Goal: Task Accomplishment & Management: Manage account settings

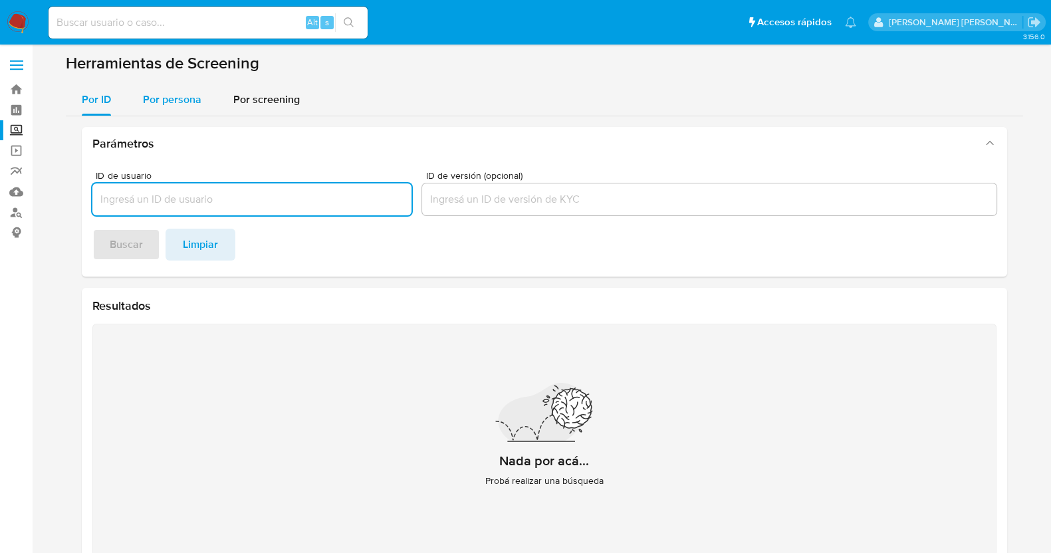
click at [173, 96] on span "Por persona" at bounding box center [172, 99] width 58 height 15
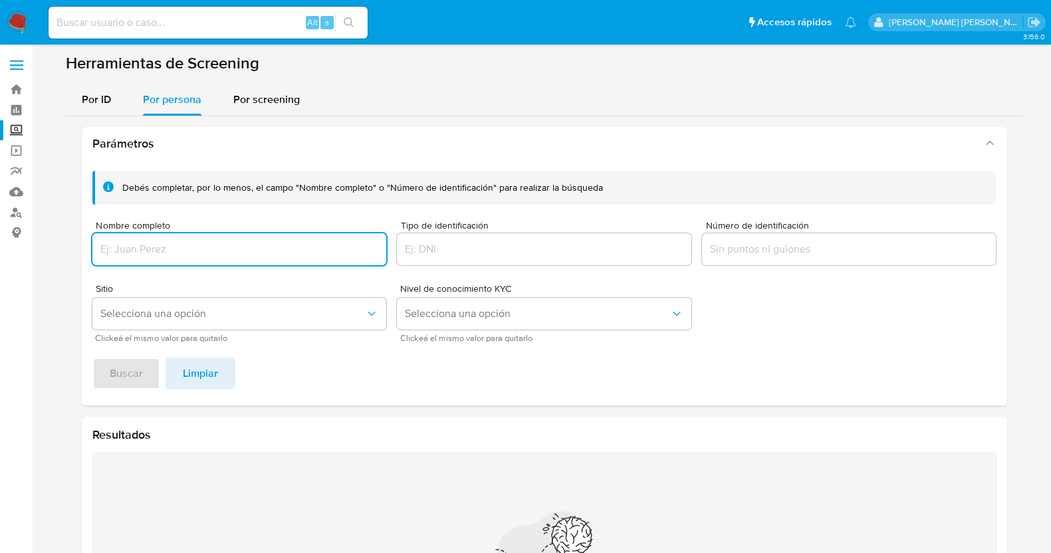
click at [346, 245] on input "Nombre completo" at bounding box center [239, 249] width 294 height 17
paste input "MIGUEL LOPEZ CRUZ"
type input "MIGUEL LOPEZ CRUZ"
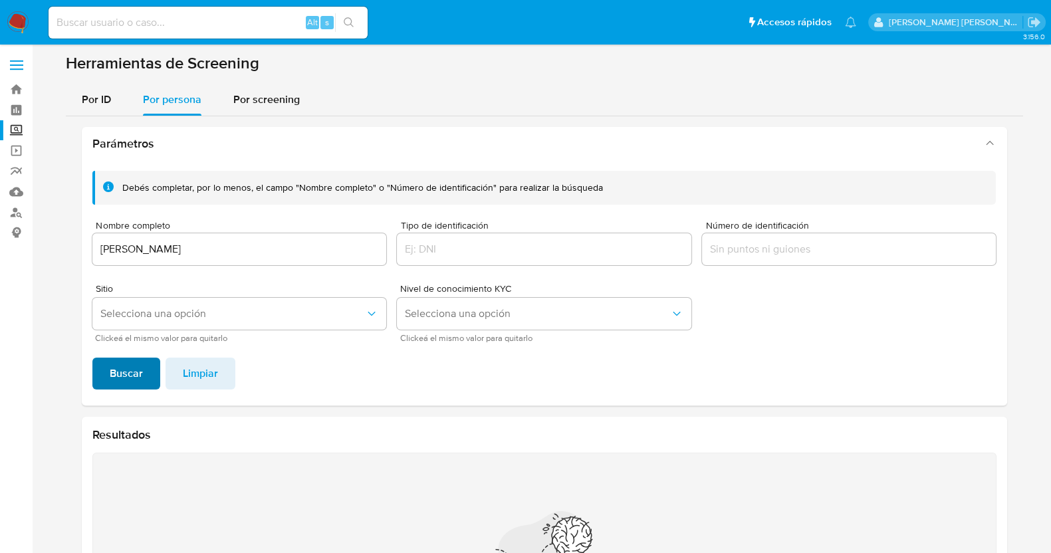
click at [131, 373] on span "Buscar" at bounding box center [126, 373] width 33 height 29
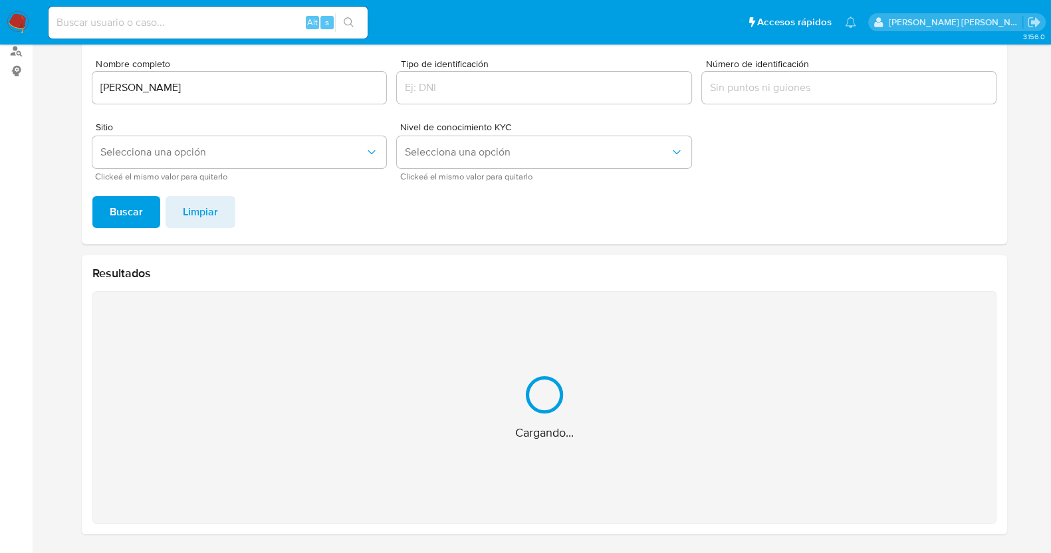
scroll to position [56, 0]
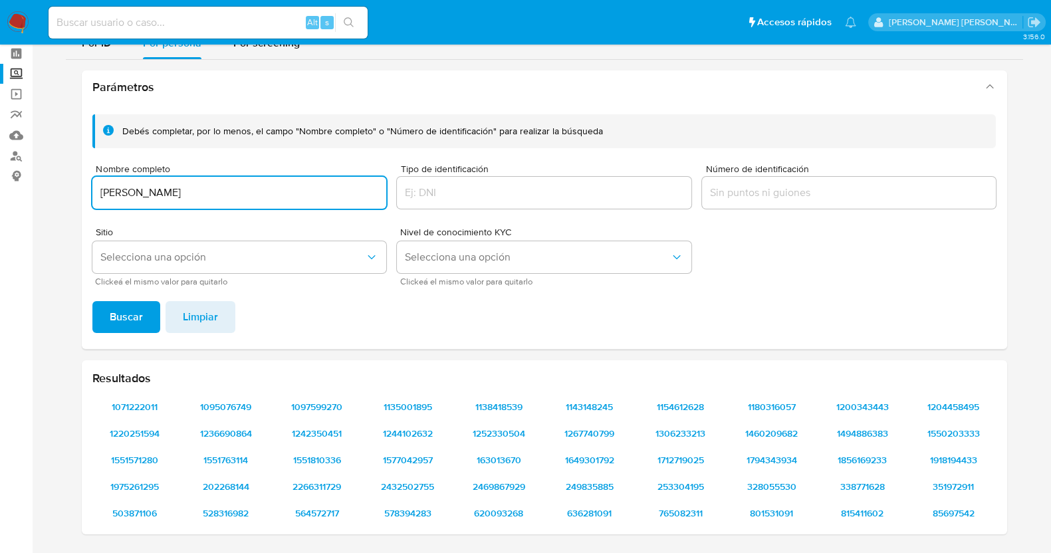
drag, startPoint x: 213, startPoint y: 187, endPoint x: 67, endPoint y: 185, distance: 145.6
click at [66, 184] on div "Parámetros Debés completar, por lo menos, el campo "Nombre completo" o "Número …" at bounding box center [544, 302] width 957 height 485
drag, startPoint x: 122, startPoint y: 294, endPoint x: 144, endPoint y: 314, distance: 29.6
click at [124, 298] on div "Debés completar, por lo menos, el campo "Nombre completo" o "Número de identifi…" at bounding box center [544, 226] width 925 height 245
click at [144, 314] on button "Buscar" at bounding box center [126, 317] width 68 height 32
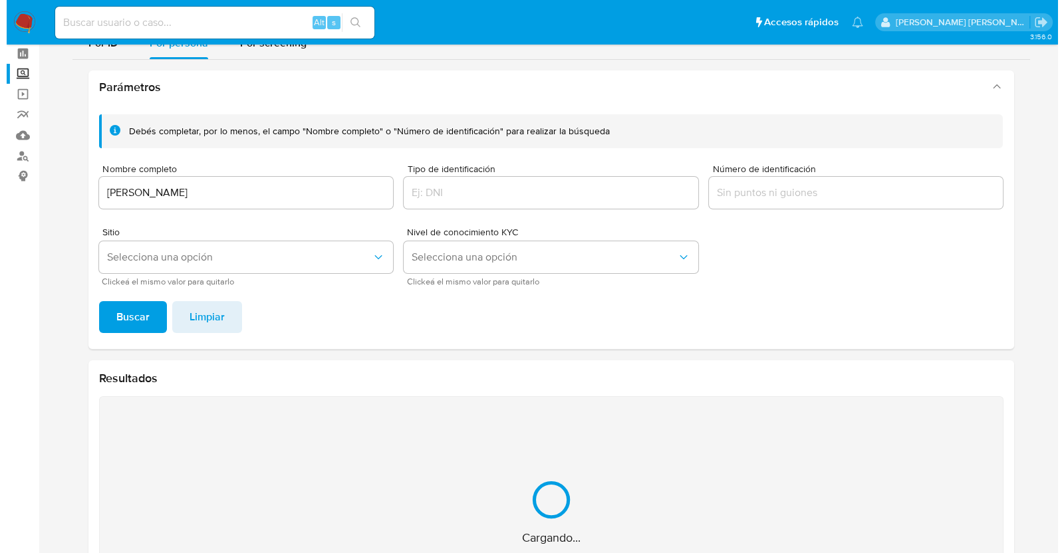
scroll to position [0, 0]
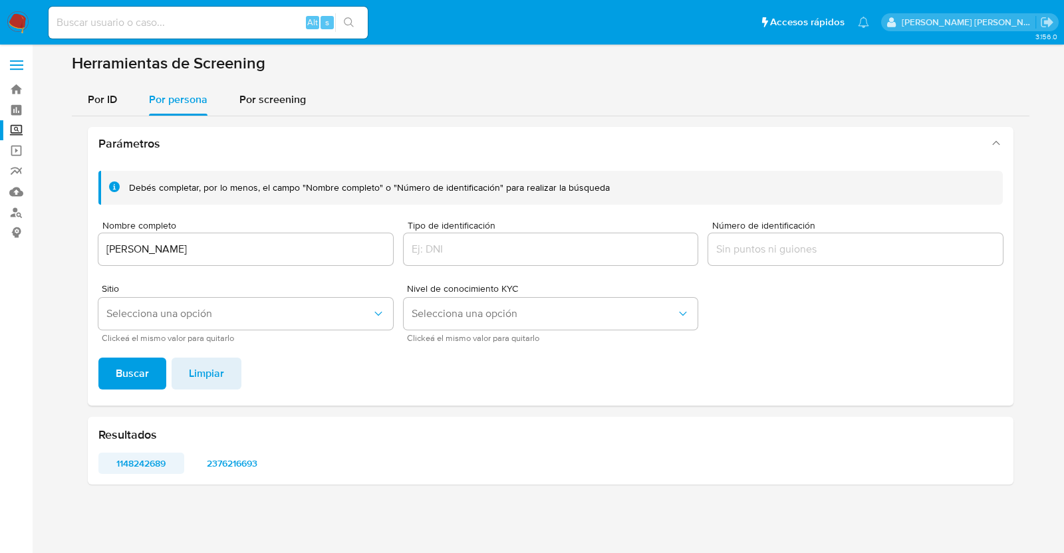
click at [153, 468] on span "1148242689" at bounding box center [141, 463] width 67 height 19
click at [229, 457] on span "2376216693" at bounding box center [232, 463] width 67 height 19
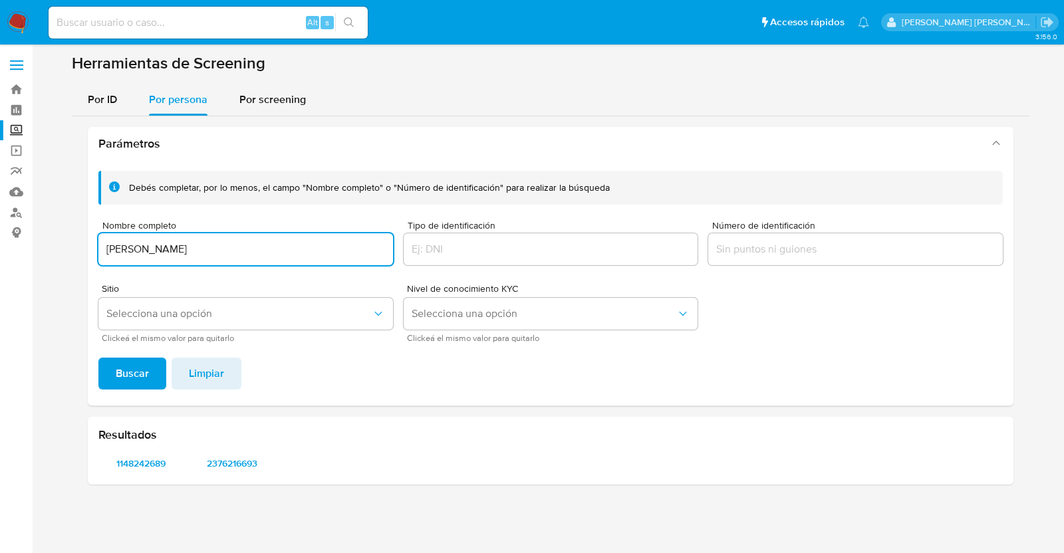
drag, startPoint x: 237, startPoint y: 255, endPoint x: 23, endPoint y: 253, distance: 214.0
click at [23, 253] on section "Bandeja Tablero Screening Búsqueda en Listas Watchlist Herramientas Operaciones…" at bounding box center [532, 276] width 1064 height 553
type input "CARLOS AUGUSTO PEREZ PEREZ"
click at [140, 382] on span "Buscar" at bounding box center [132, 373] width 33 height 29
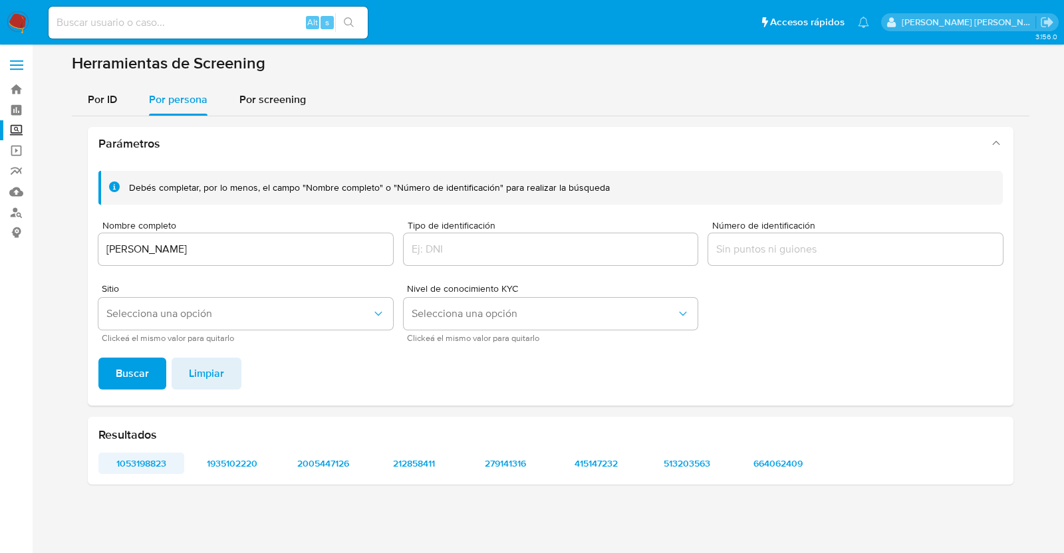
click at [130, 467] on span "1053198823" at bounding box center [141, 463] width 67 height 19
click at [246, 461] on span "1935102220" at bounding box center [232, 463] width 67 height 19
drag, startPoint x: 334, startPoint y: 456, endPoint x: 362, endPoint y: 415, distance: 49.2
click at [335, 455] on span "2005447126" at bounding box center [323, 463] width 67 height 19
click at [428, 459] on span "212858411" at bounding box center [413, 463] width 67 height 19
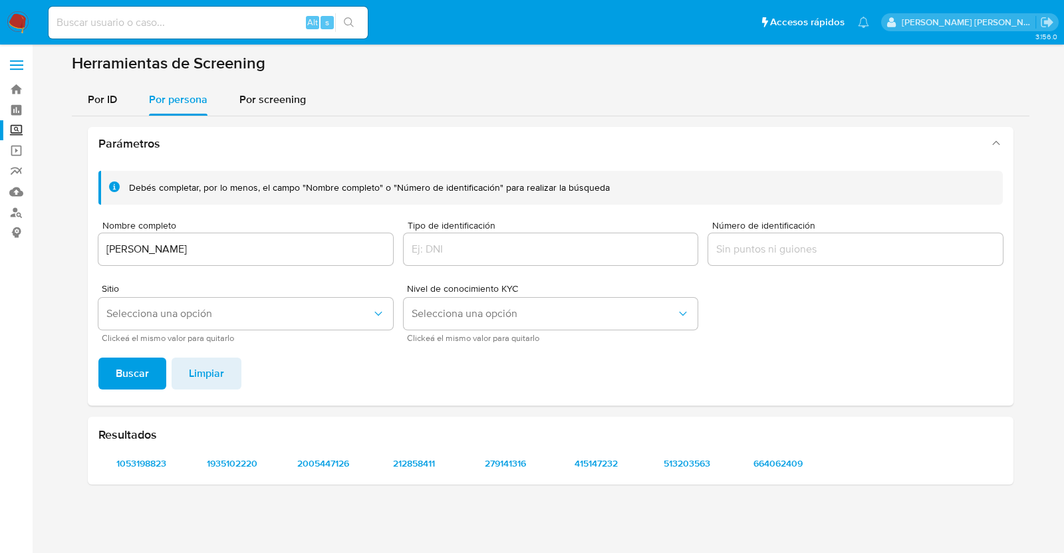
click at [501, 473] on div "Resultados 1053198823 1935102220 2005447126 212858411 279141316 415147232 51320…" at bounding box center [550, 451] width 925 height 68
click at [496, 468] on span "279141316" at bounding box center [504, 463] width 67 height 19
click at [604, 459] on span "415147232" at bounding box center [595, 463] width 67 height 19
click at [698, 464] on span "513203563" at bounding box center [686, 463] width 67 height 19
click at [776, 459] on span "664062409" at bounding box center [777, 463] width 67 height 19
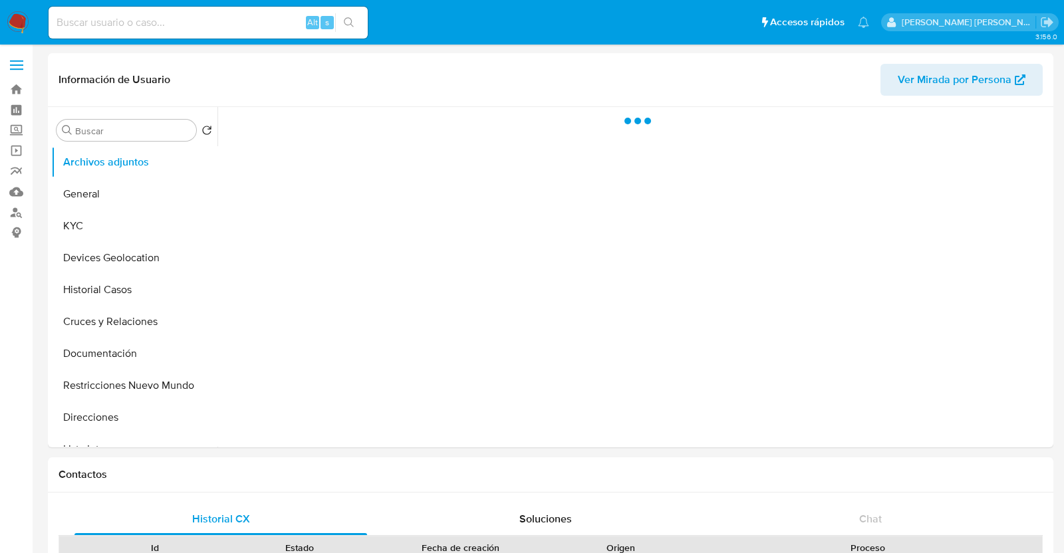
select select "10"
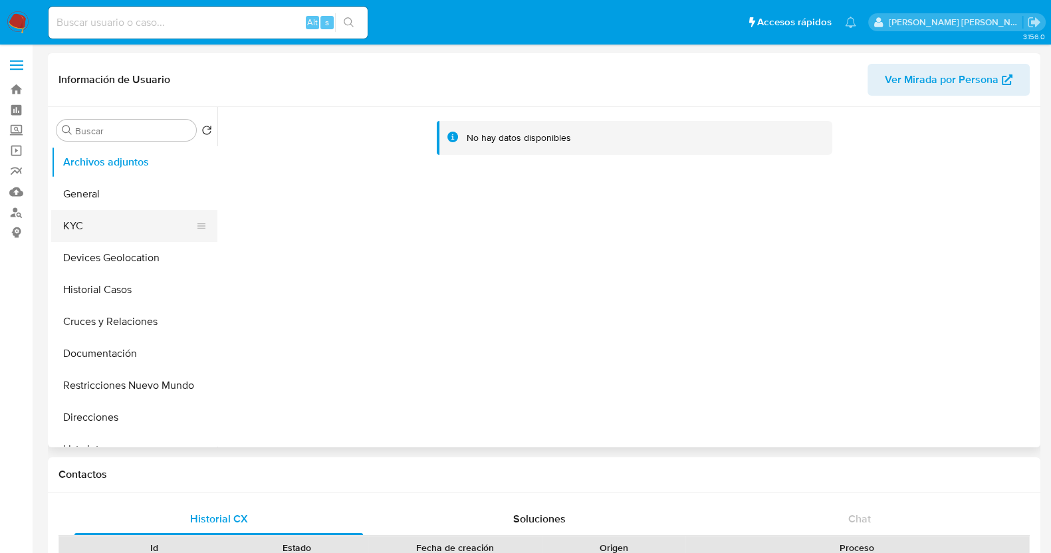
drag, startPoint x: 100, startPoint y: 219, endPoint x: 106, endPoint y: 212, distance: 9.4
click at [100, 219] on button "KYC" at bounding box center [129, 226] width 156 height 32
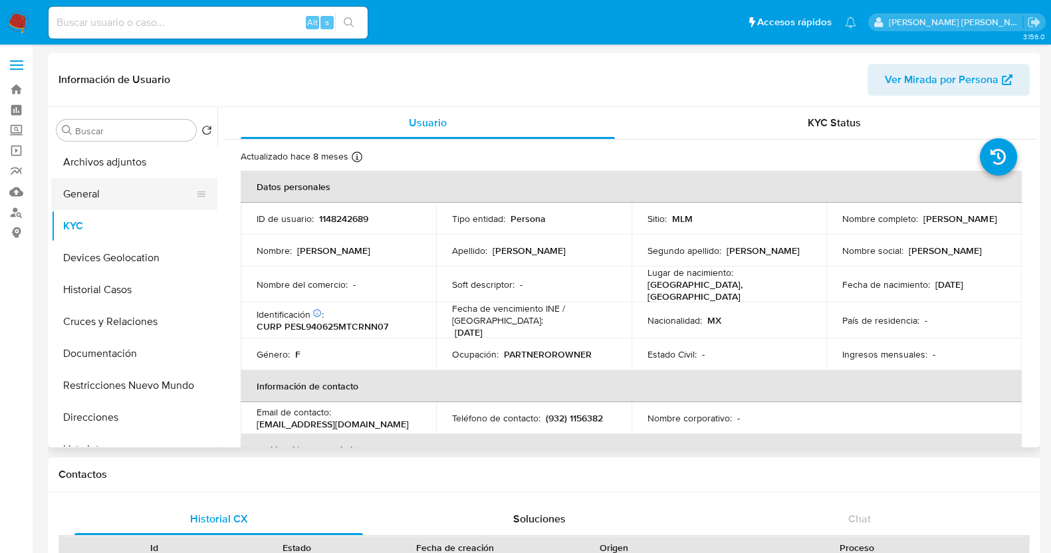
click at [122, 192] on button "General" at bounding box center [129, 194] width 156 height 32
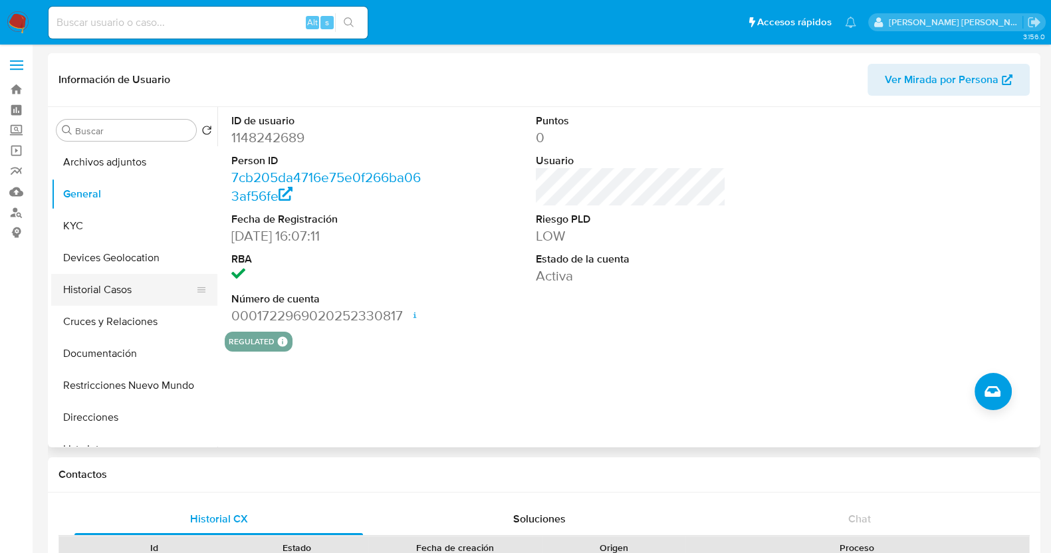
click at [106, 284] on button "Historial Casos" at bounding box center [129, 290] width 156 height 32
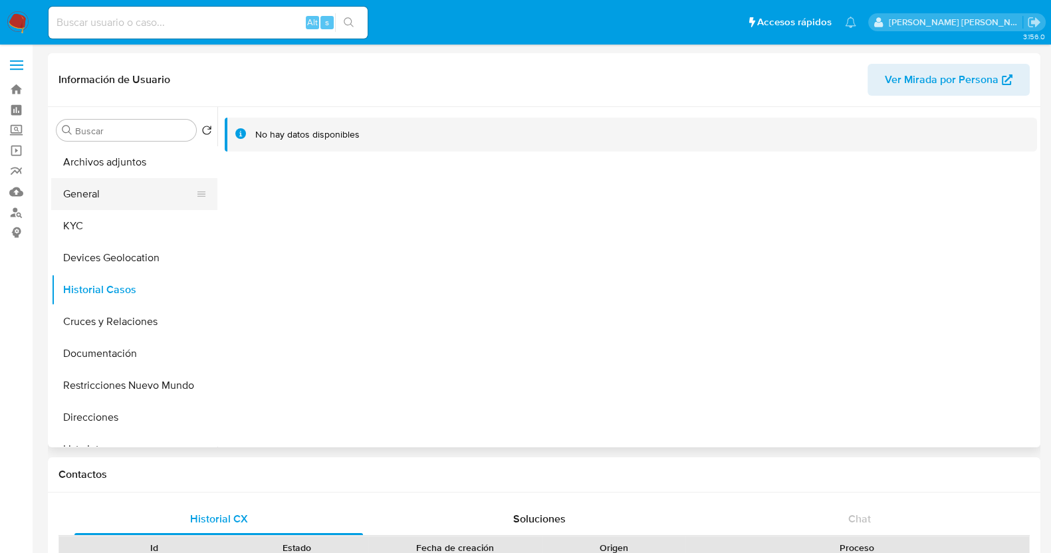
click at [119, 199] on button "General" at bounding box center [129, 194] width 156 height 32
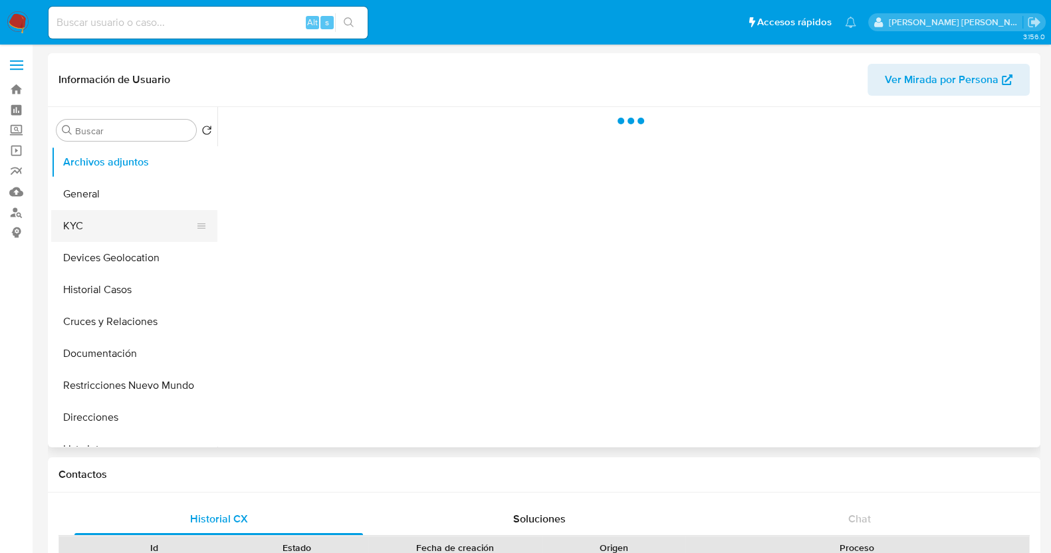
click at [126, 221] on button "KYC" at bounding box center [129, 226] width 156 height 32
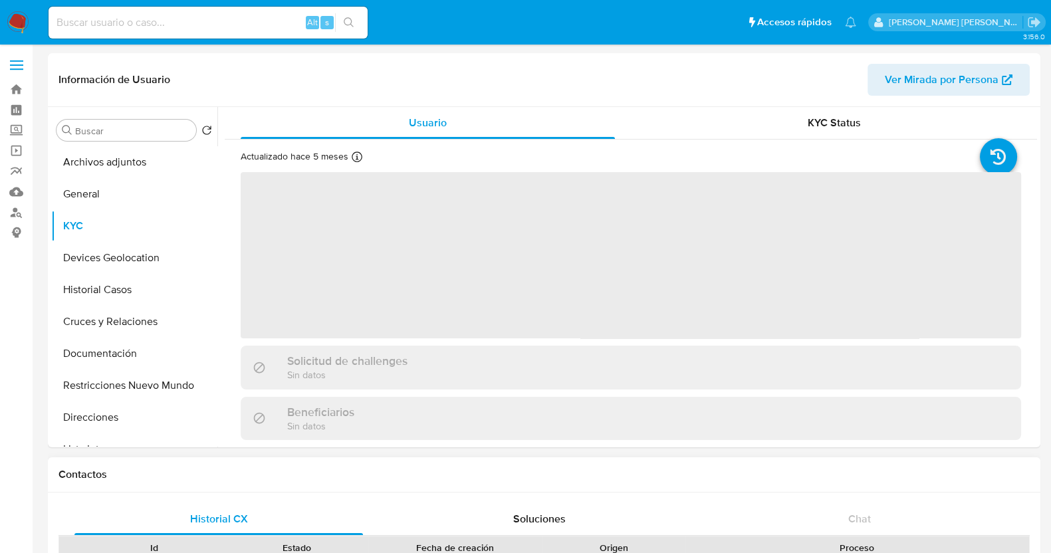
select select "10"
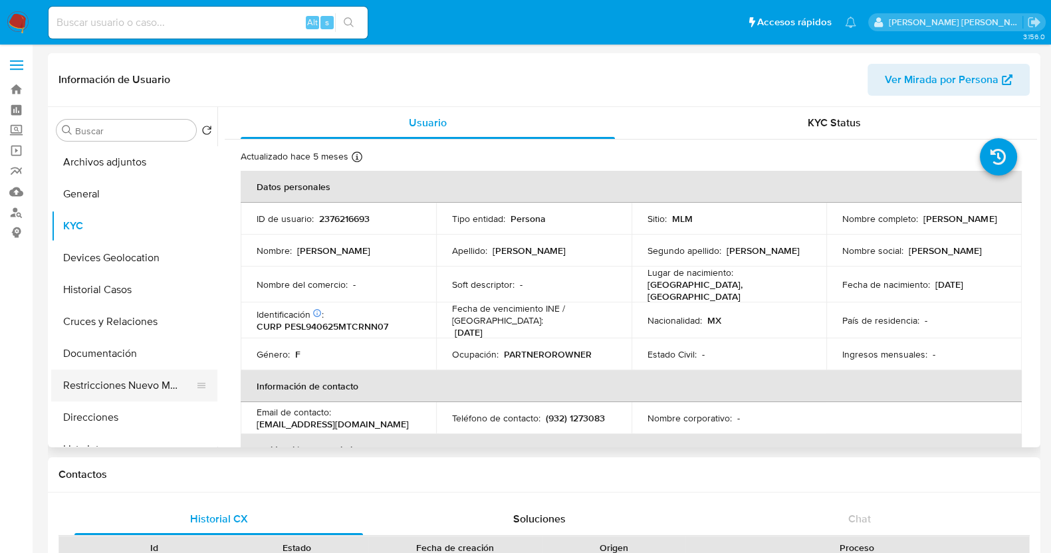
click at [169, 380] on button "Restricciones Nuevo Mundo" at bounding box center [129, 386] width 156 height 32
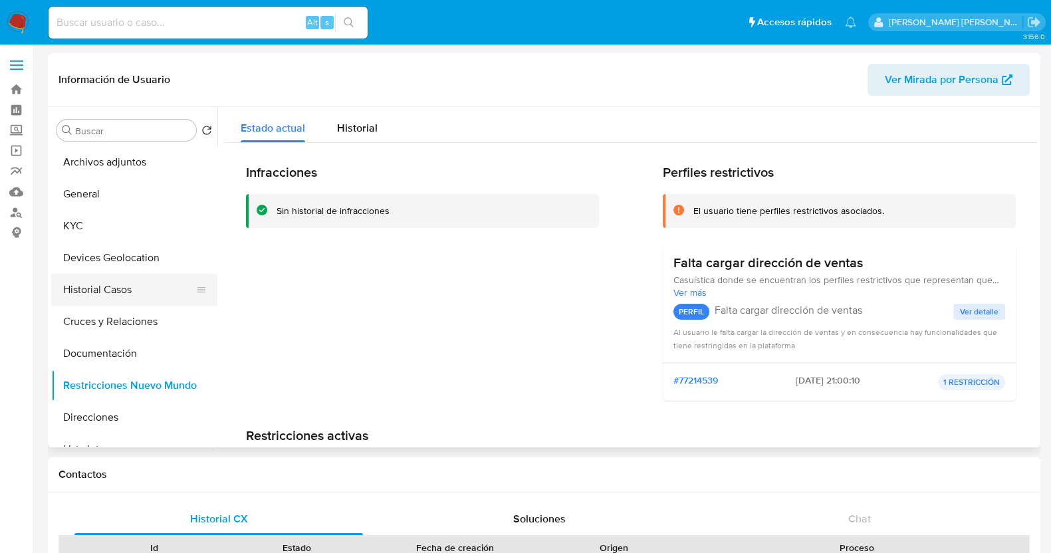
click at [100, 287] on button "Historial Casos" at bounding box center [129, 290] width 156 height 32
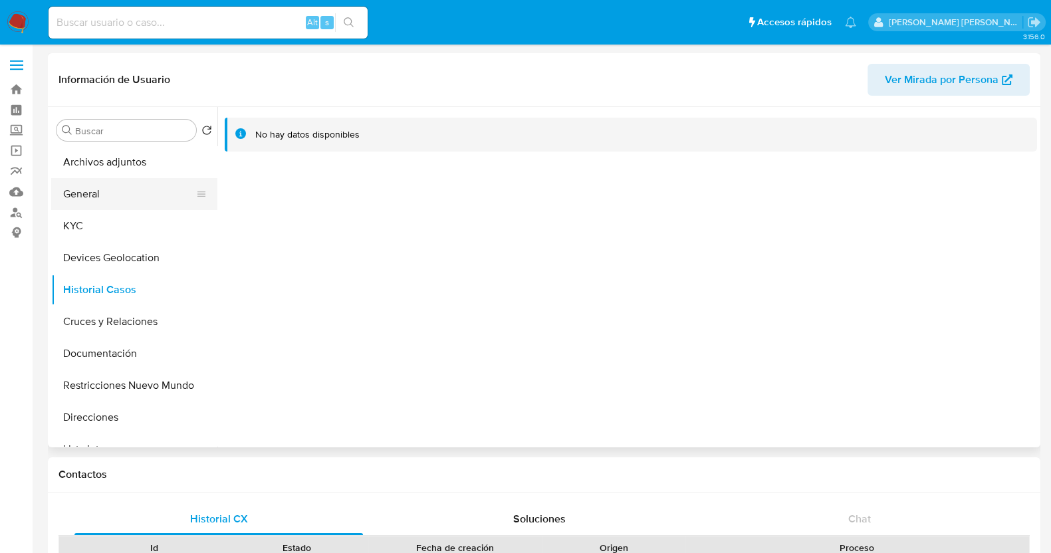
click at [103, 191] on button "General" at bounding box center [129, 194] width 156 height 32
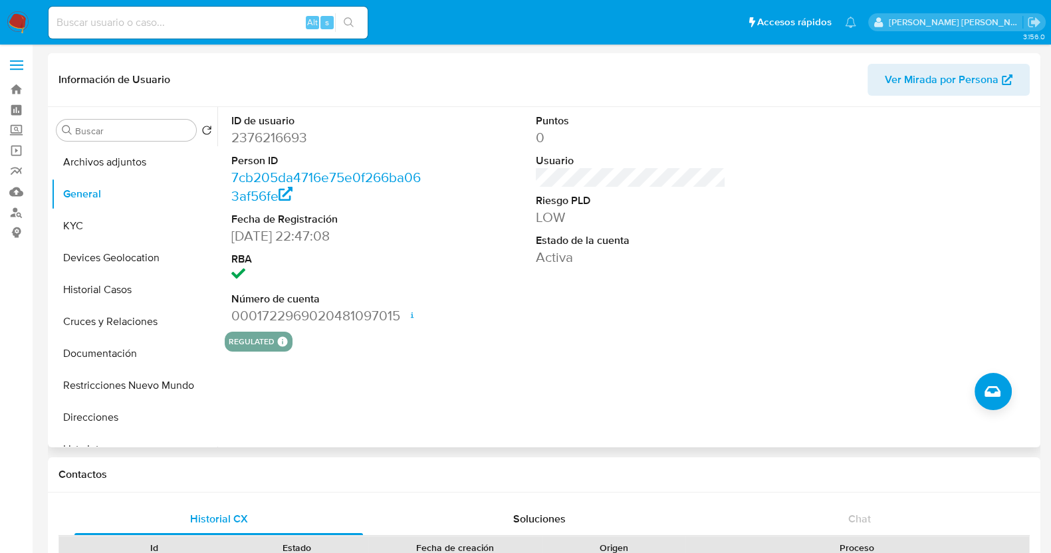
click at [273, 136] on dd "2376216693" at bounding box center [326, 137] width 190 height 19
copy dd "2376216693"
click at [119, 221] on button "KYC" at bounding box center [129, 226] width 156 height 32
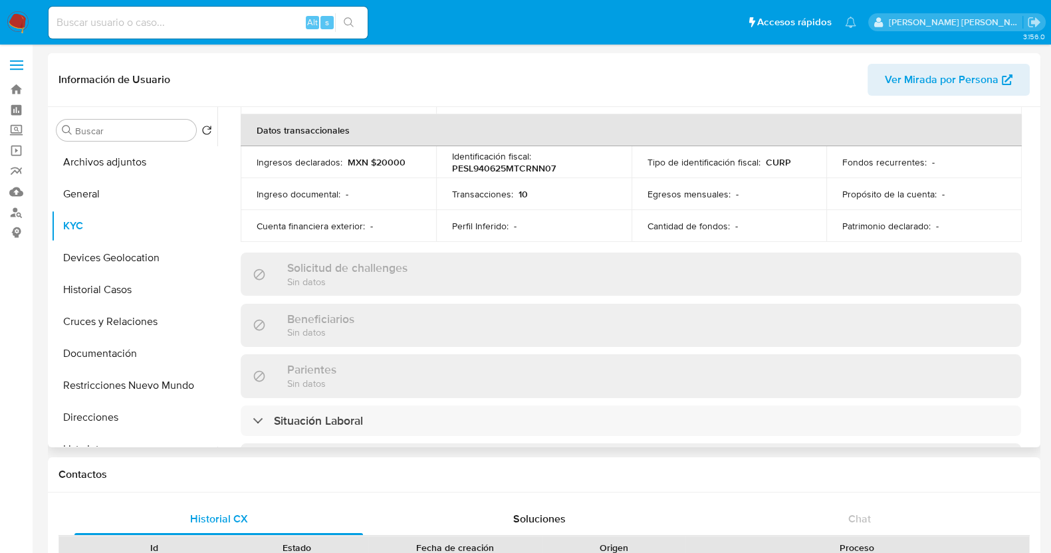
scroll to position [748, 0]
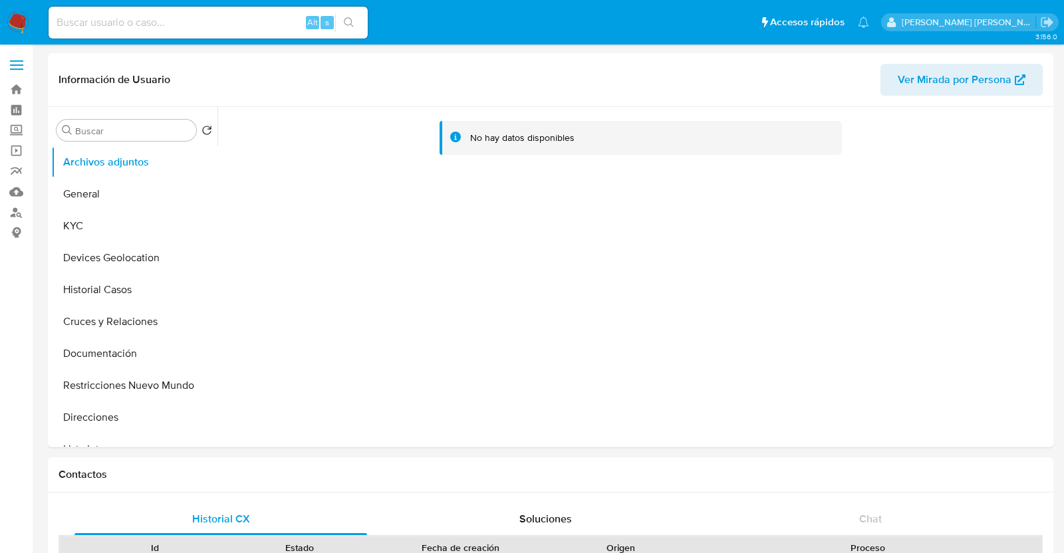
select select "10"
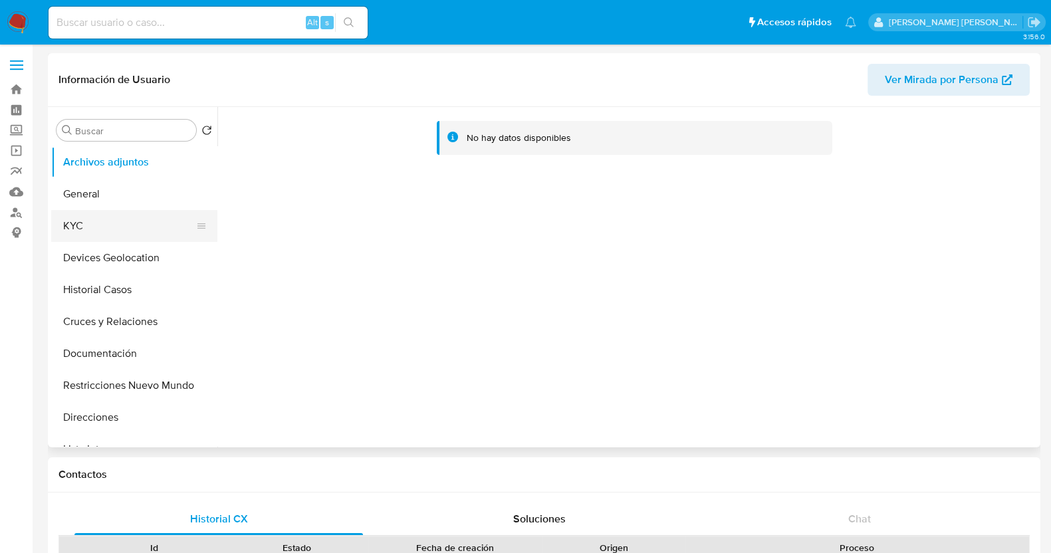
click at [92, 229] on button "KYC" at bounding box center [129, 226] width 156 height 32
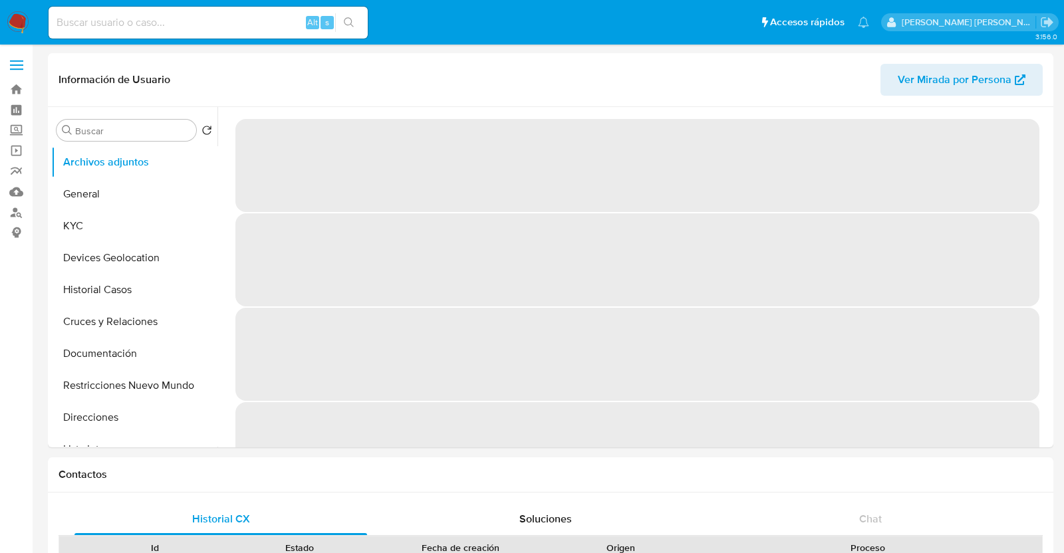
select select "10"
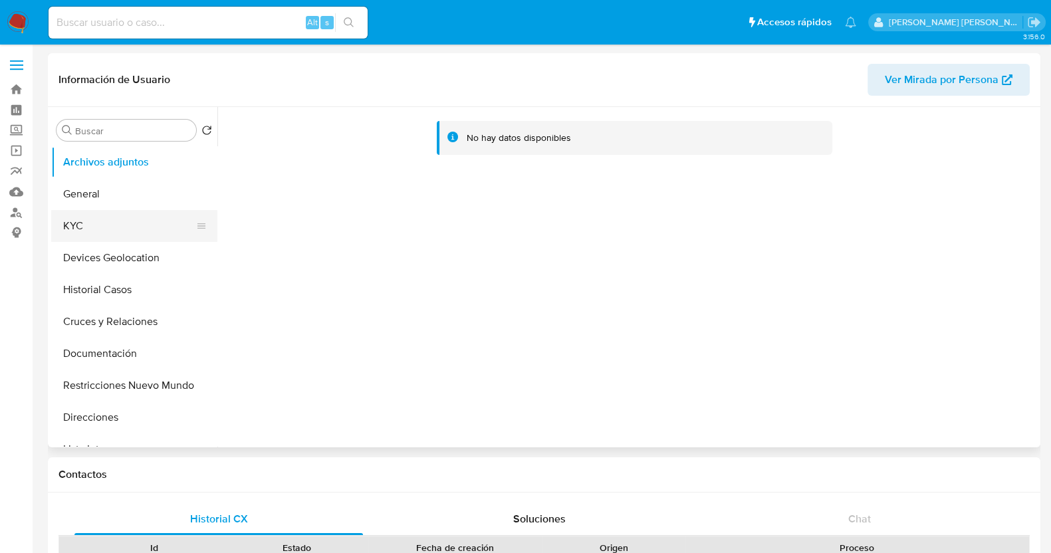
click at [100, 220] on button "KYC" at bounding box center [129, 226] width 156 height 32
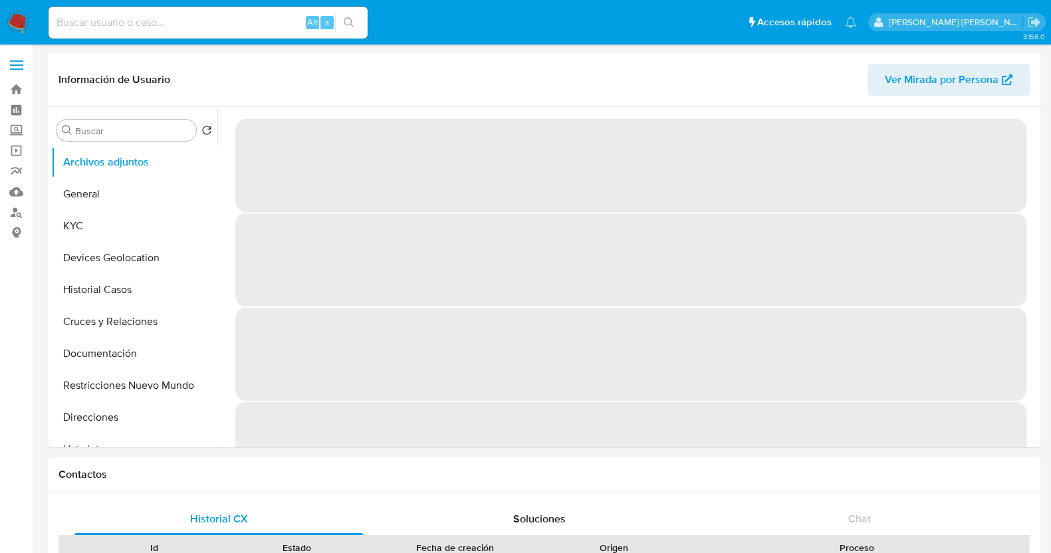
select select "10"
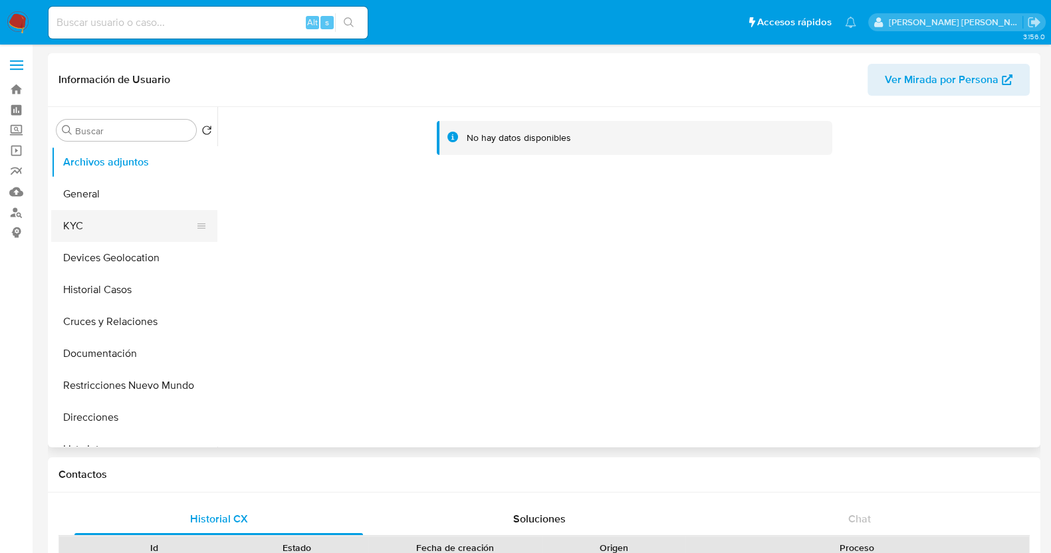
click at [126, 227] on button "KYC" at bounding box center [129, 226] width 156 height 32
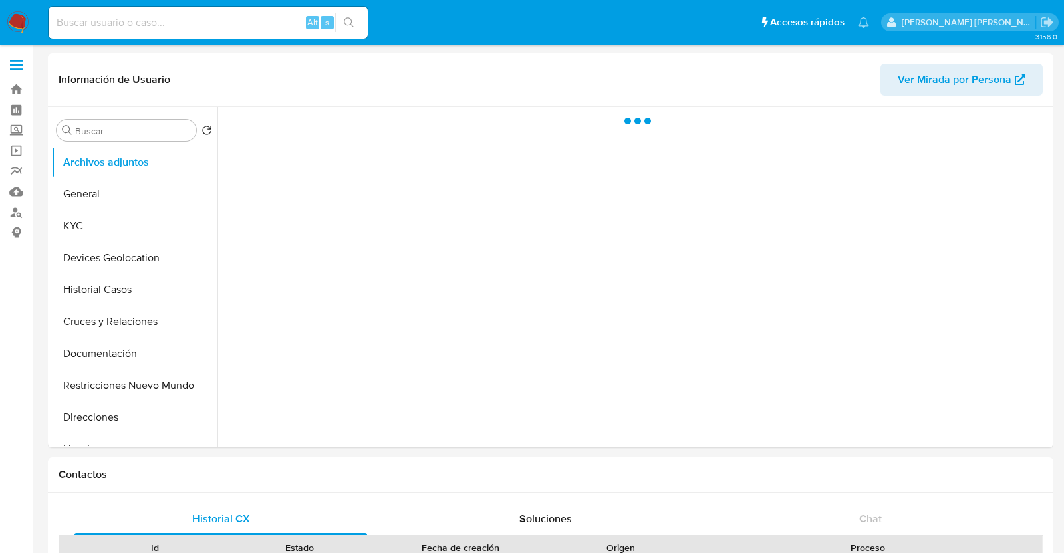
select select "10"
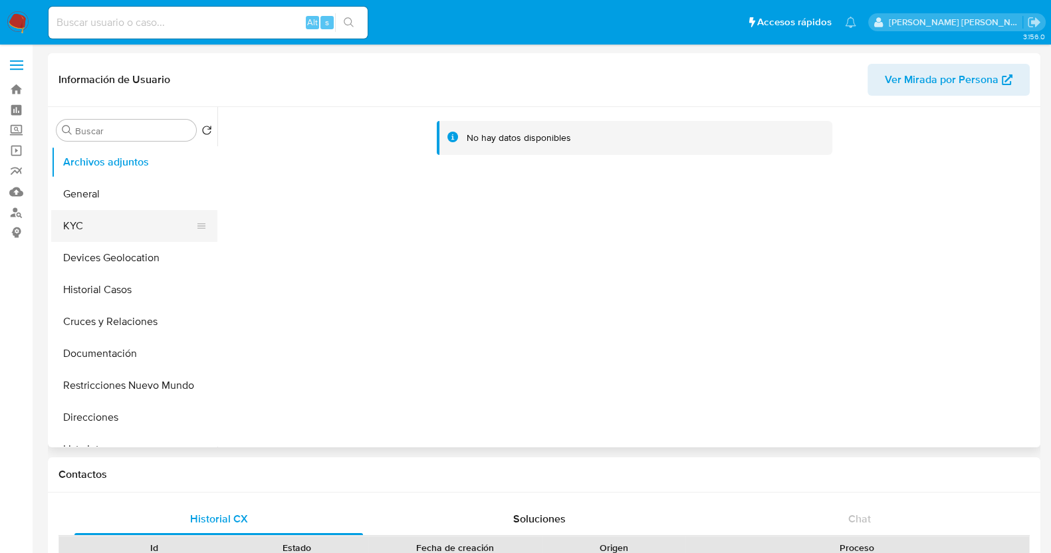
drag, startPoint x: 92, startPoint y: 224, endPoint x: 197, endPoint y: 226, distance: 105.0
click at [93, 223] on button "KYC" at bounding box center [129, 226] width 156 height 32
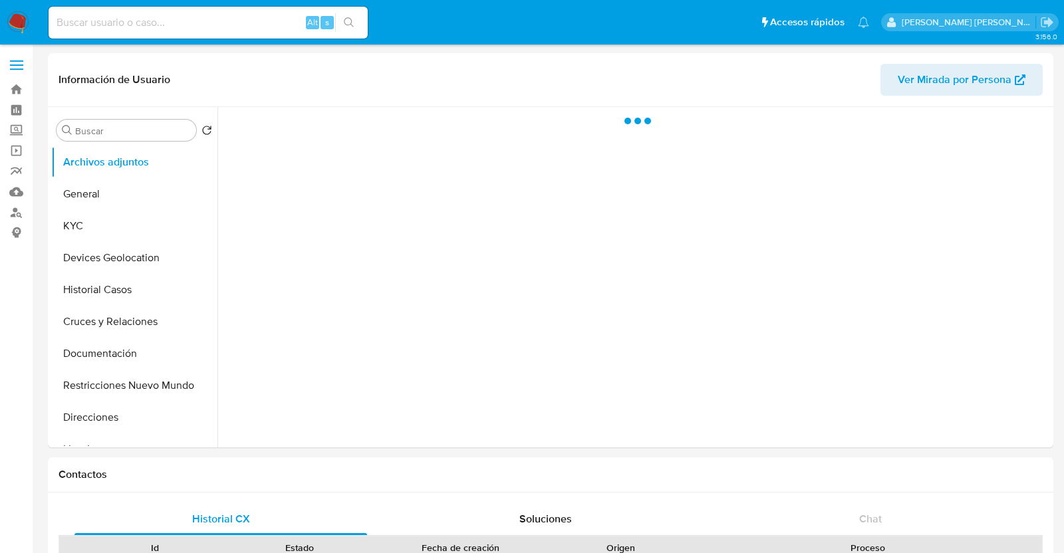
select select "10"
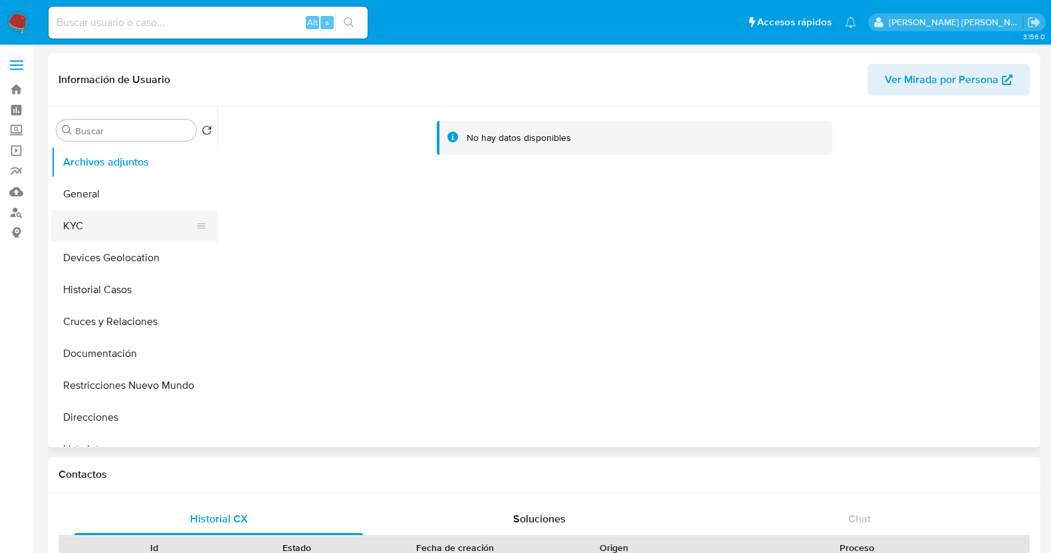
click at [116, 230] on button "KYC" at bounding box center [129, 226] width 156 height 32
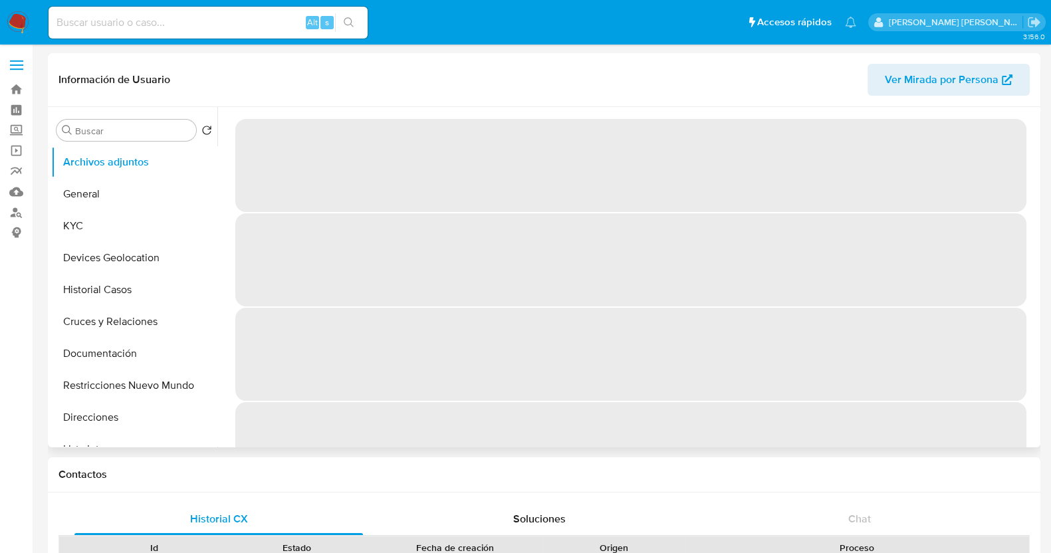
select select "10"
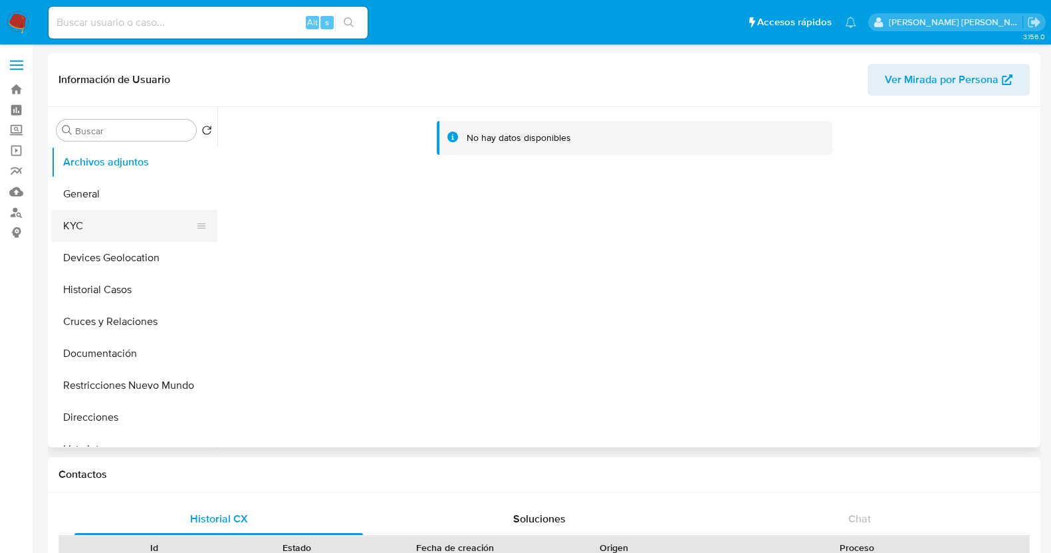
click at [87, 239] on button "KYC" at bounding box center [129, 226] width 156 height 32
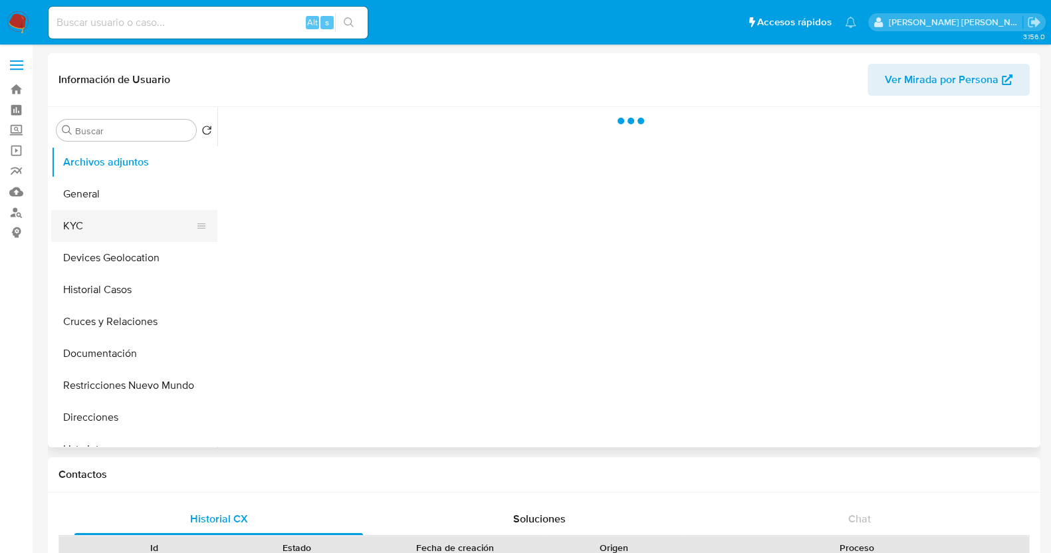
click at [126, 223] on button "KYC" at bounding box center [129, 226] width 156 height 32
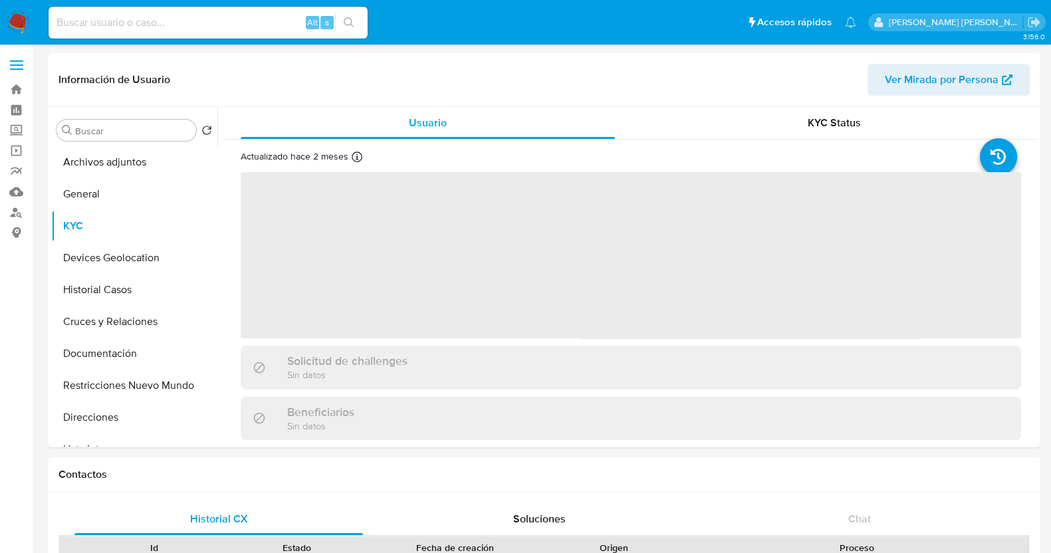
select select "10"
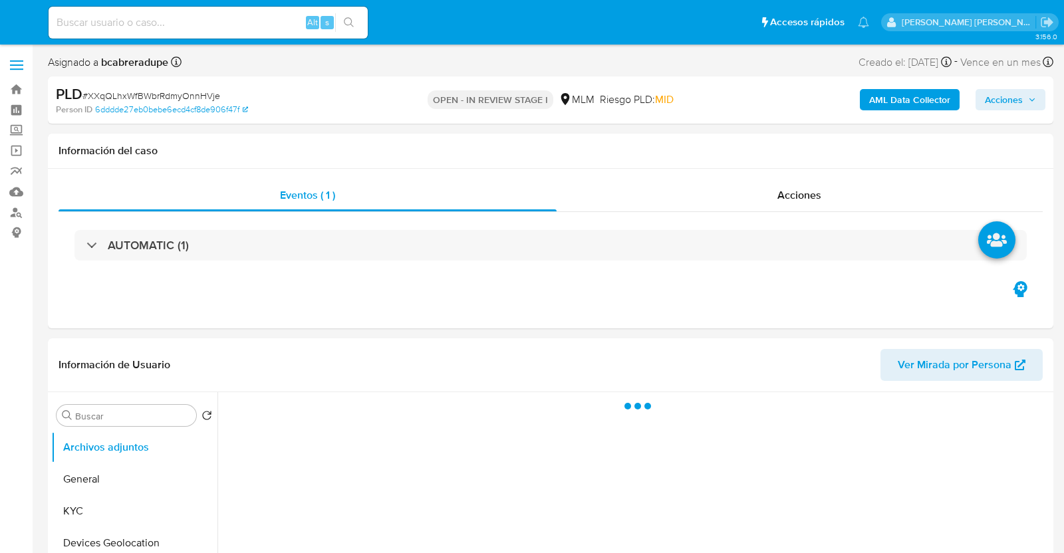
select select "10"
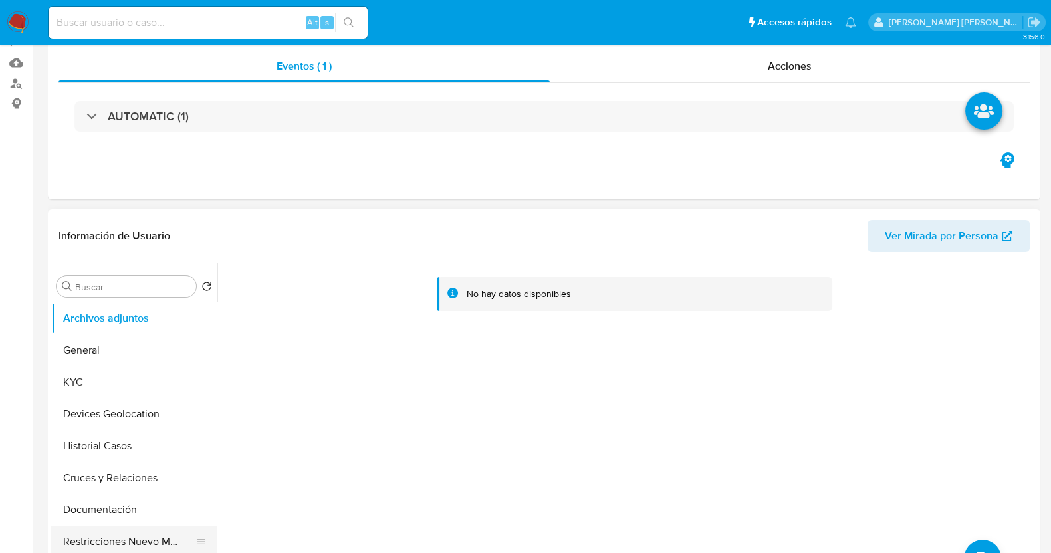
scroll to position [332, 0]
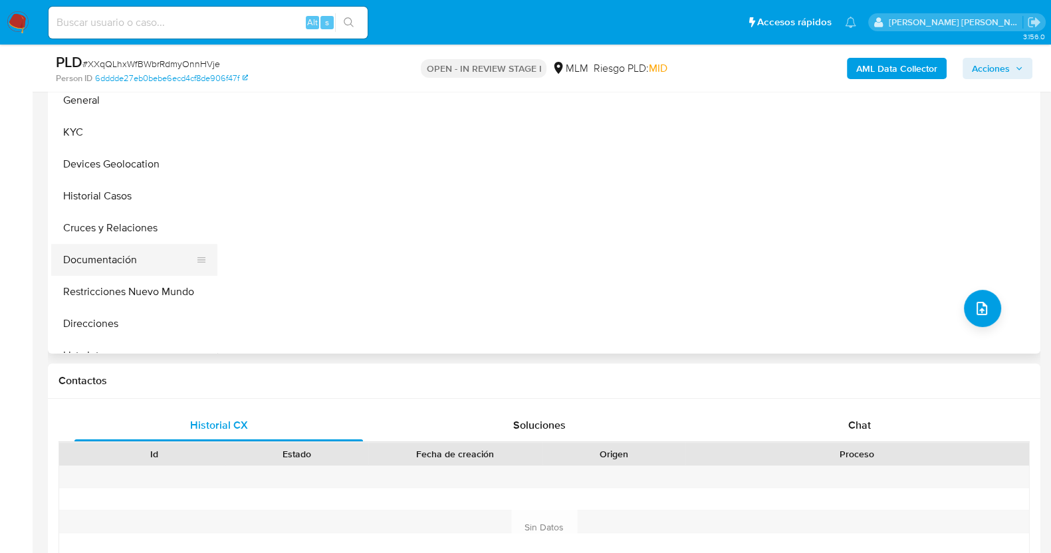
click at [96, 262] on button "Documentación" at bounding box center [129, 260] width 156 height 32
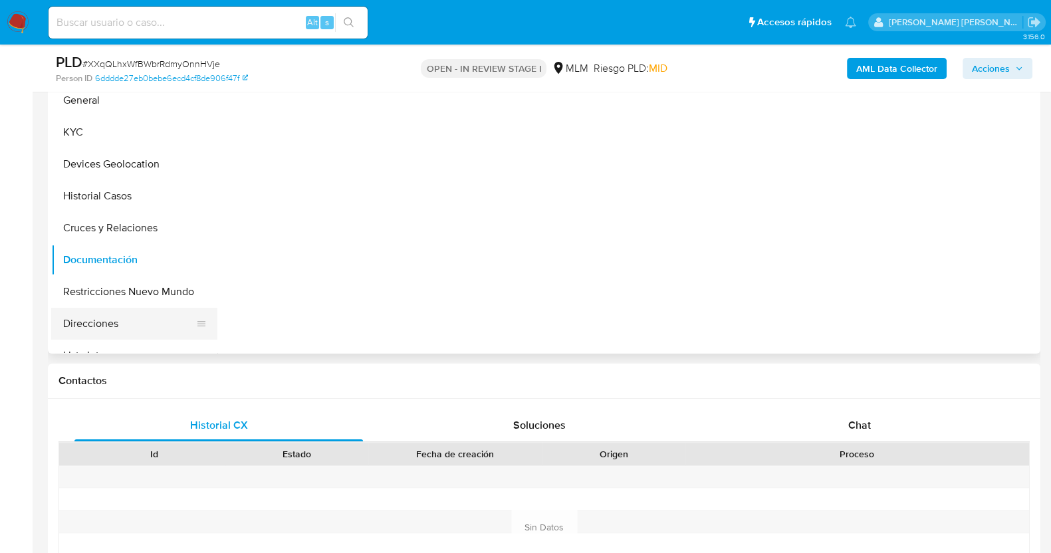
click at [100, 327] on button "Direcciones" at bounding box center [129, 324] width 156 height 32
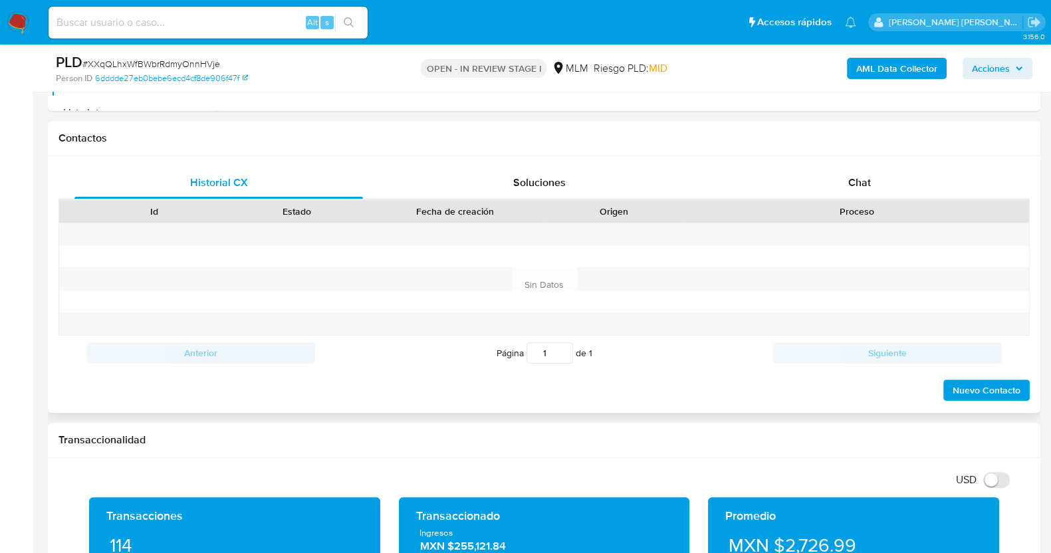
scroll to position [581, 0]
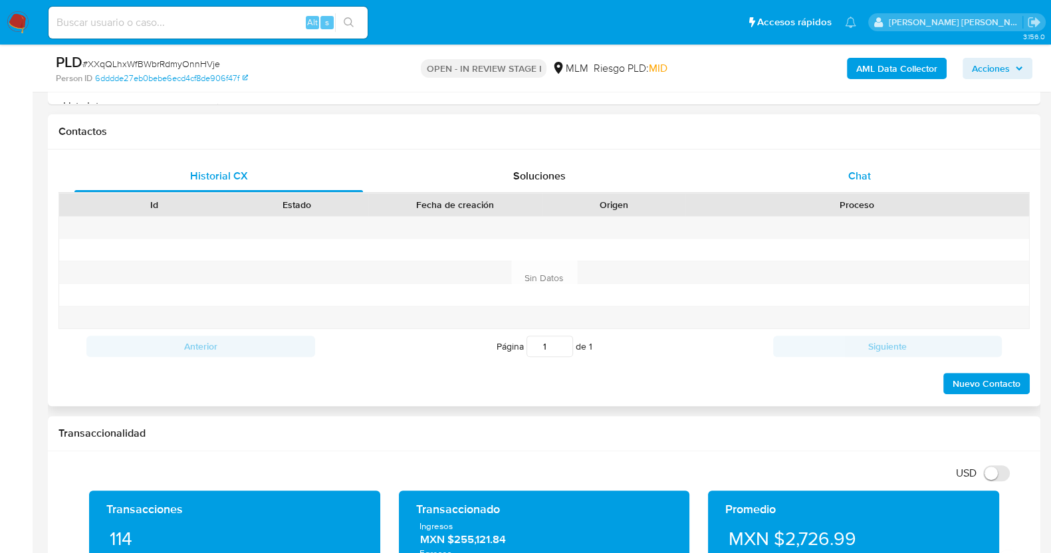
click at [868, 179] on span "Chat" at bounding box center [859, 175] width 23 height 15
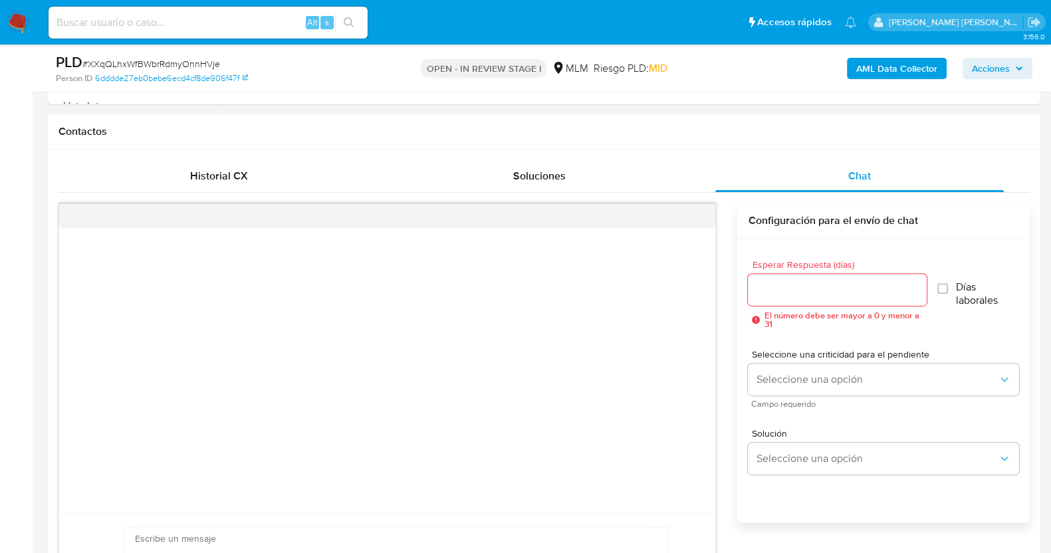
click at [818, 286] on input "Esperar Respuesta (días)" at bounding box center [837, 289] width 178 height 17
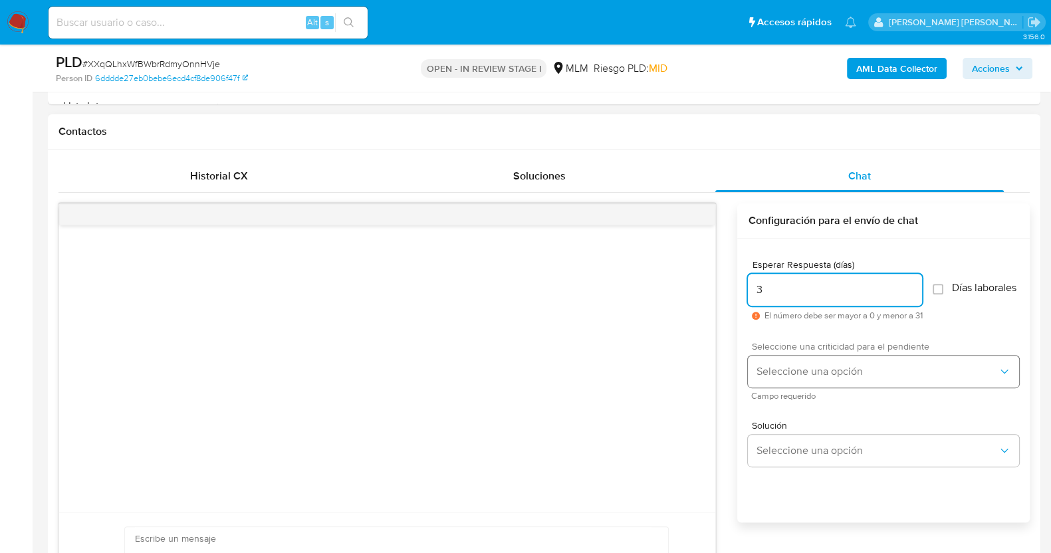
type input "3"
click at [841, 378] on span "Seleccione una opción" at bounding box center [877, 371] width 242 height 13
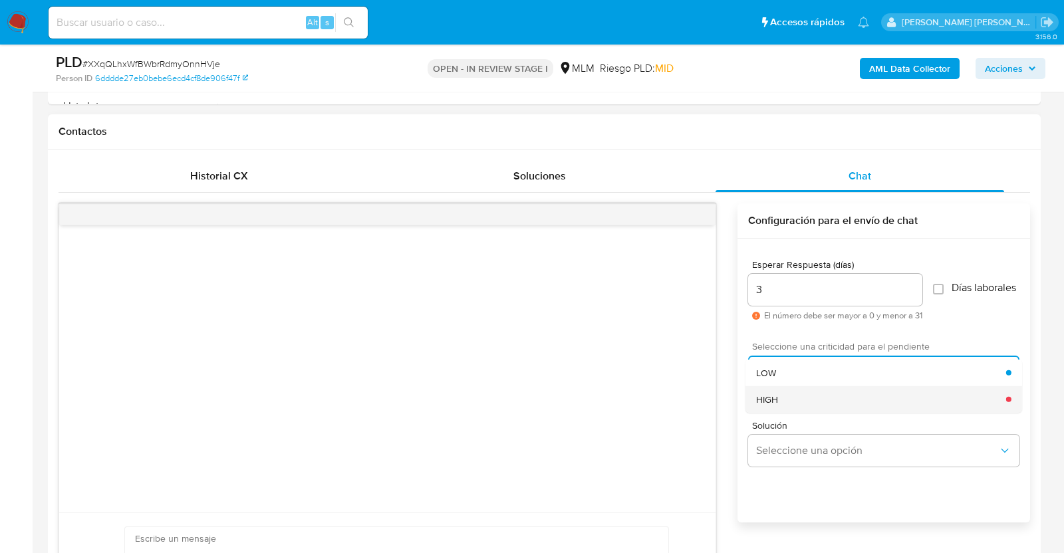
click at [792, 406] on div "HIGH" at bounding box center [881, 399] width 250 height 27
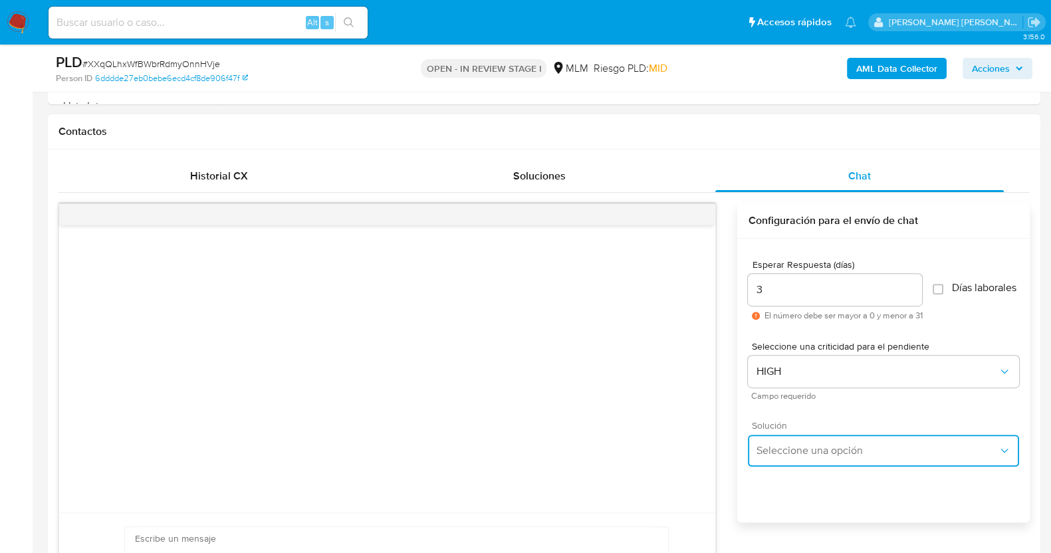
click at [823, 465] on button "Seleccione una opción" at bounding box center [883, 451] width 271 height 32
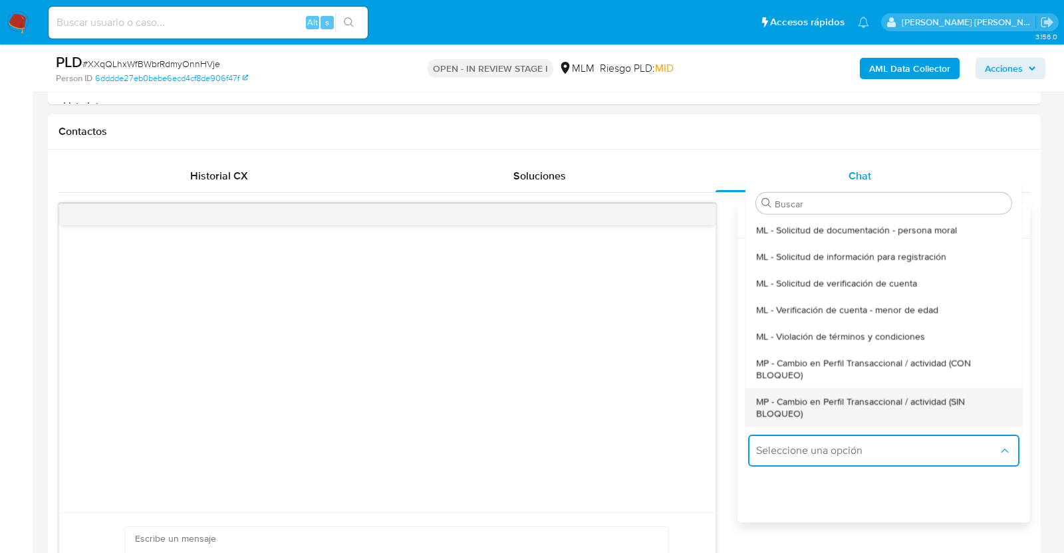
click at [901, 397] on div "MP - Cambio en Perfil Transaccional / actividad (SIN BLOQUEO)" at bounding box center [883, 407] width 255 height 39
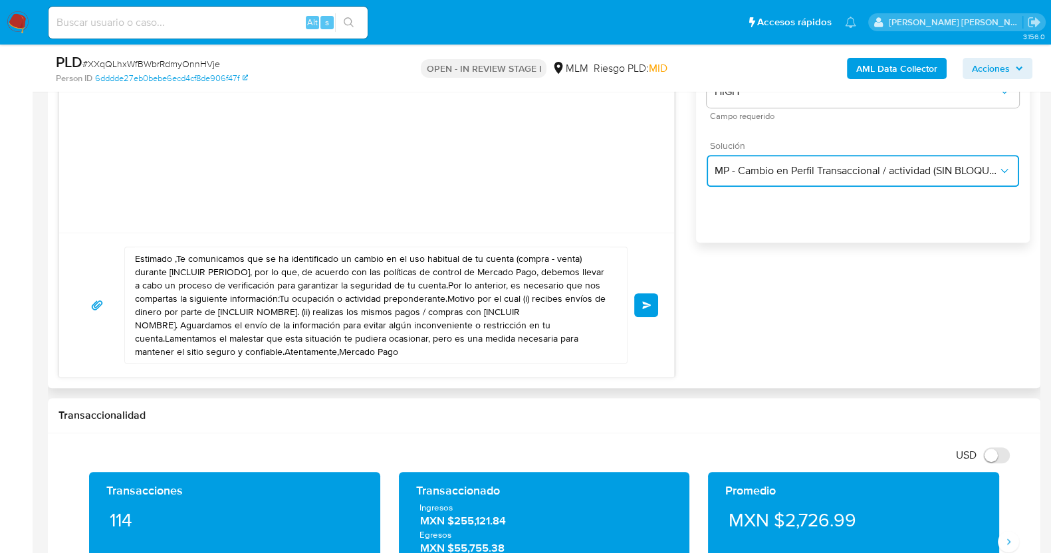
scroll to position [914, 0]
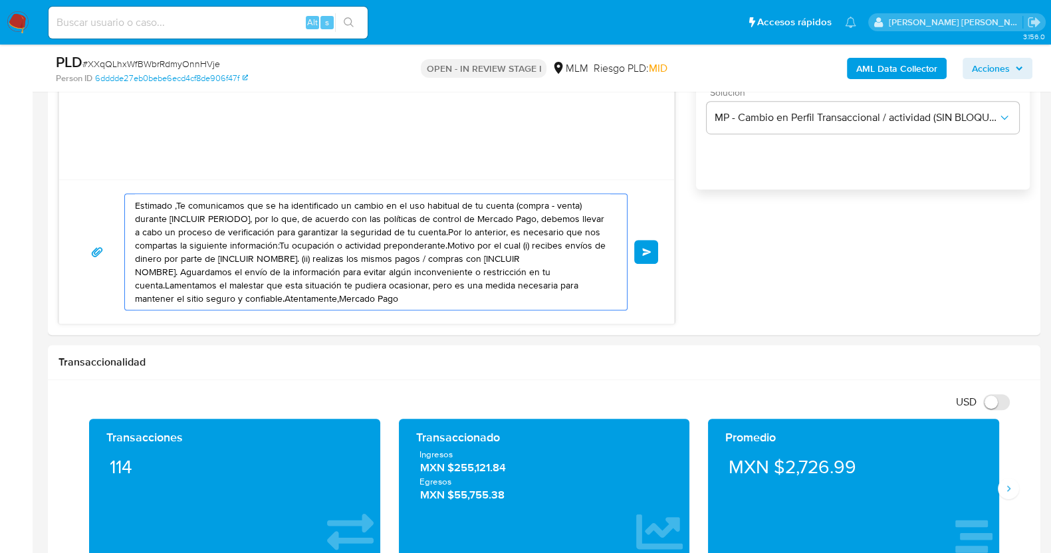
drag, startPoint x: 422, startPoint y: 295, endPoint x: 0, endPoint y: 147, distance: 447.4
paste textarea "Daniel, Te comunicamos que se ha identificado un cambio en el uso habitual de t…"
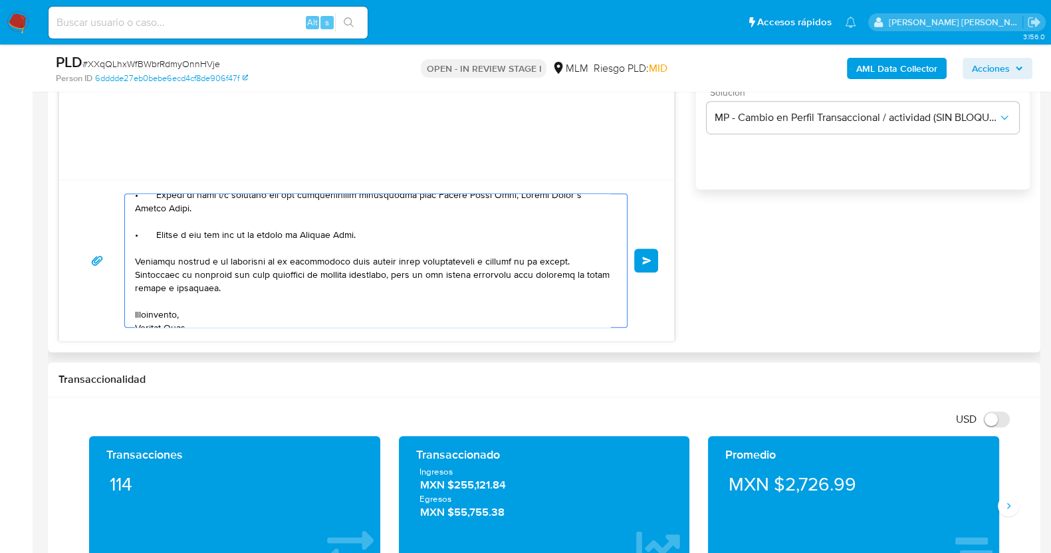
scroll to position [222, 0]
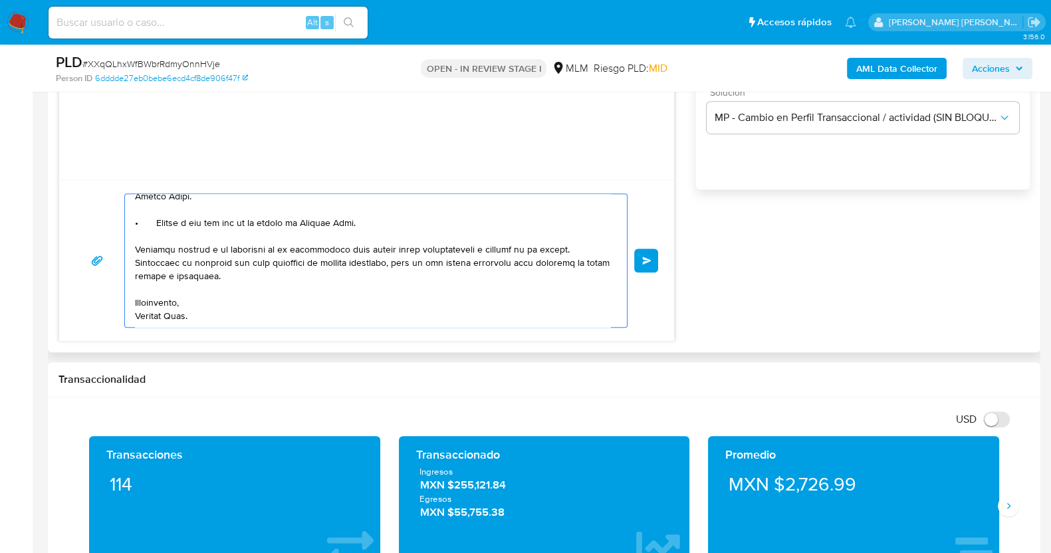
drag, startPoint x: 572, startPoint y: 249, endPoint x: 346, endPoint y: 252, distance: 225.4
click at [346, 252] on textarea at bounding box center [372, 260] width 475 height 133
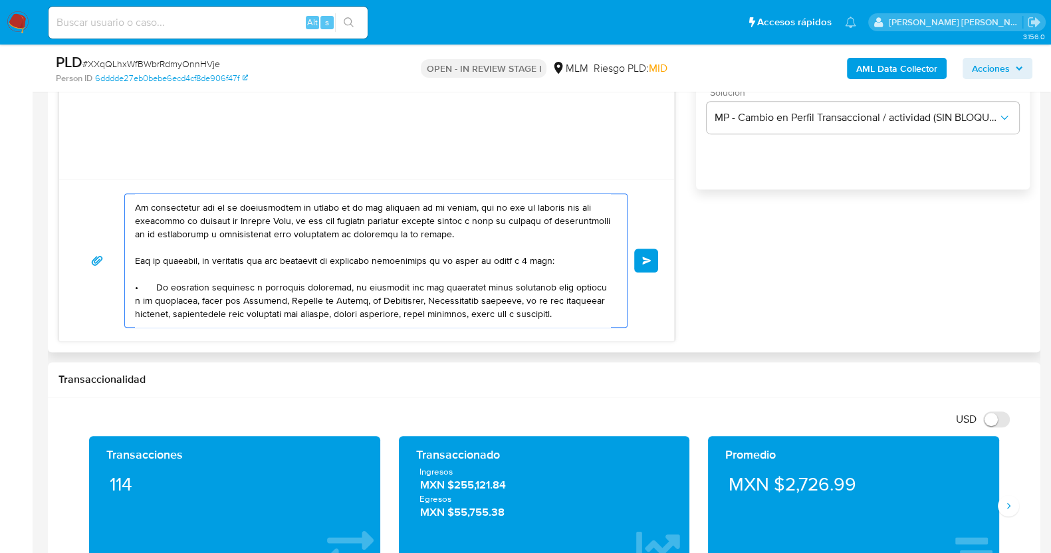
scroll to position [0, 0]
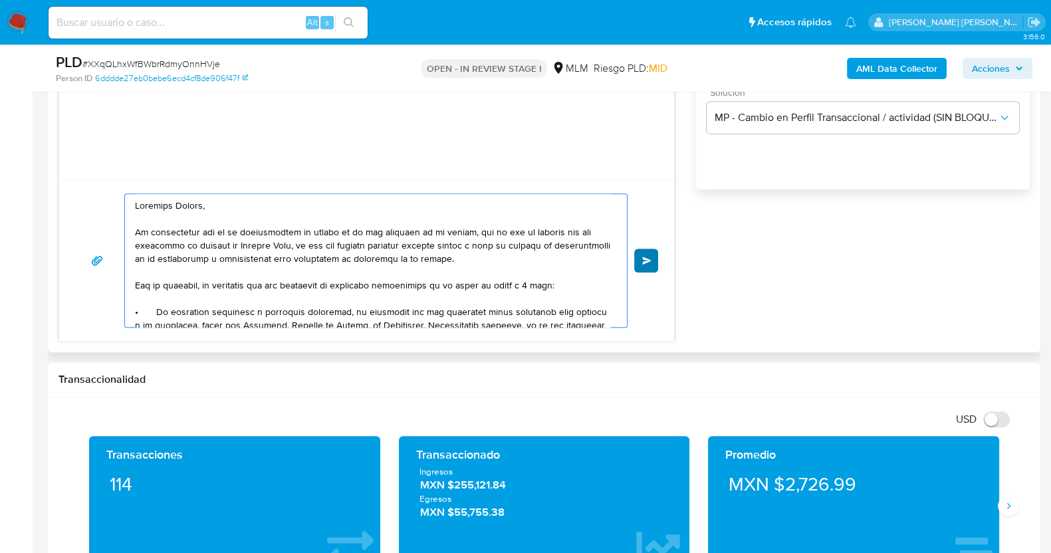
type textarea "Estimado Daniel, Te comunicamos que se ha identificado un cambio en el uso habi…"
click at [648, 264] on button "Enviar" at bounding box center [646, 261] width 24 height 24
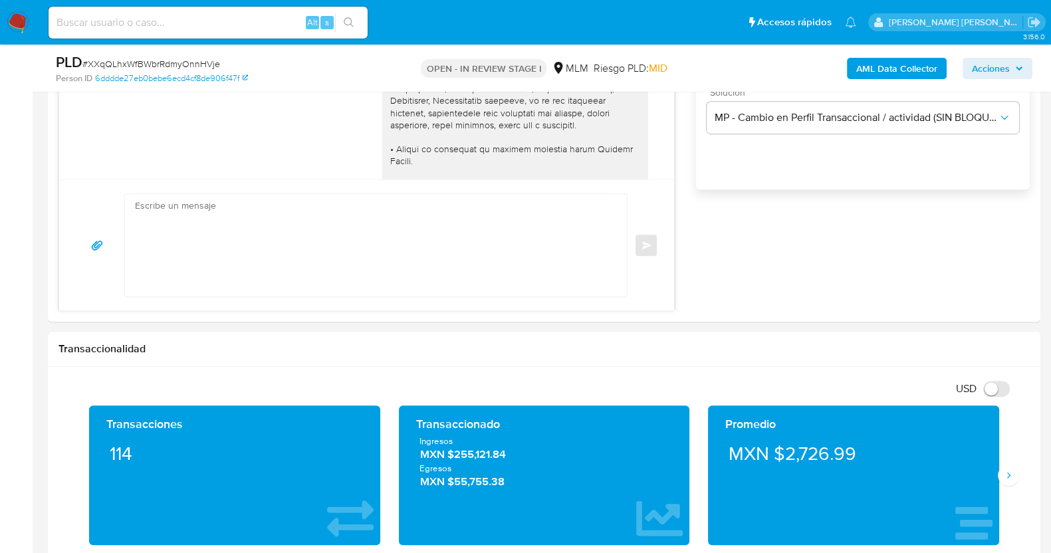
scroll to position [187, 0]
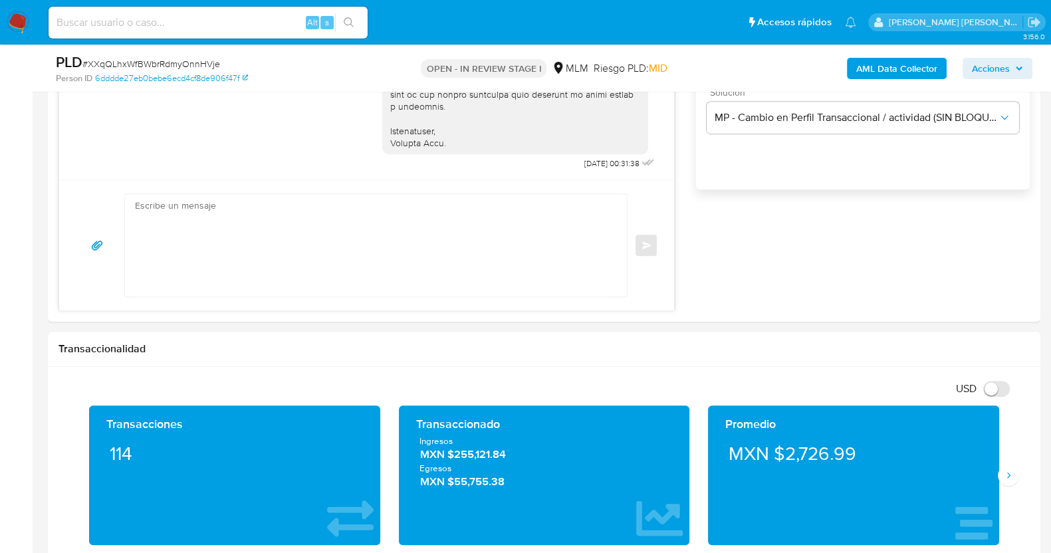
click at [153, 57] on span "# XXqQLhxWfBWbrRdmyOnnHVje" at bounding box center [151, 63] width 138 height 13
copy span "XXqQLhxWfBWbrRdmyOnnHVje"
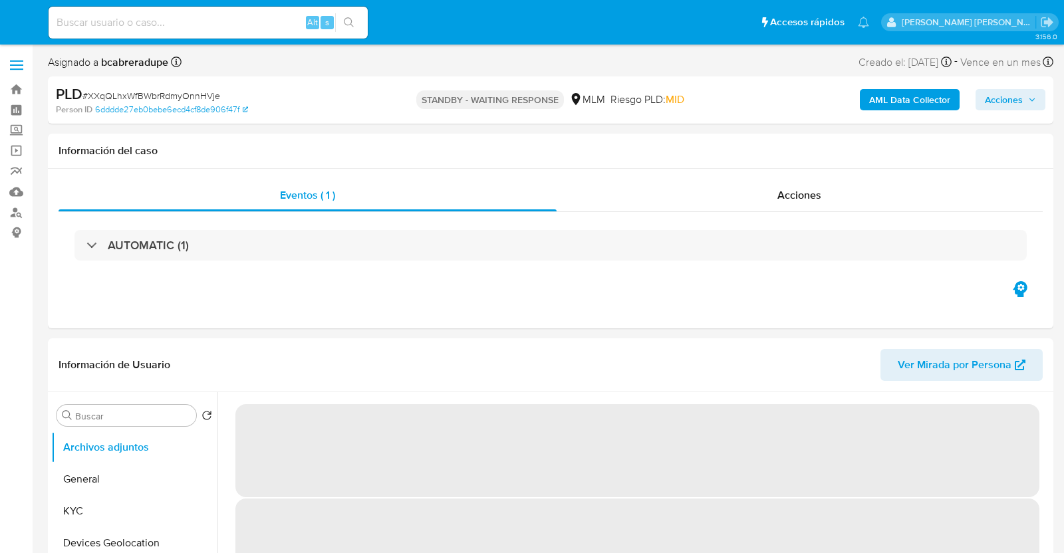
select select "10"
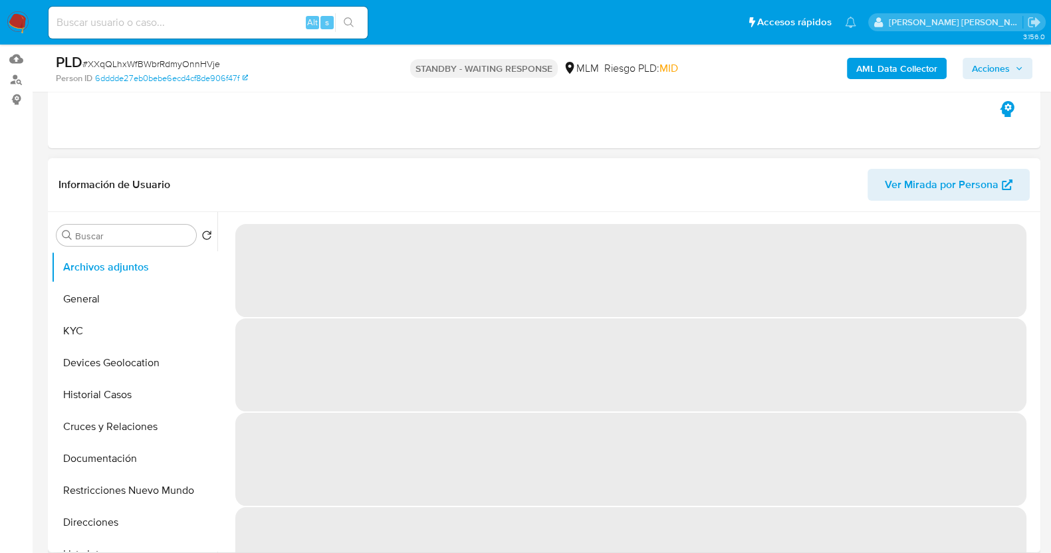
scroll to position [166, 0]
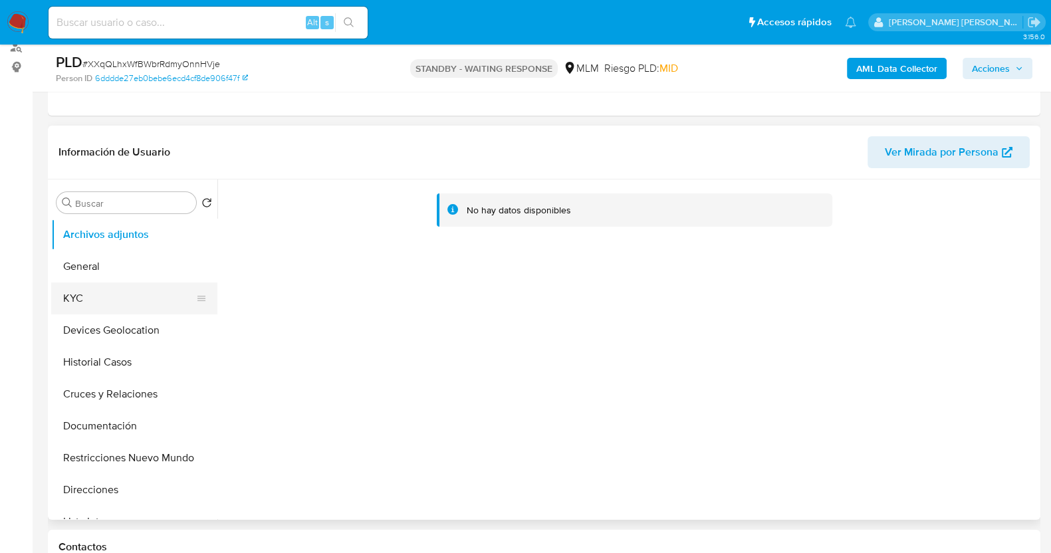
select select "10"
click at [134, 301] on button "KYC" at bounding box center [129, 298] width 156 height 32
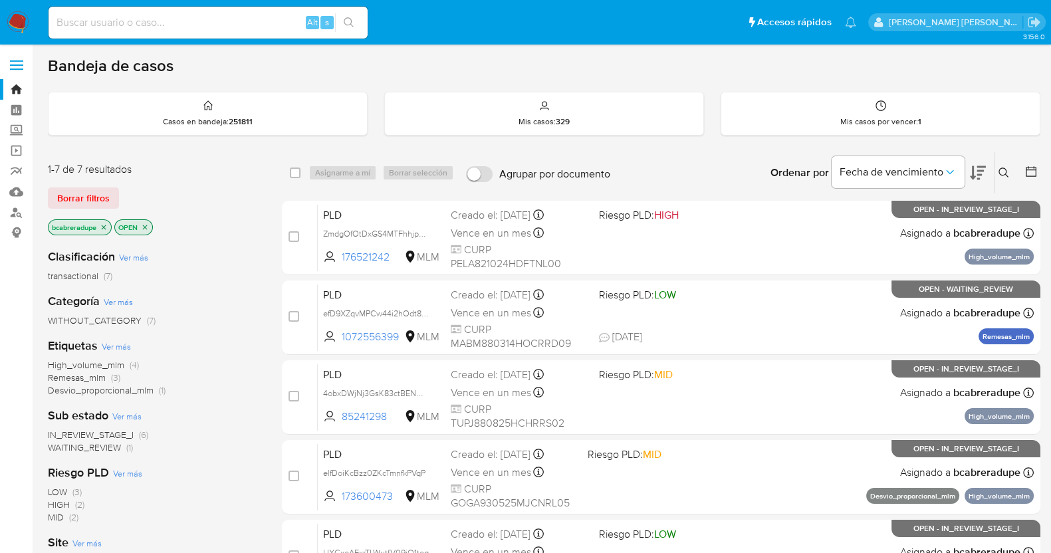
scroll to position [256, 0]
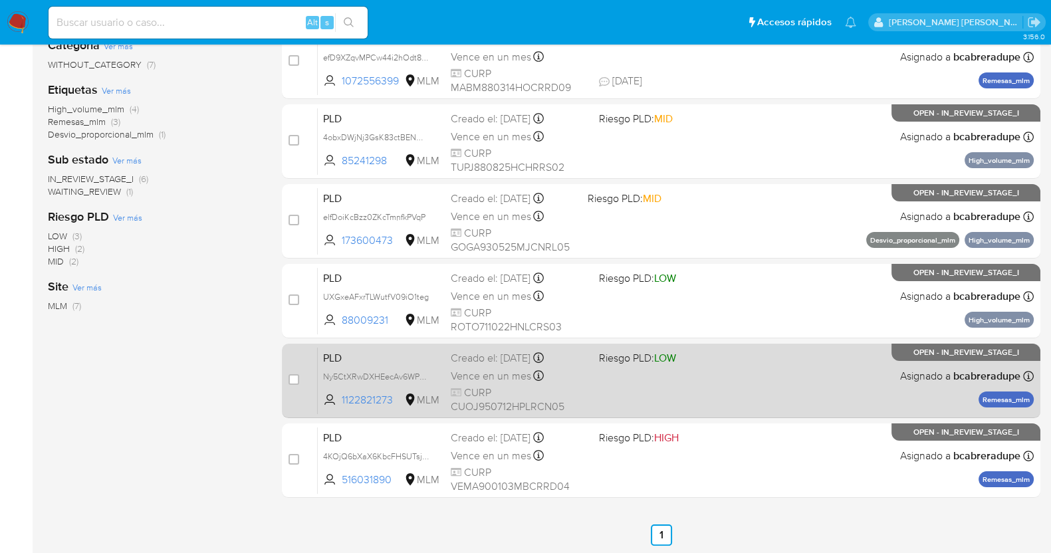
click at [511, 369] on span "Vence en un mes" at bounding box center [491, 376] width 80 height 15
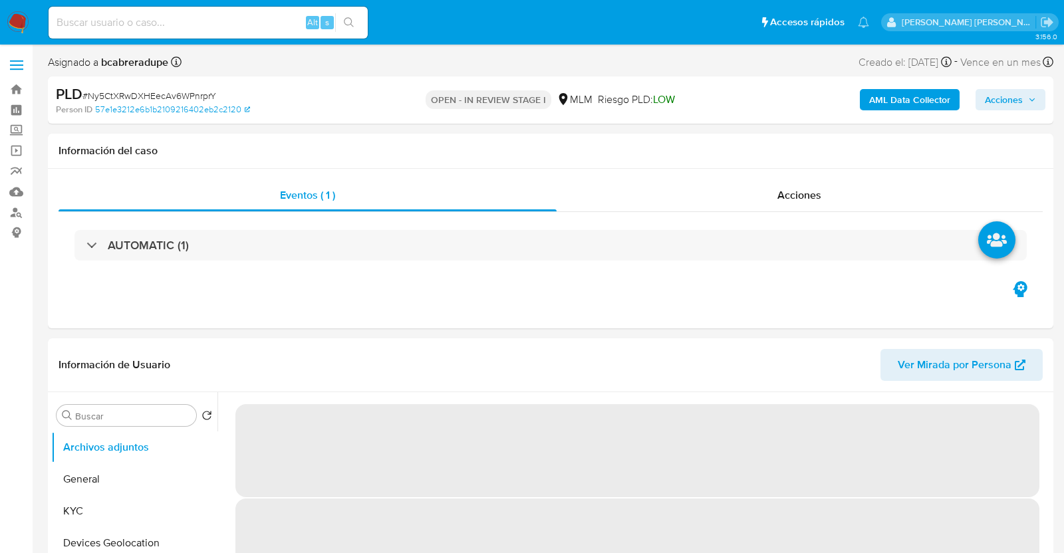
select select "10"
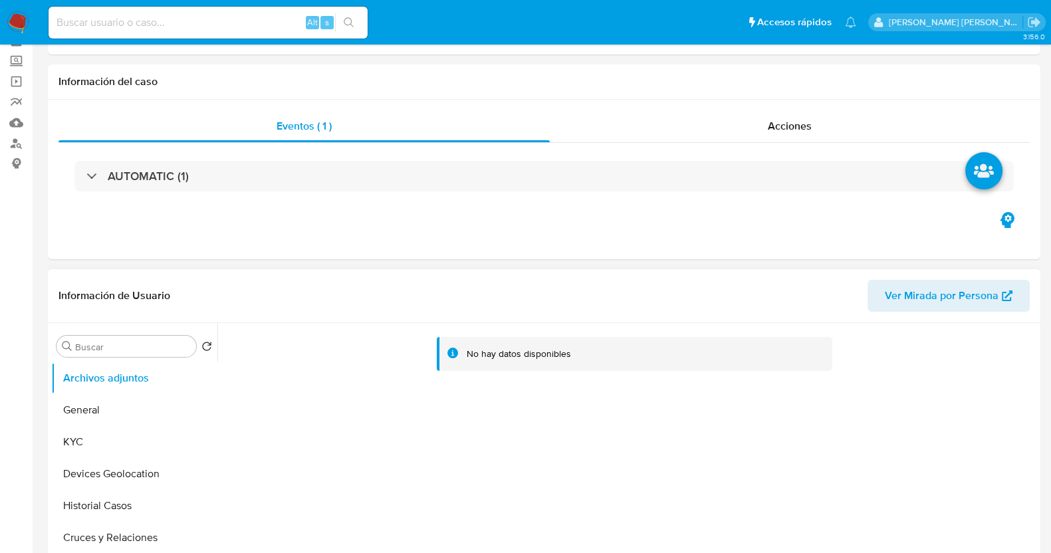
scroll to position [166, 0]
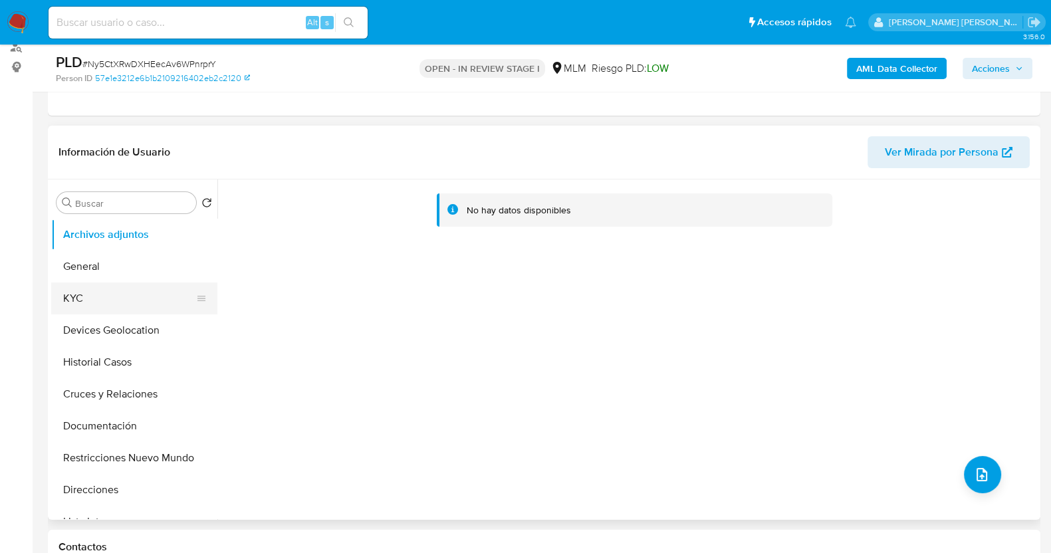
click at [114, 292] on button "KYC" at bounding box center [129, 298] width 156 height 32
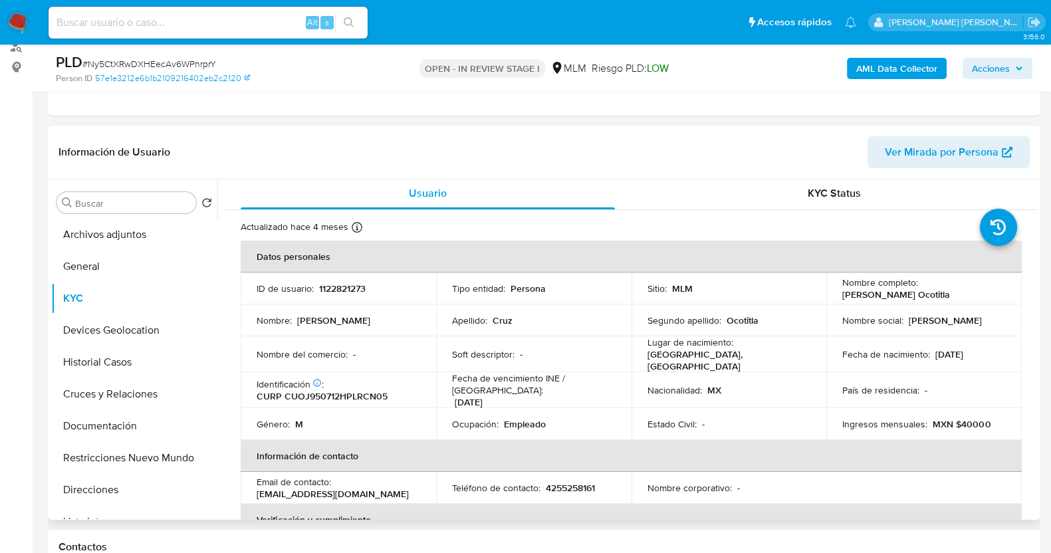
scroll to position [0, 0]
click at [126, 271] on button "General" at bounding box center [129, 267] width 156 height 32
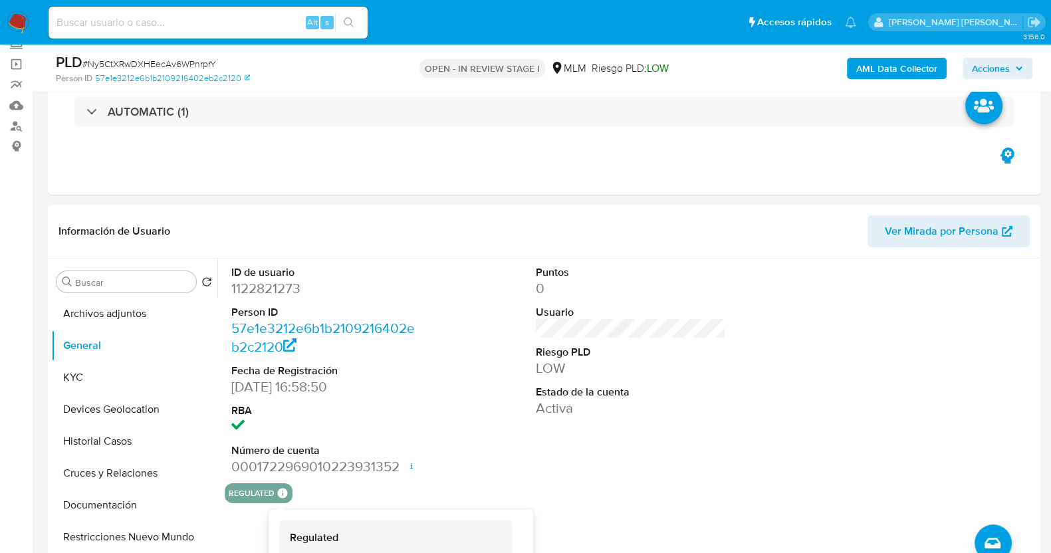
scroll to position [82, 0]
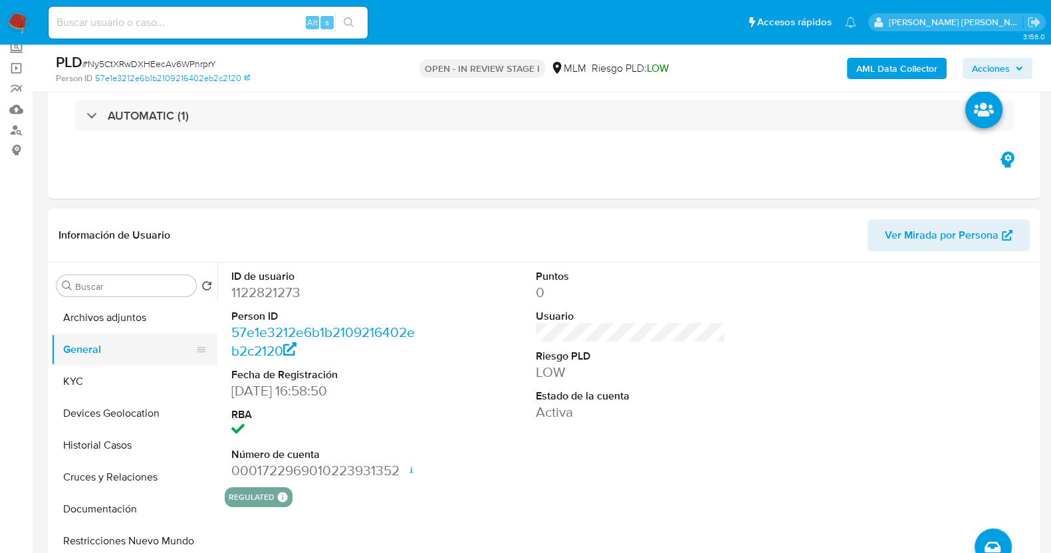
click at [76, 380] on button "KYC" at bounding box center [134, 382] width 166 height 32
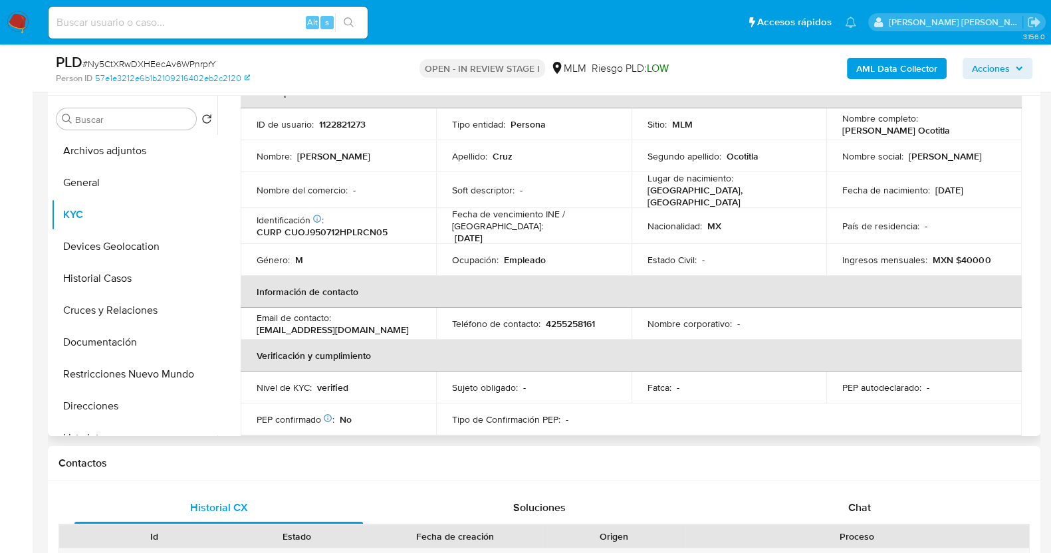
scroll to position [0, 0]
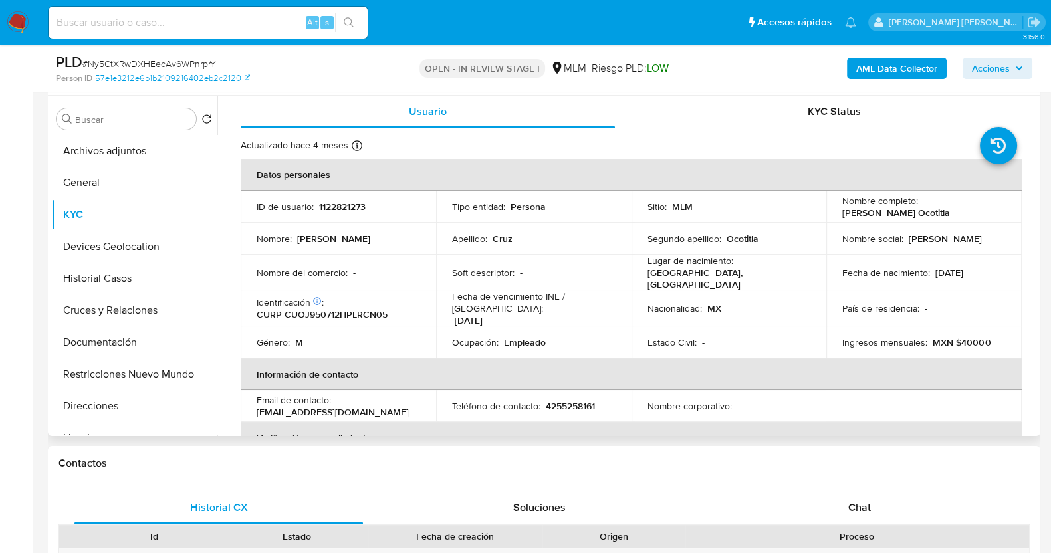
click at [409, 262] on td "Nombre del comercio : -" at bounding box center [338, 273] width 195 height 36
click at [133, 341] on button "Documentación" at bounding box center [129, 342] width 156 height 32
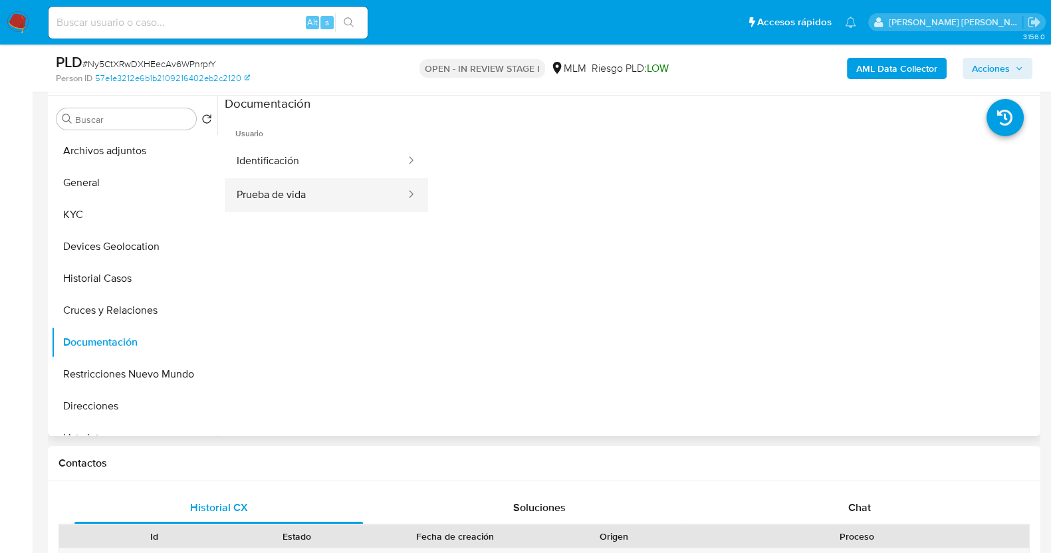
click at [336, 203] on button "Prueba de vida" at bounding box center [316, 195] width 182 height 34
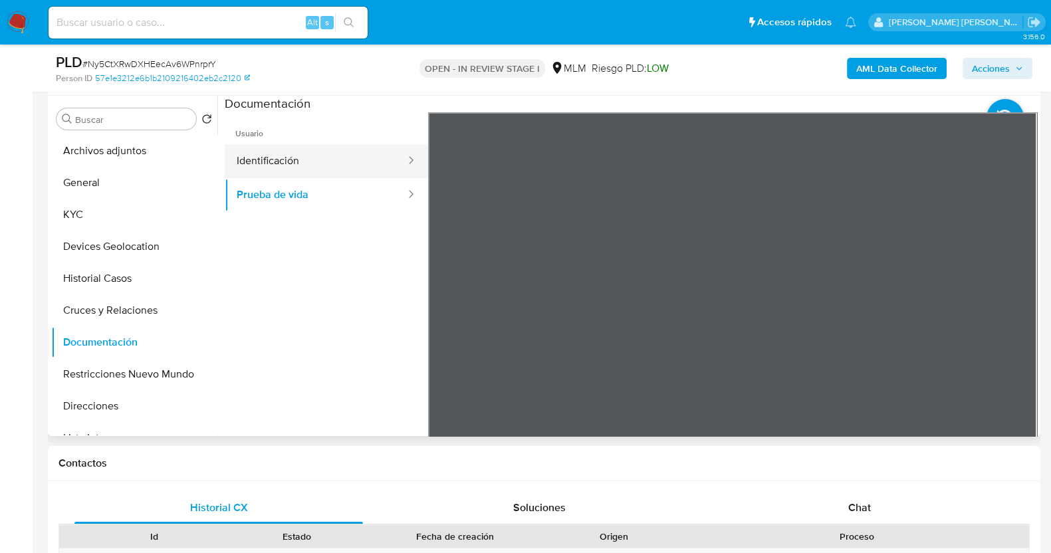
click at [298, 158] on button "Identificación" at bounding box center [316, 161] width 182 height 34
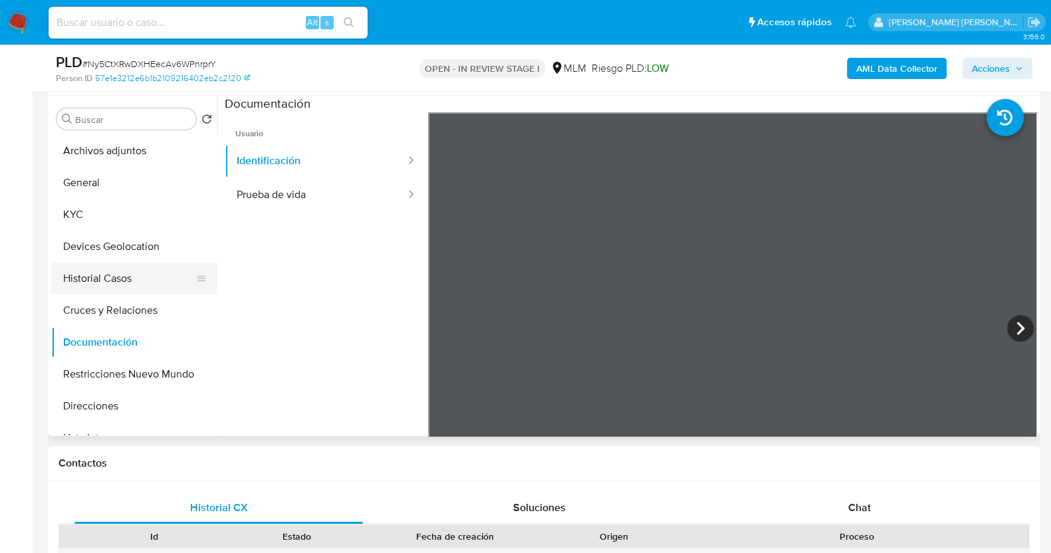
drag, startPoint x: 126, startPoint y: 281, endPoint x: 178, endPoint y: 282, distance: 52.5
click at [126, 281] on button "Historial Casos" at bounding box center [129, 279] width 156 height 32
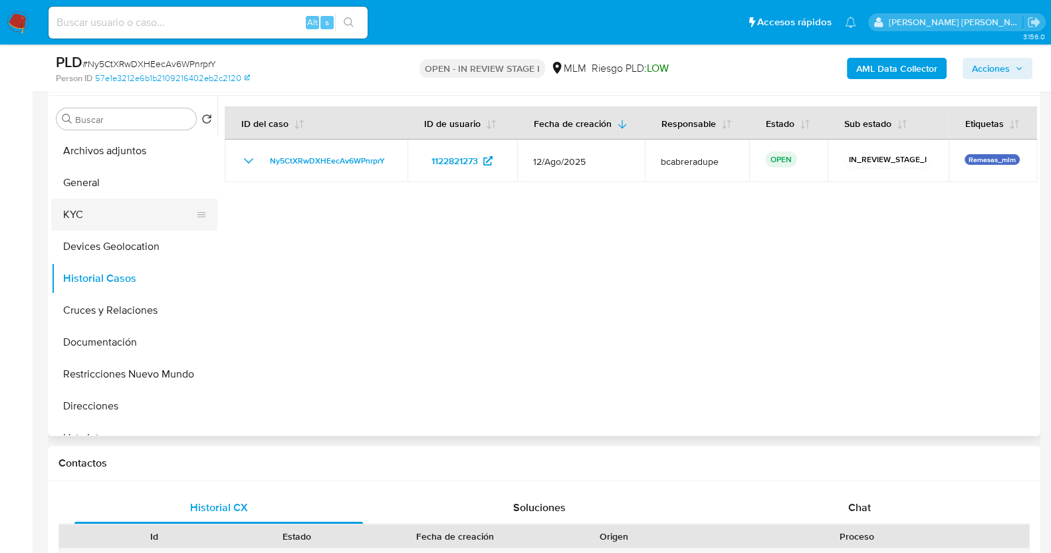
click at [123, 212] on button "KYC" at bounding box center [129, 215] width 156 height 32
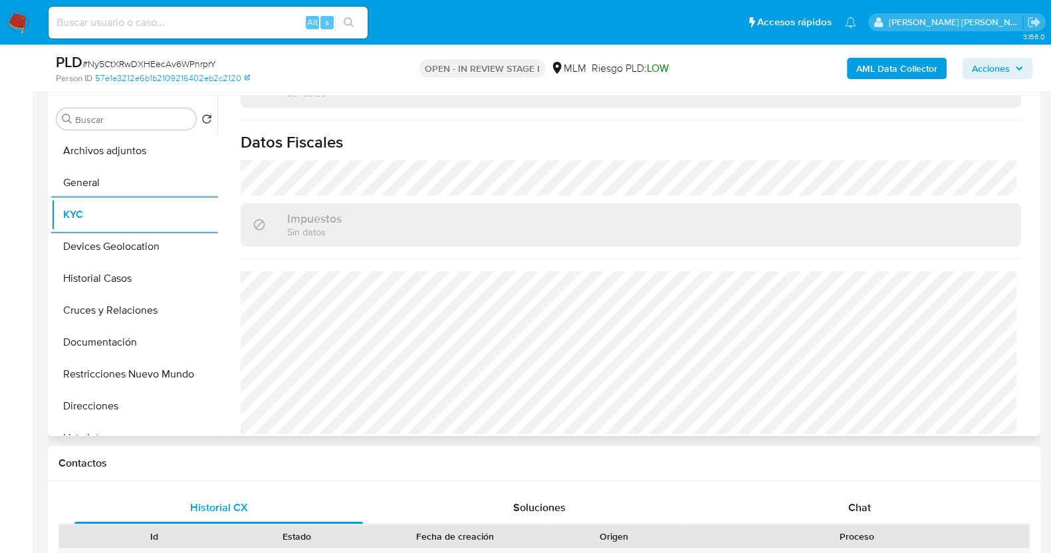
scroll to position [835, 0]
click at [103, 187] on button "General" at bounding box center [129, 183] width 156 height 32
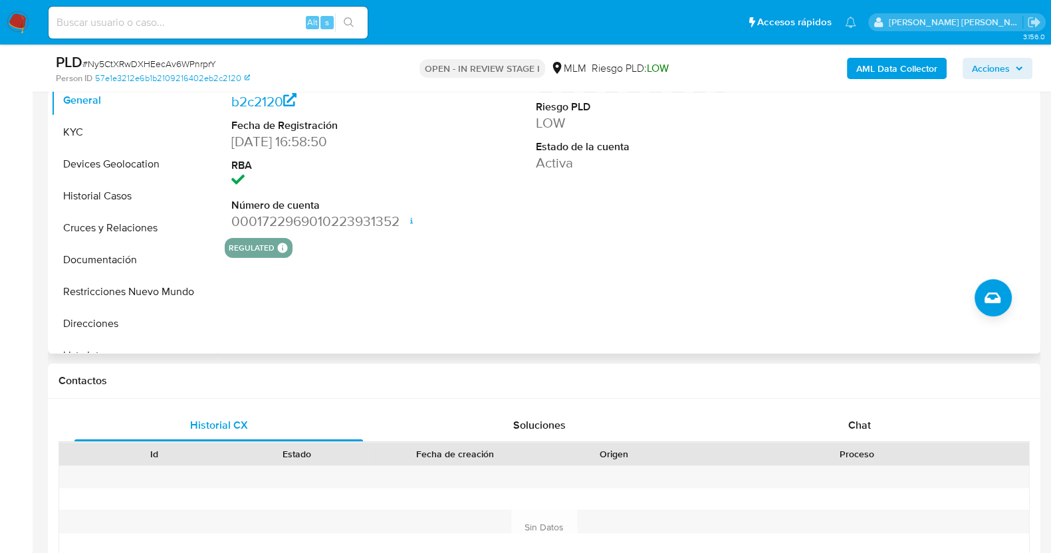
scroll to position [249, 0]
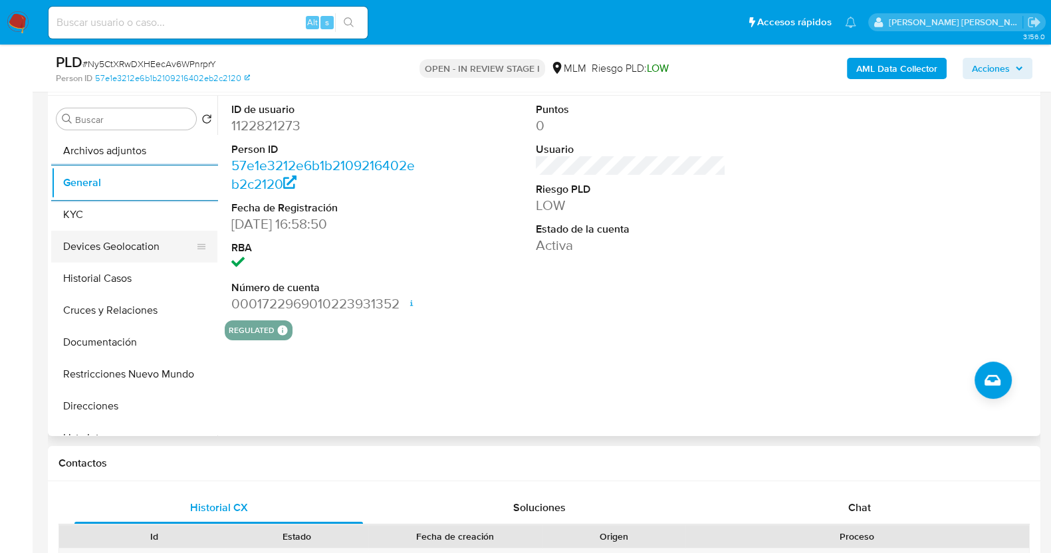
click at [113, 238] on button "Devices Geolocation" at bounding box center [129, 247] width 156 height 32
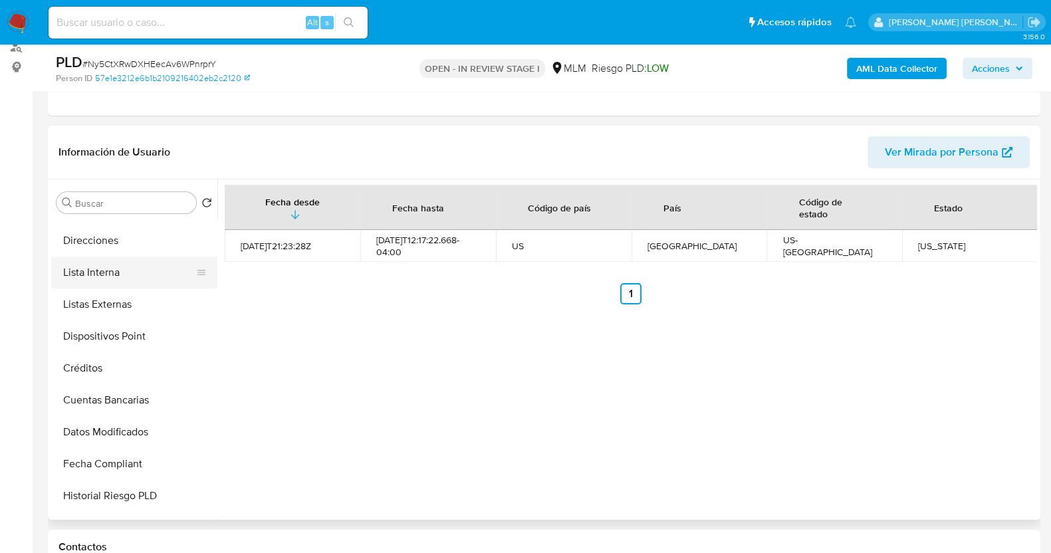
click at [116, 274] on button "Lista Interna" at bounding box center [129, 273] width 156 height 32
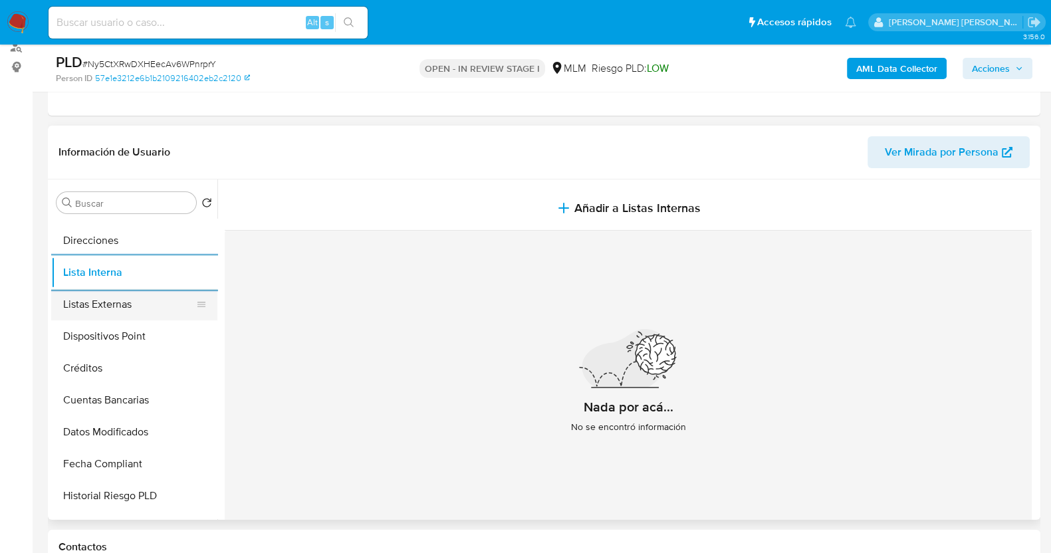
click at [143, 309] on button "Listas Externas" at bounding box center [129, 304] width 156 height 32
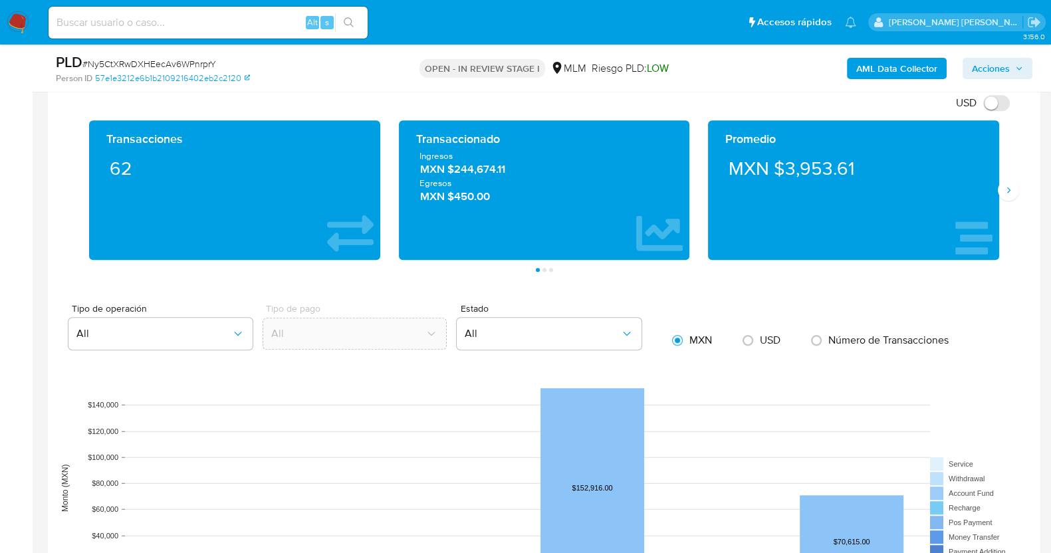
scroll to position [914, 0]
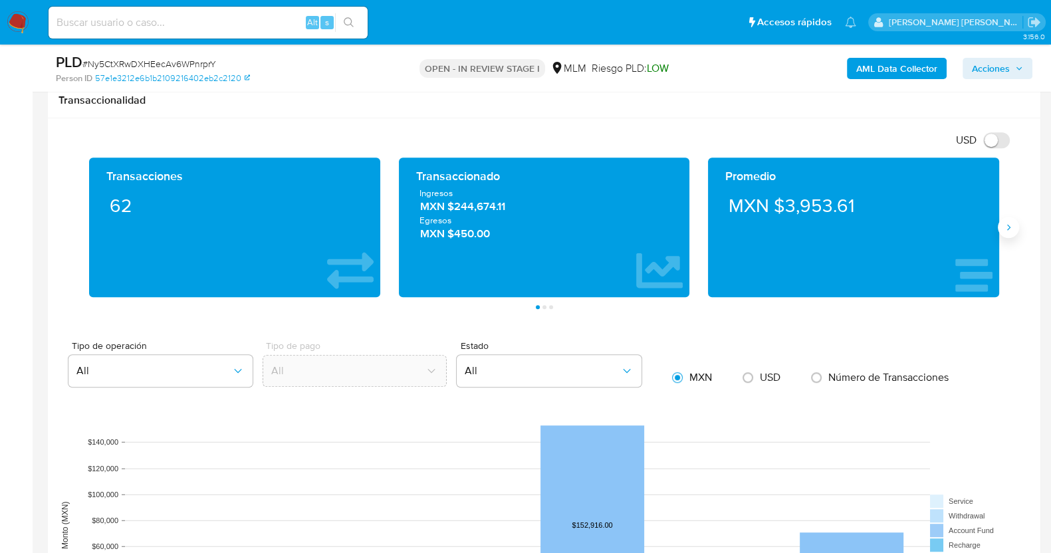
click at [1008, 225] on icon "Siguiente" at bounding box center [1008, 227] width 11 height 11
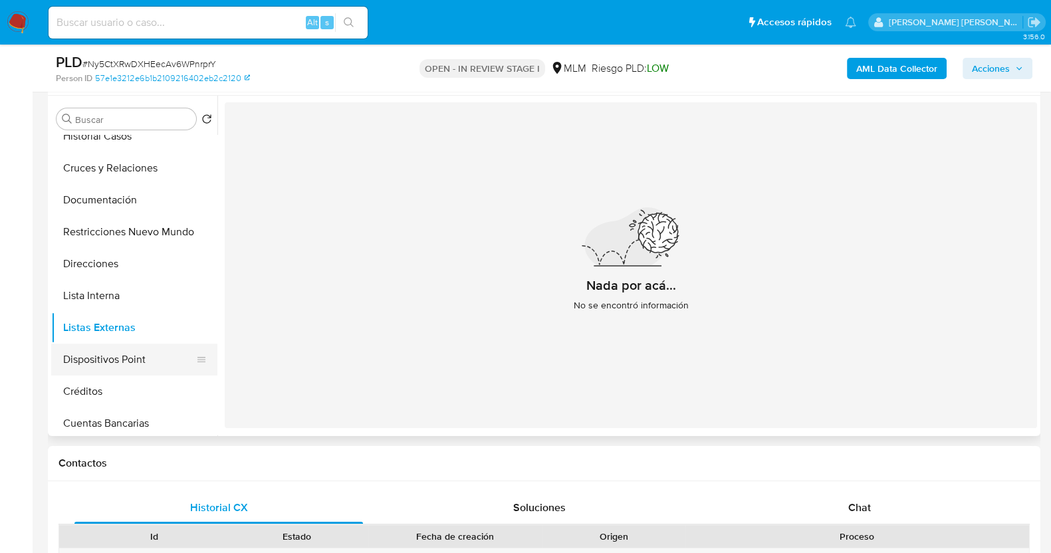
scroll to position [82, 0]
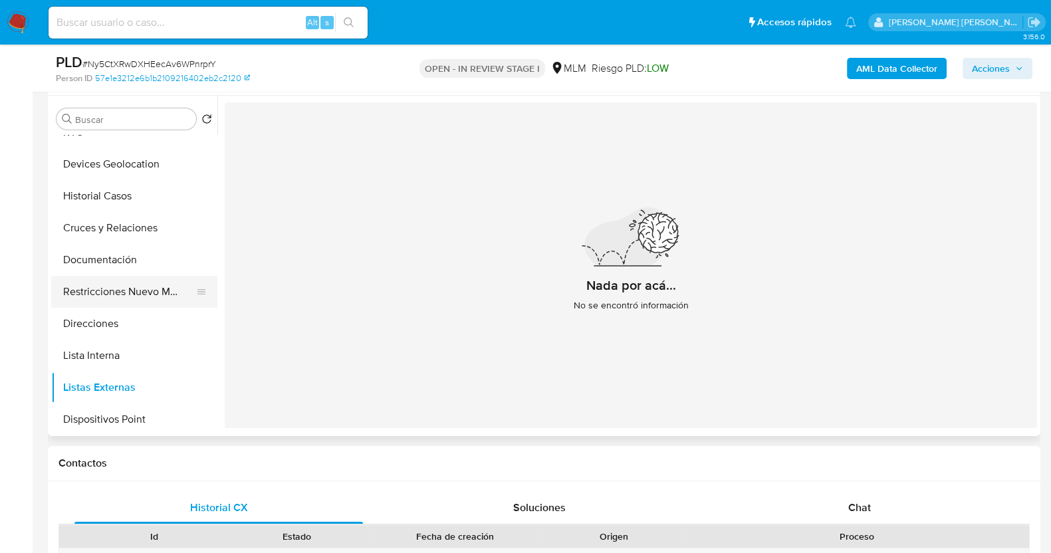
click at [137, 287] on button "Restricciones Nuevo Mundo" at bounding box center [129, 292] width 156 height 32
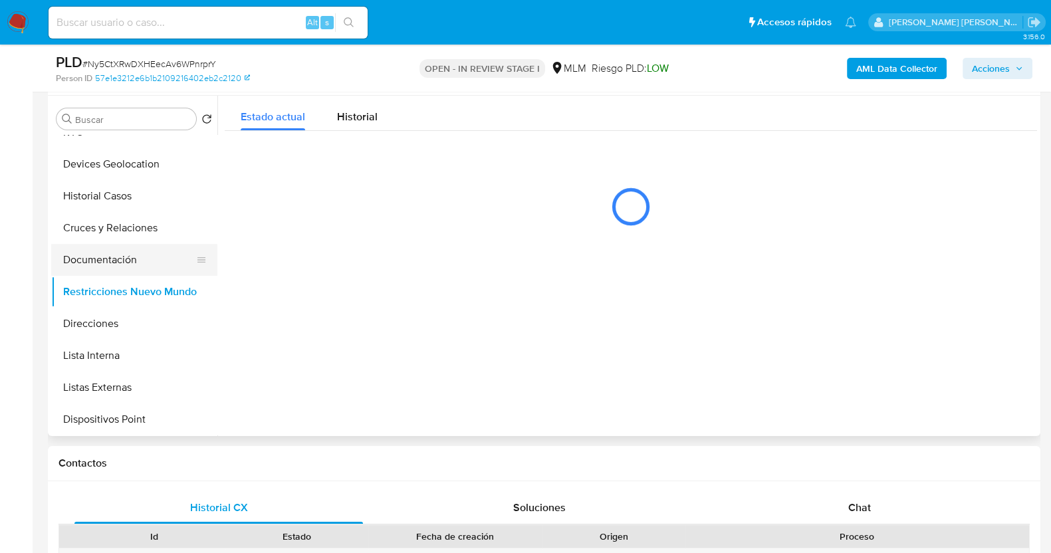
click at [132, 259] on button "Documentación" at bounding box center [129, 260] width 156 height 32
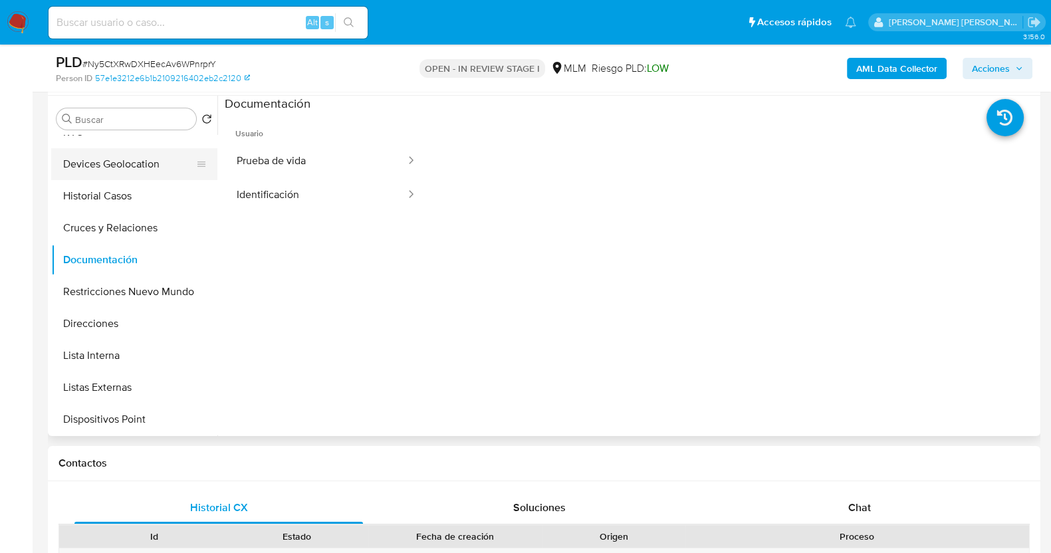
click at [149, 160] on button "Devices Geolocation" at bounding box center [129, 164] width 156 height 32
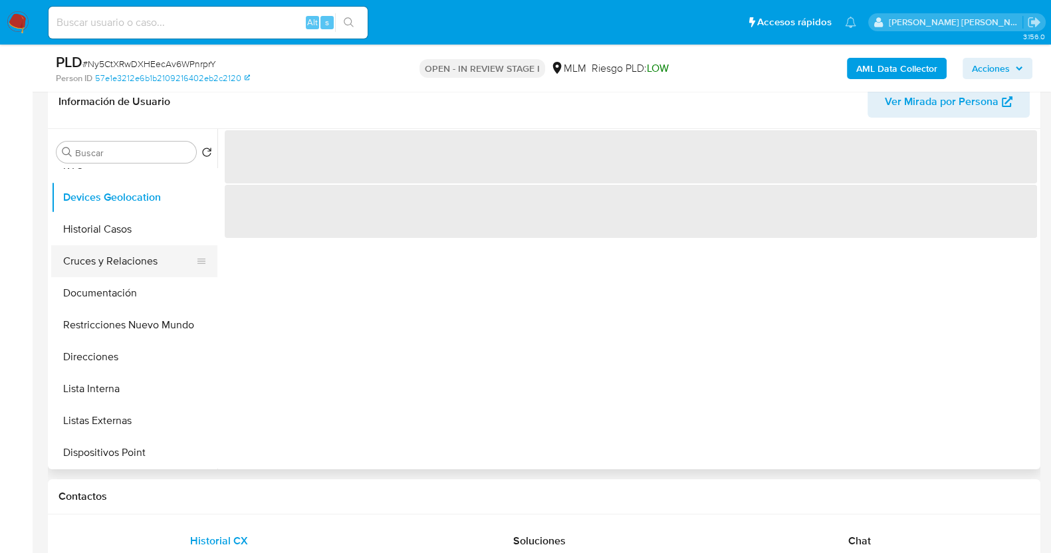
scroll to position [166, 0]
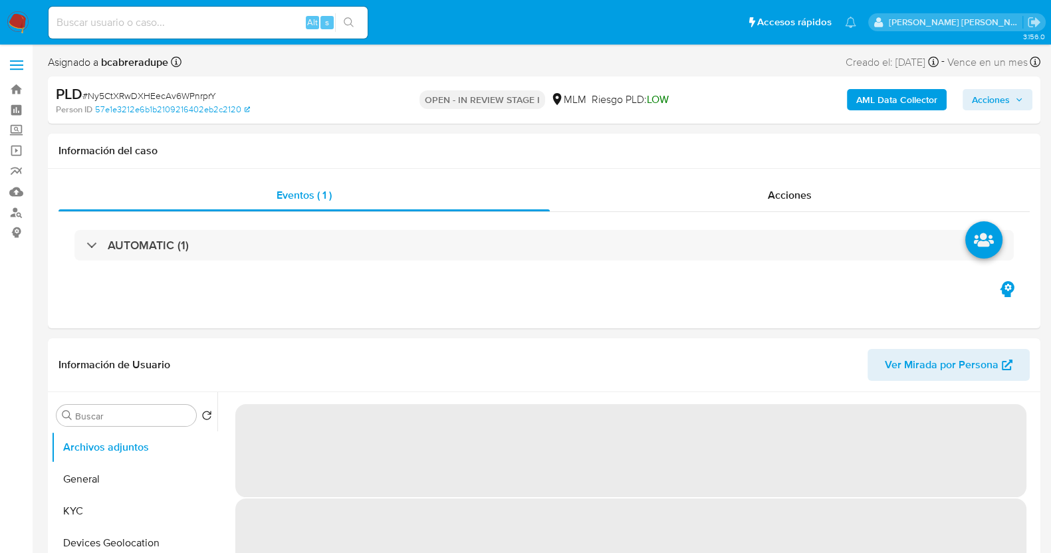
select select "10"
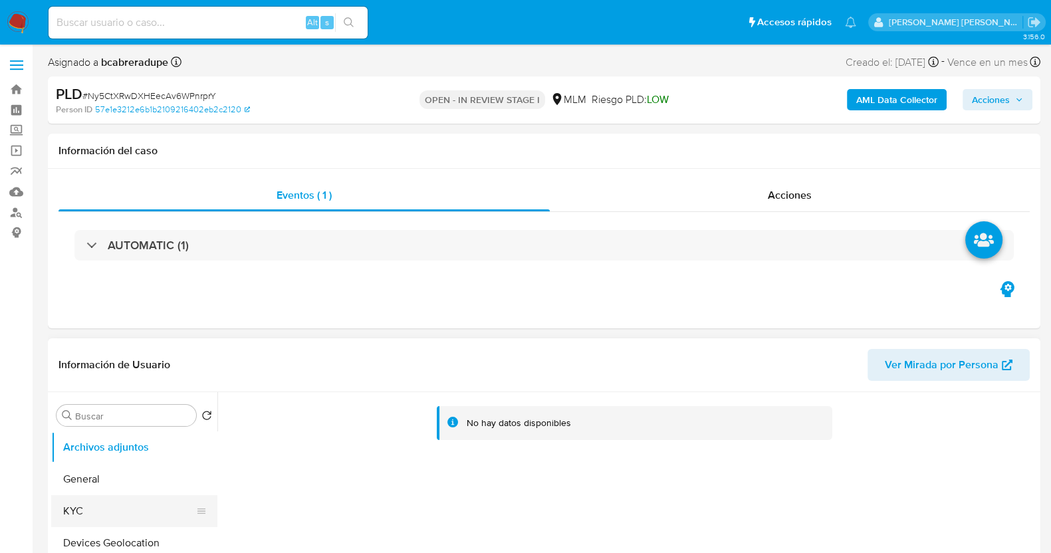
click at [110, 520] on button "KYC" at bounding box center [129, 511] width 156 height 32
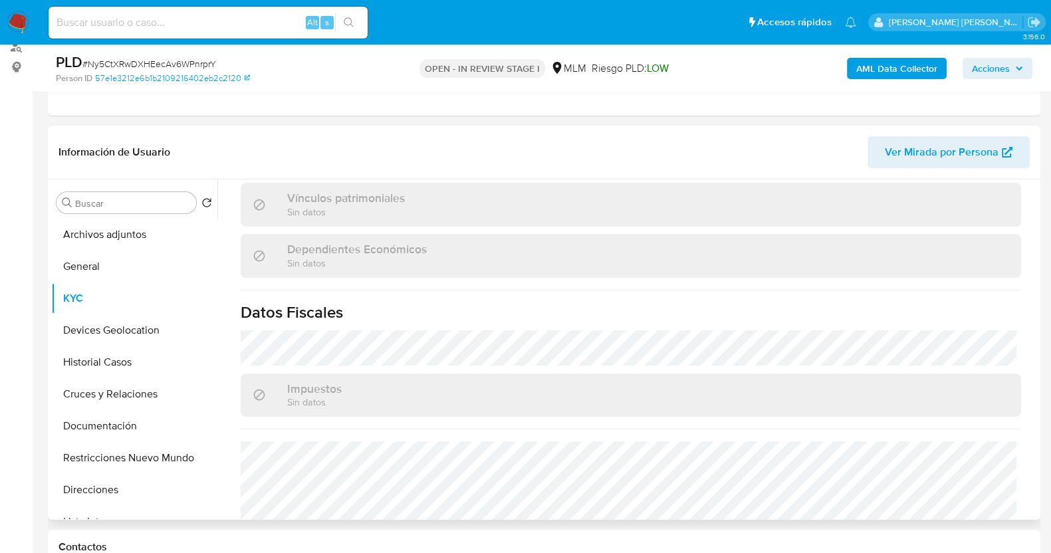
scroll to position [831, 0]
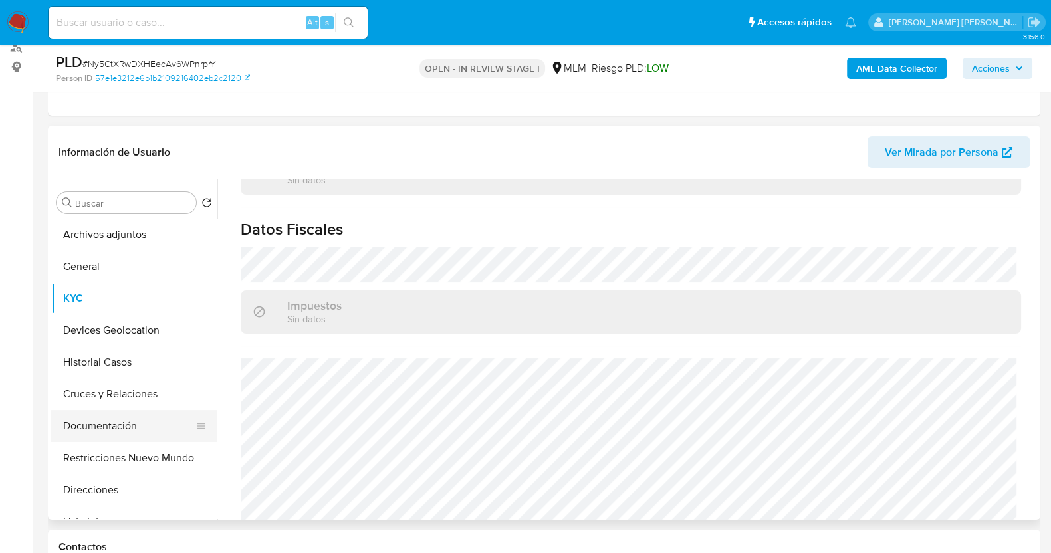
click at [113, 420] on button "Documentación" at bounding box center [129, 426] width 156 height 32
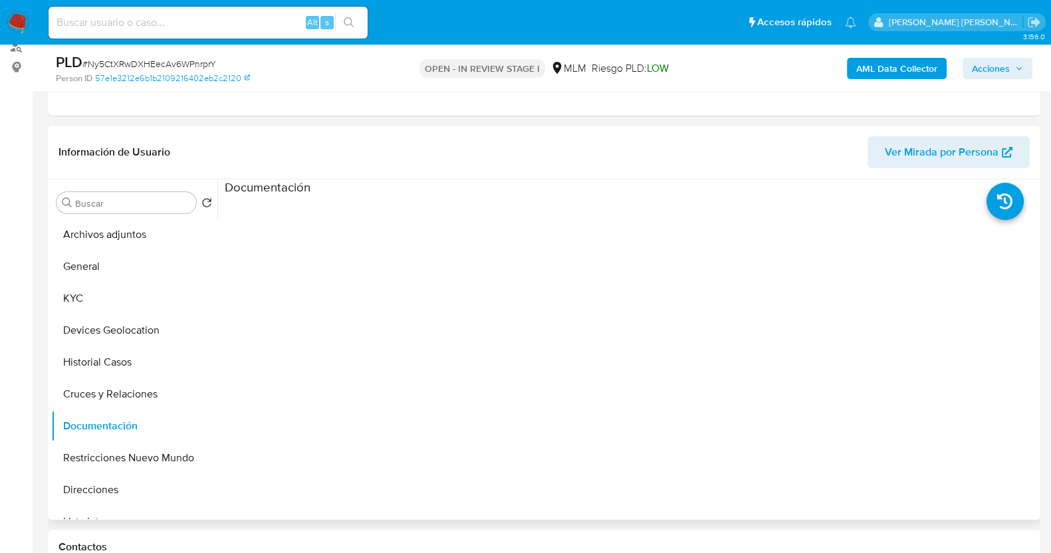
scroll to position [0, 0]
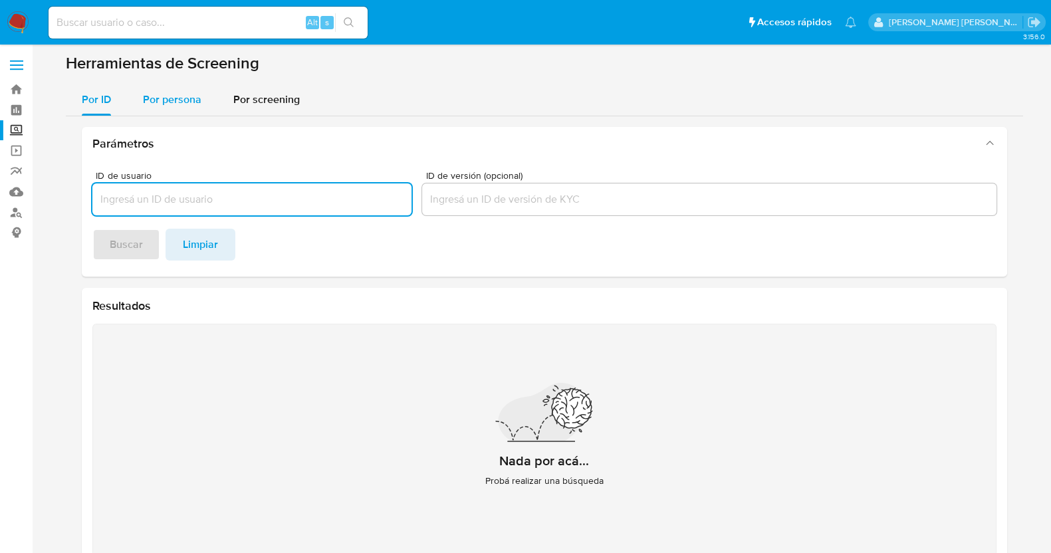
click at [172, 96] on span "Por persona" at bounding box center [172, 99] width 58 height 15
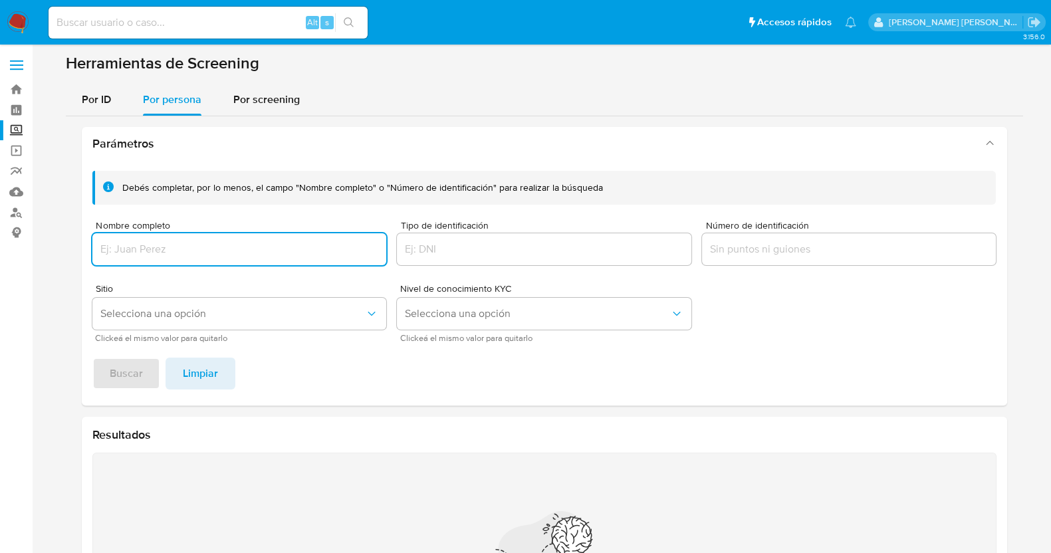
click at [288, 251] on input "Nombre completo" at bounding box center [239, 249] width 294 height 17
drag, startPoint x: 209, startPoint y: 253, endPoint x: 85, endPoint y: 243, distance: 124.8
click at [85, 243] on div "Debés completar, por lo menos, el campo "Nombre completo" o "Número de identifi…" at bounding box center [544, 282] width 925 height 245
paste input "[PERSON_NAME] [PERSON_NAME]"
type input "[PERSON_NAME] [PERSON_NAME]"
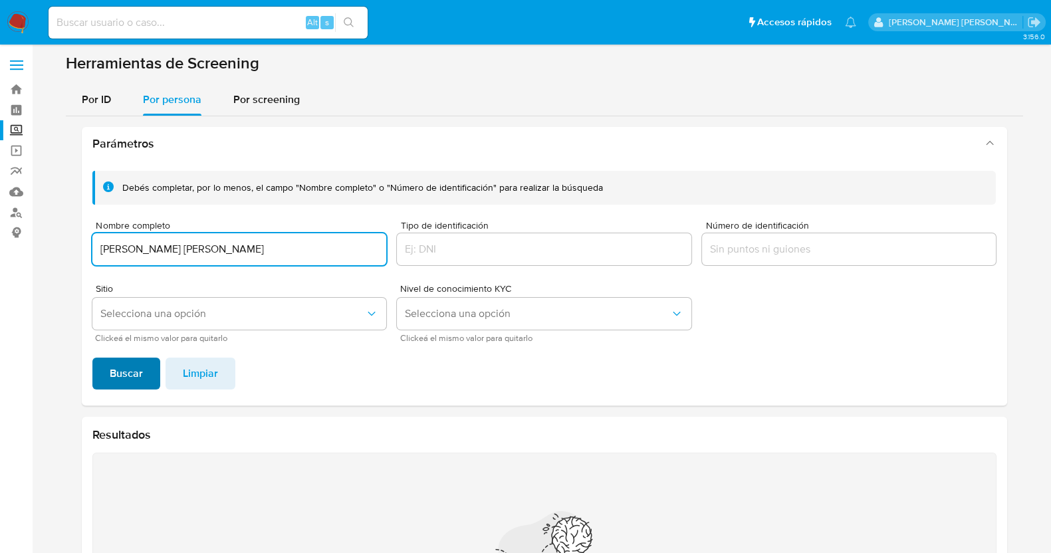
click at [123, 374] on span "Buscar" at bounding box center [126, 373] width 33 height 29
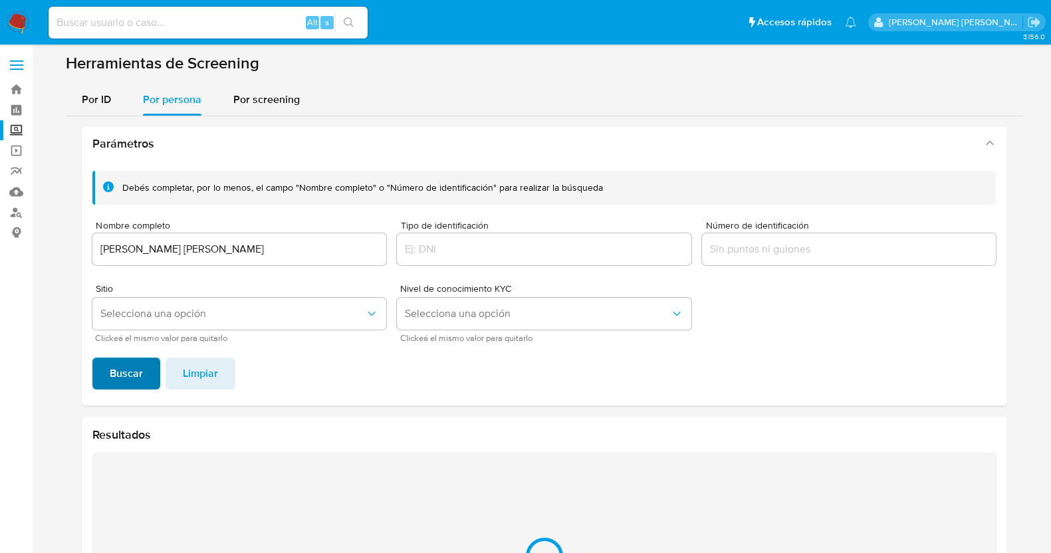
scroll to position [162, 0]
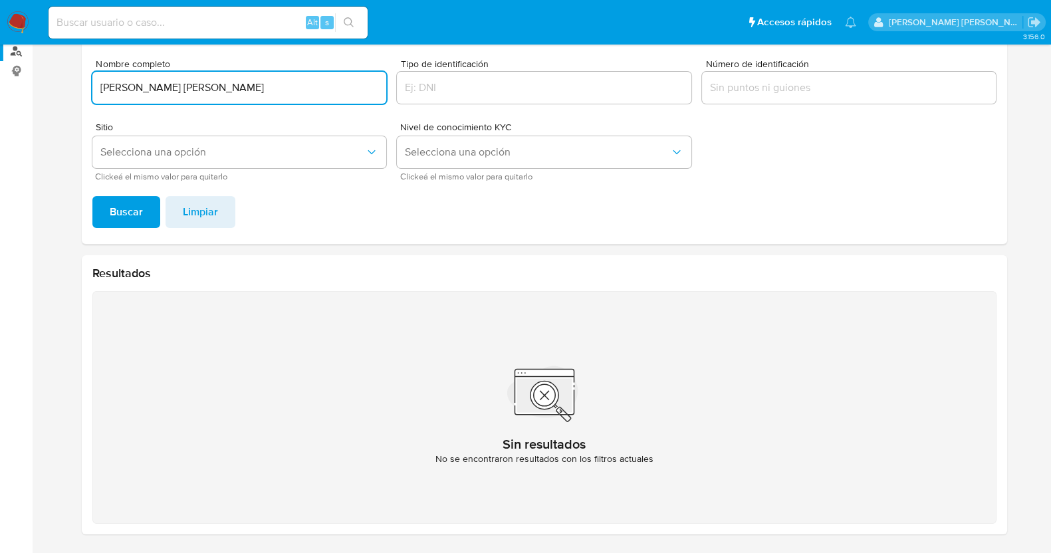
drag, startPoint x: 322, startPoint y: 89, endPoint x: 27, endPoint y: 58, distance: 296.8
click at [27, 57] on section "Bandeja Tablero Screening Búsqueda en Listas Watchlist Herramientas Operaciones…" at bounding box center [525, 195] width 1051 height 715
type input "[PERSON_NAME]"
drag, startPoint x: 121, startPoint y: 214, endPoint x: 129, endPoint y: 217, distance: 8.6
click at [122, 214] on span "Buscar" at bounding box center [126, 211] width 33 height 29
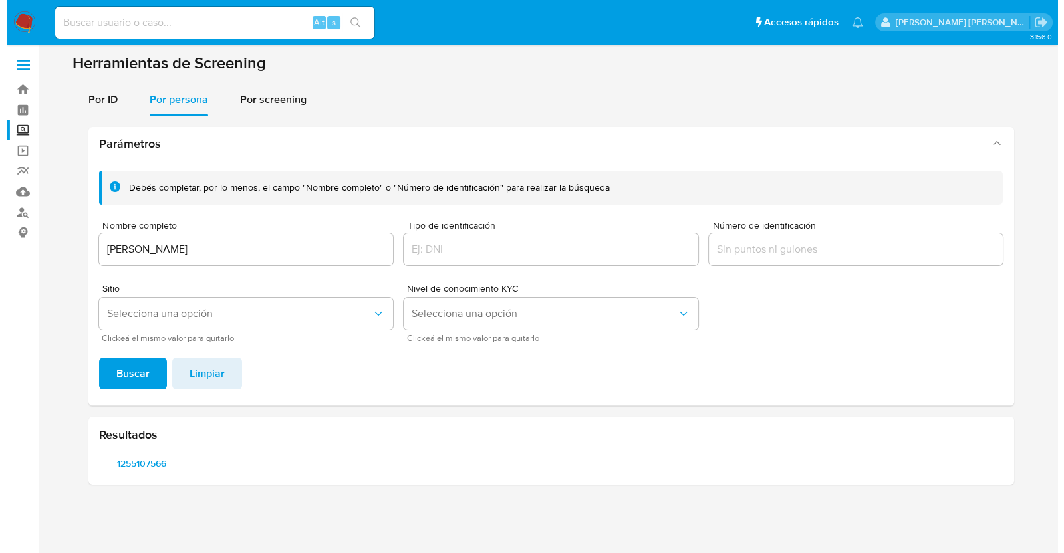
scroll to position [0, 0]
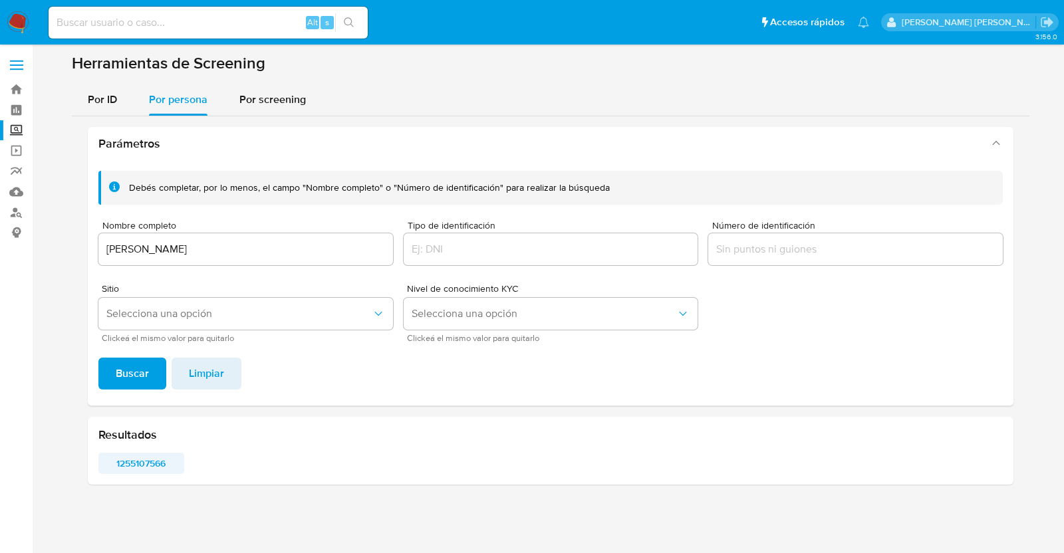
click at [148, 459] on span "1255107566" at bounding box center [141, 463] width 67 height 19
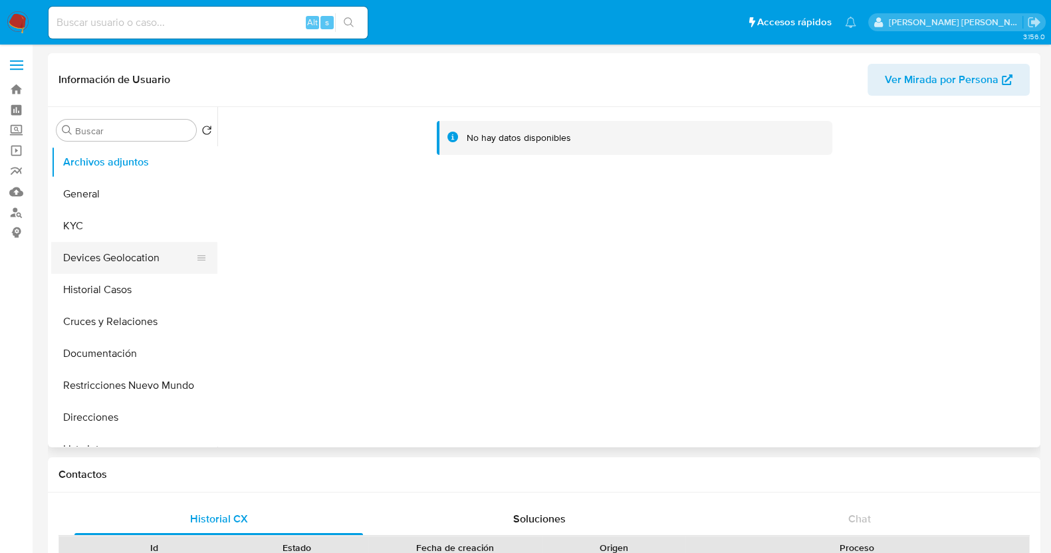
select select "10"
click at [100, 225] on button "KYC" at bounding box center [129, 226] width 156 height 32
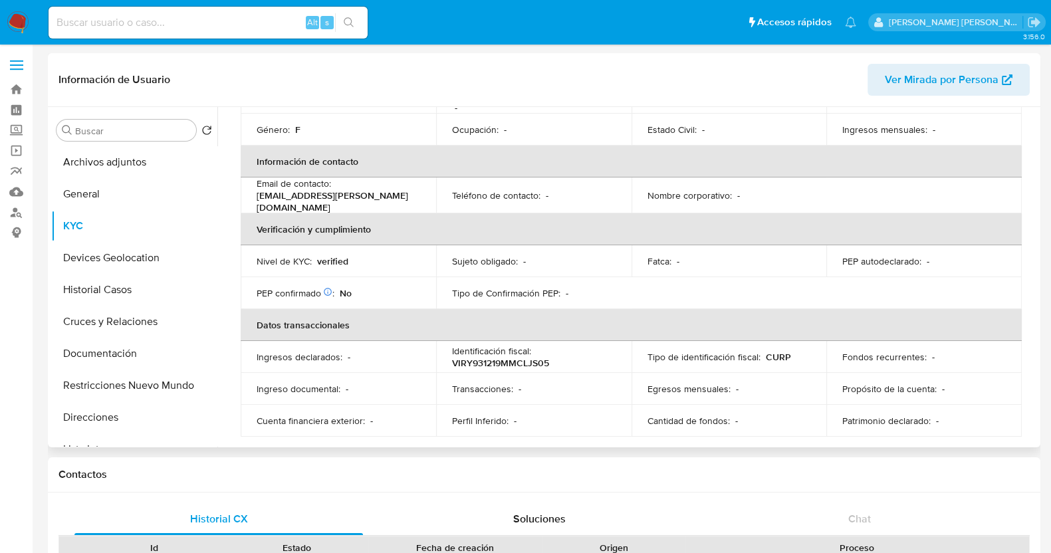
scroll to position [166, 0]
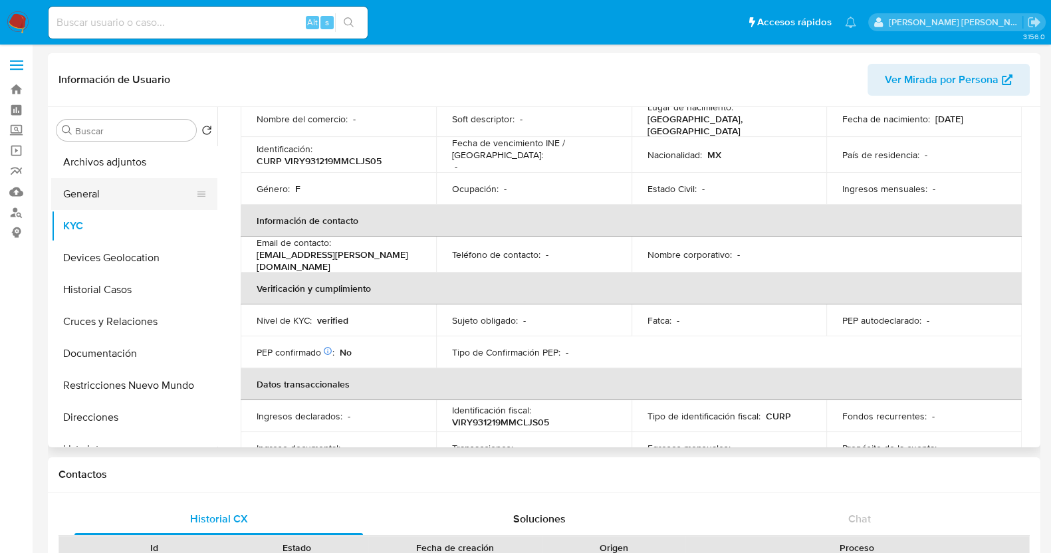
click at [110, 194] on button "General" at bounding box center [129, 194] width 156 height 32
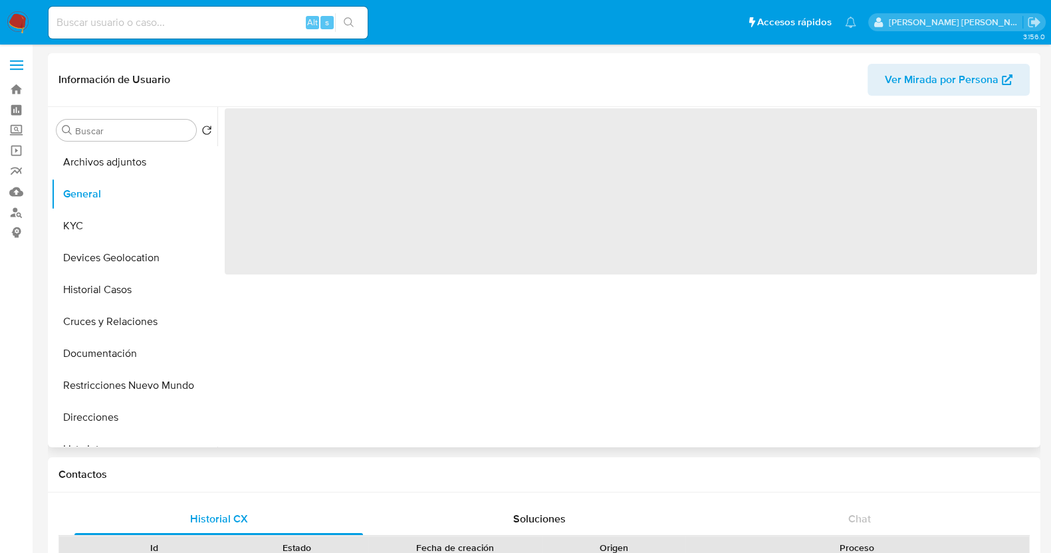
scroll to position [0, 0]
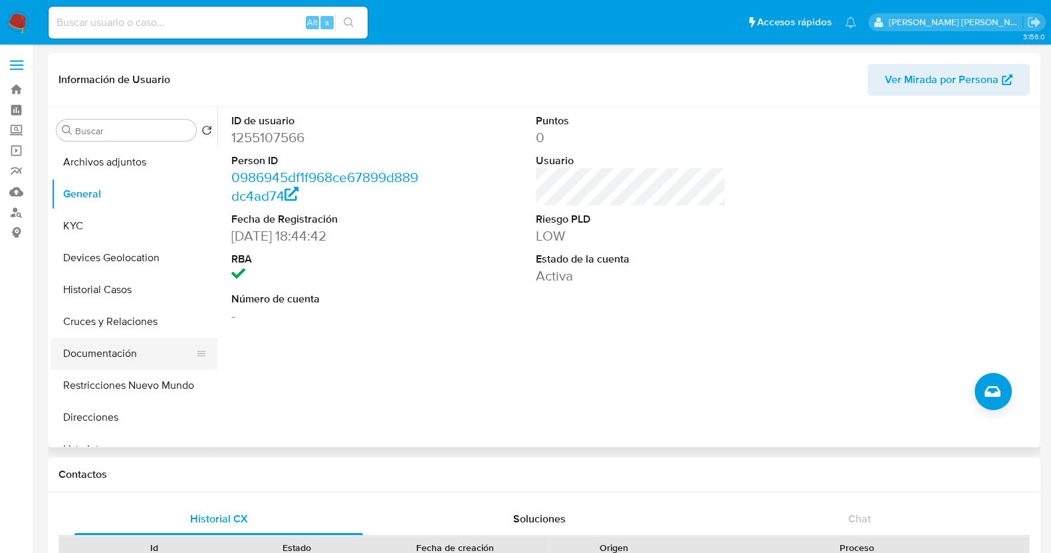
click at [113, 358] on button "Documentación" at bounding box center [129, 354] width 156 height 32
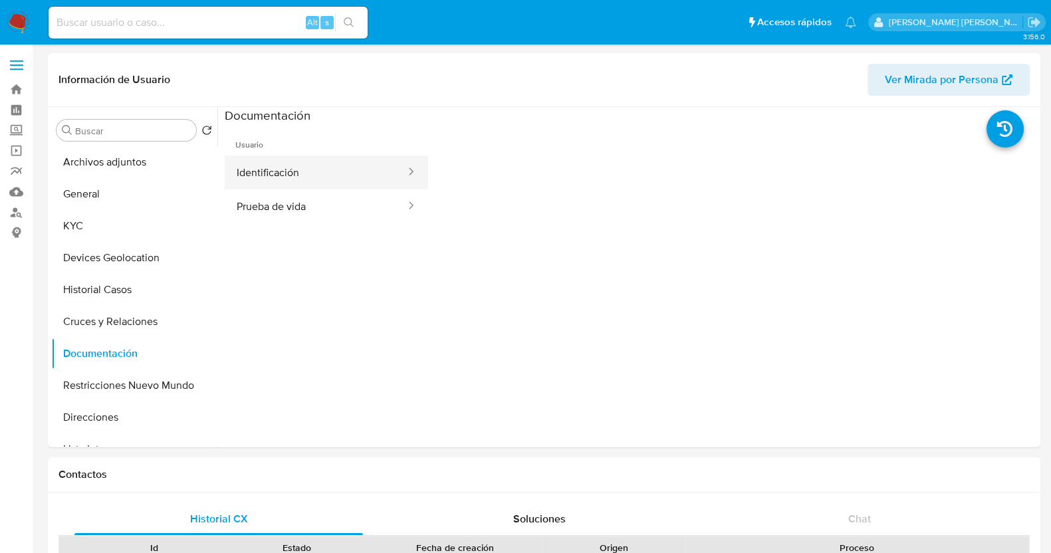
click at [348, 178] on button "Identificación" at bounding box center [316, 173] width 182 height 34
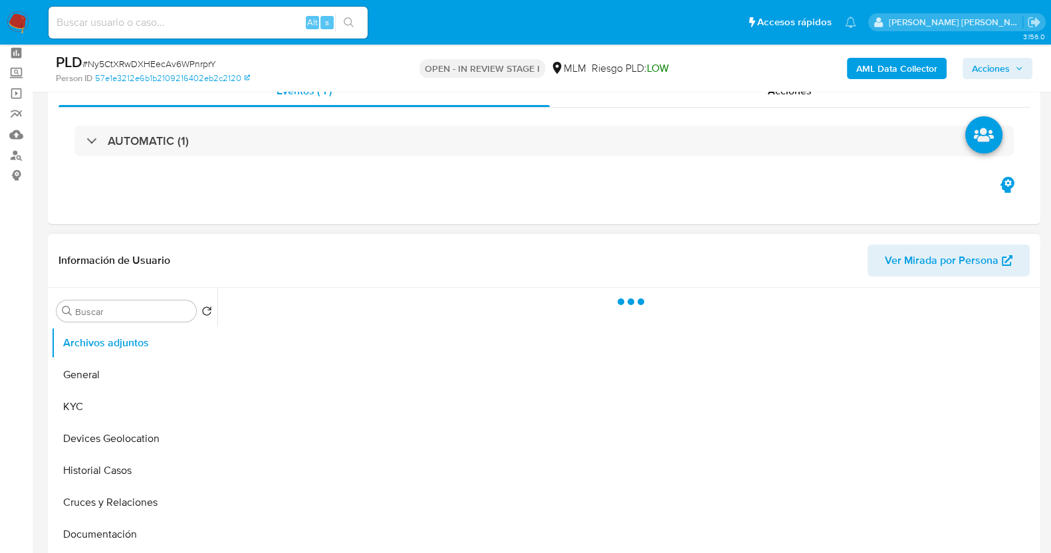
scroll to position [82, 0]
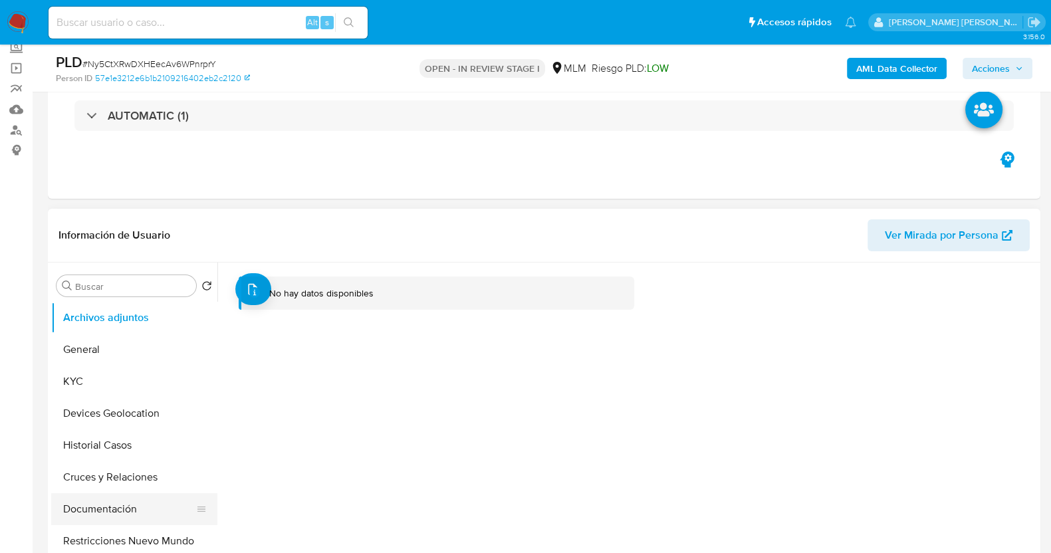
select select "10"
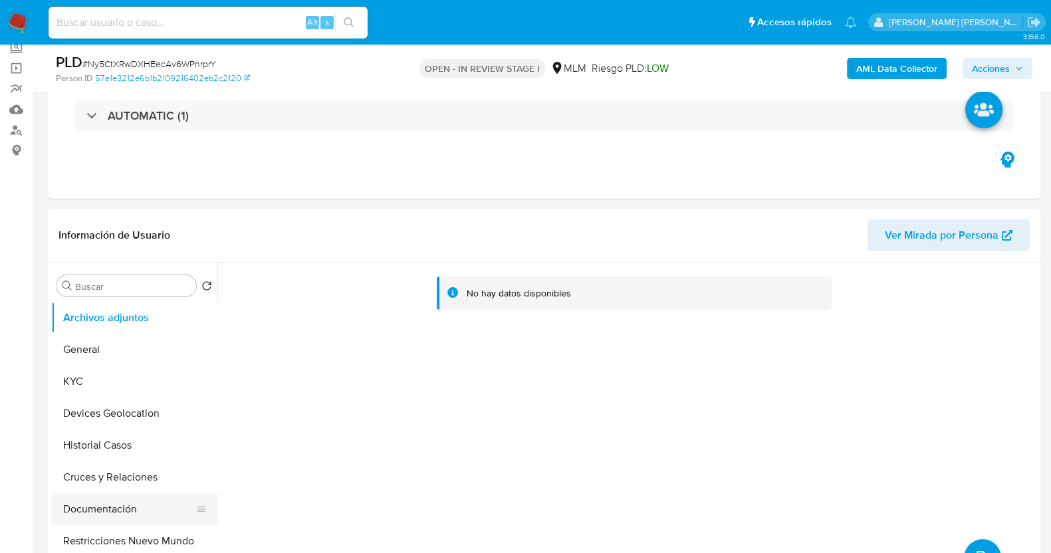
click at [129, 506] on button "Documentación" at bounding box center [129, 509] width 156 height 32
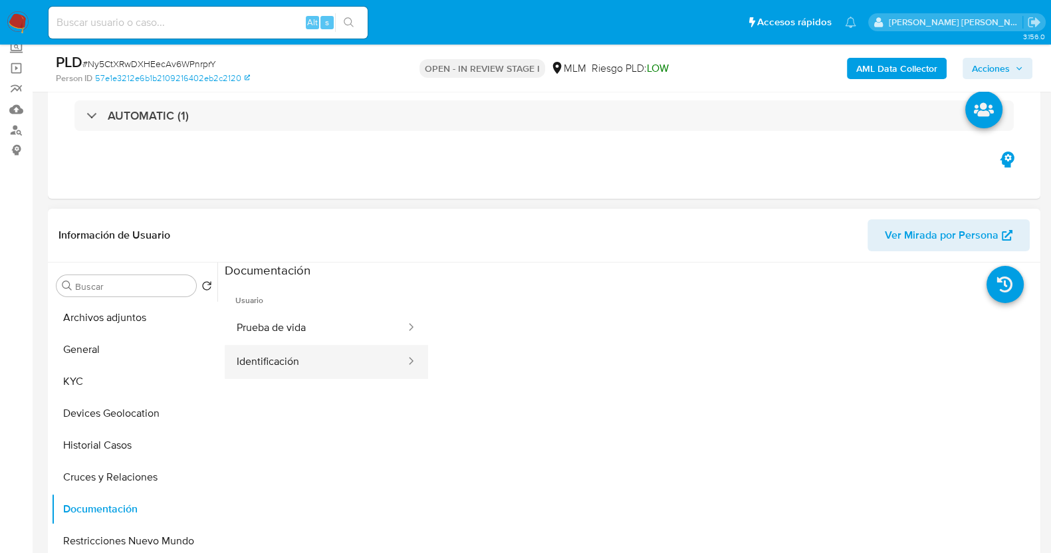
drag, startPoint x: 342, startPoint y: 364, endPoint x: 350, endPoint y: 363, distance: 7.3
click at [344, 364] on button "Identificación" at bounding box center [316, 362] width 182 height 34
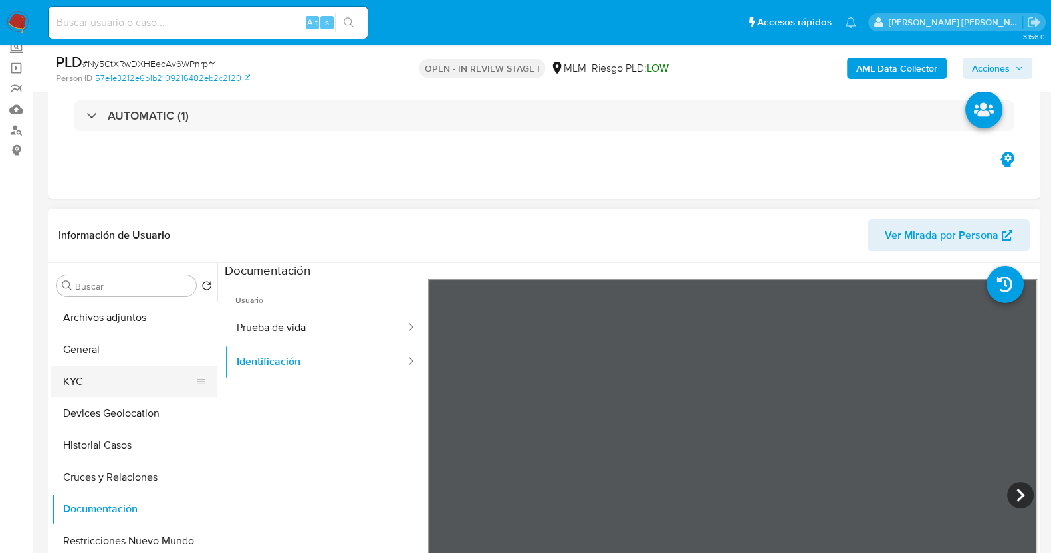
click at [117, 380] on button "KYC" at bounding box center [129, 382] width 156 height 32
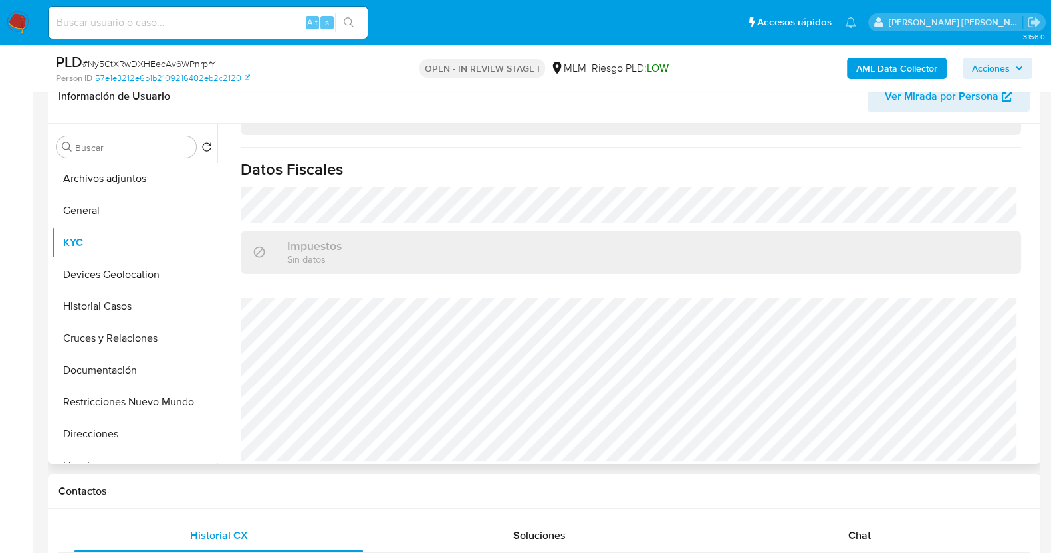
scroll to position [332, 0]
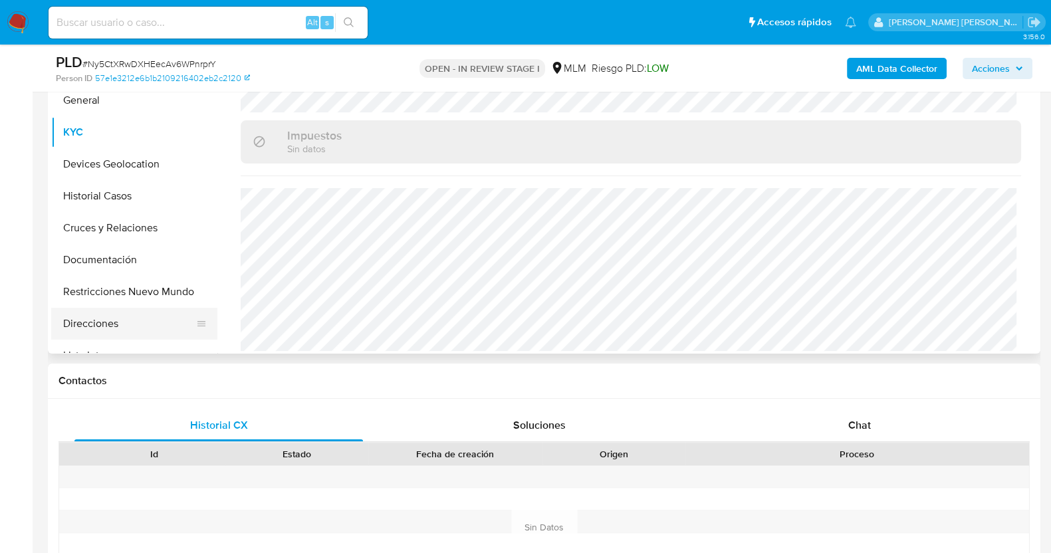
click at [96, 325] on button "Direcciones" at bounding box center [129, 324] width 156 height 32
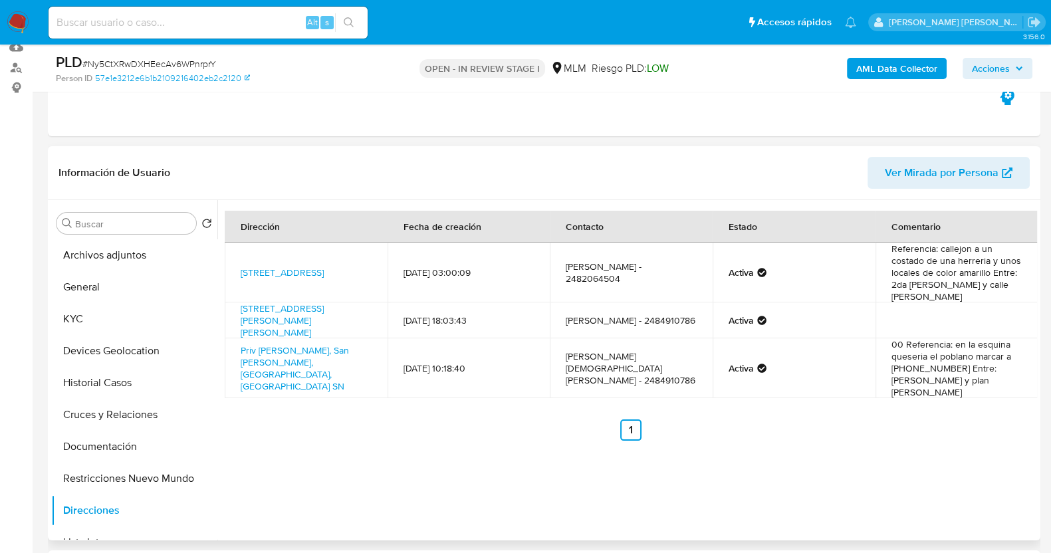
scroll to position [166, 0]
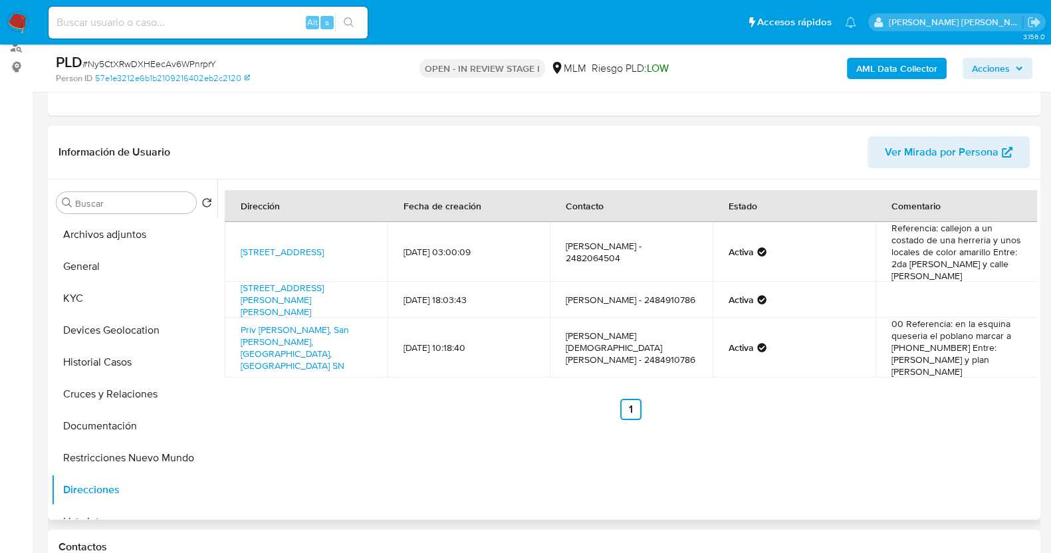
drag, startPoint x: 562, startPoint y: 236, endPoint x: 665, endPoint y: 241, distance: 103.1
click at [665, 241] on td "yesica irais villada rojas - 2482064504" at bounding box center [631, 252] width 163 height 60
click at [114, 297] on button "KYC" at bounding box center [129, 298] width 156 height 32
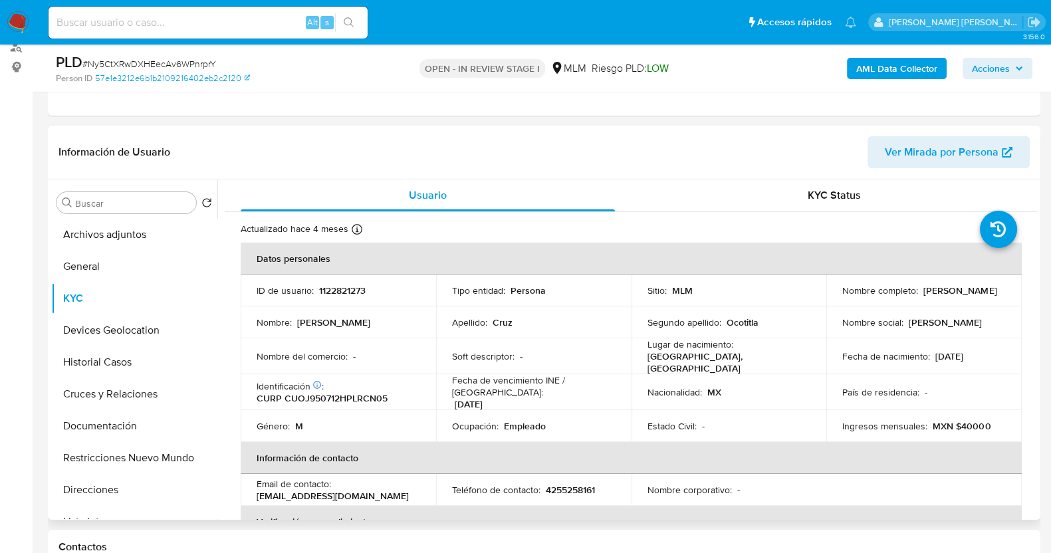
drag, startPoint x: 837, startPoint y: 295, endPoint x: 1010, endPoint y: 305, distance: 173.8
click at [1010, 305] on tbody "ID de usuario : 1122821273 Tipo entidad : Persona Sitio : MLM Nombre completo :…" at bounding box center [631, 359] width 781 height 168
copy p "Juan Carlos Cruz Ocotitla"
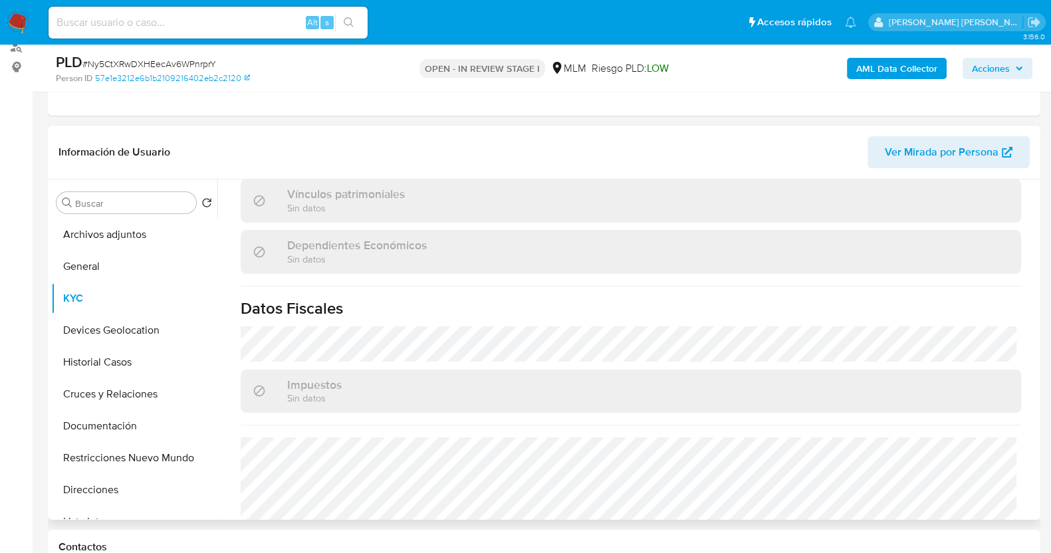
scroll to position [835, 0]
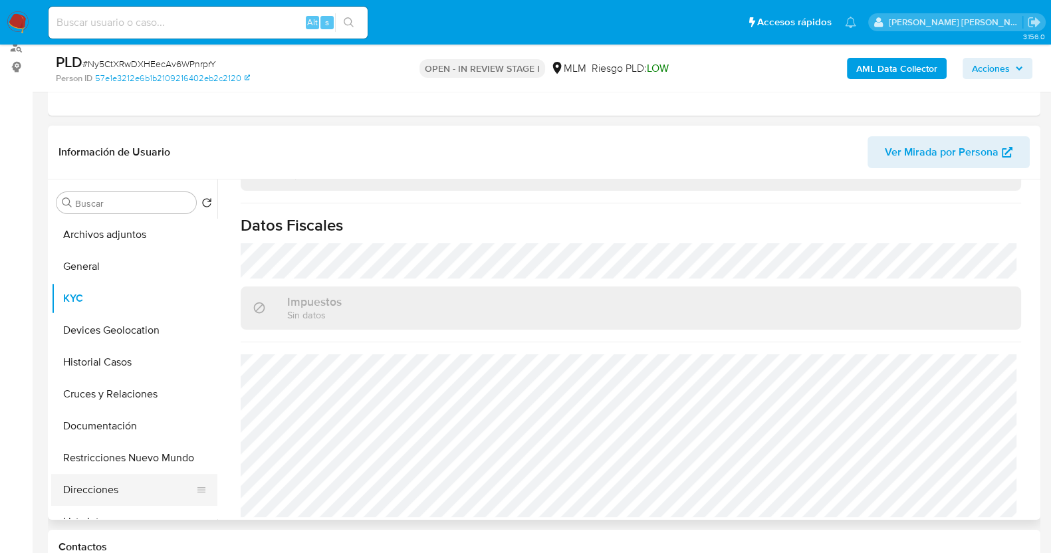
click at [135, 486] on button "Direcciones" at bounding box center [129, 490] width 156 height 32
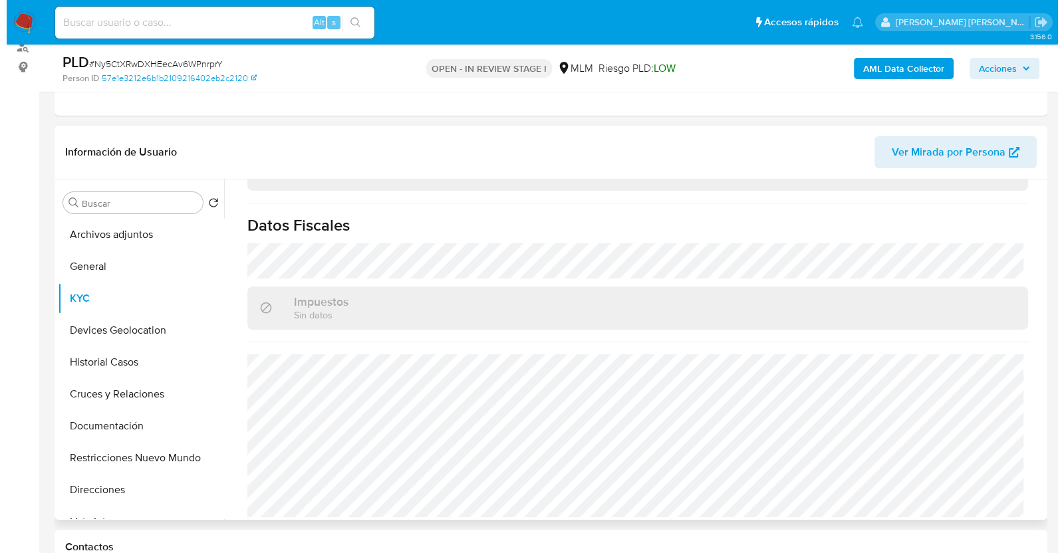
scroll to position [0, 0]
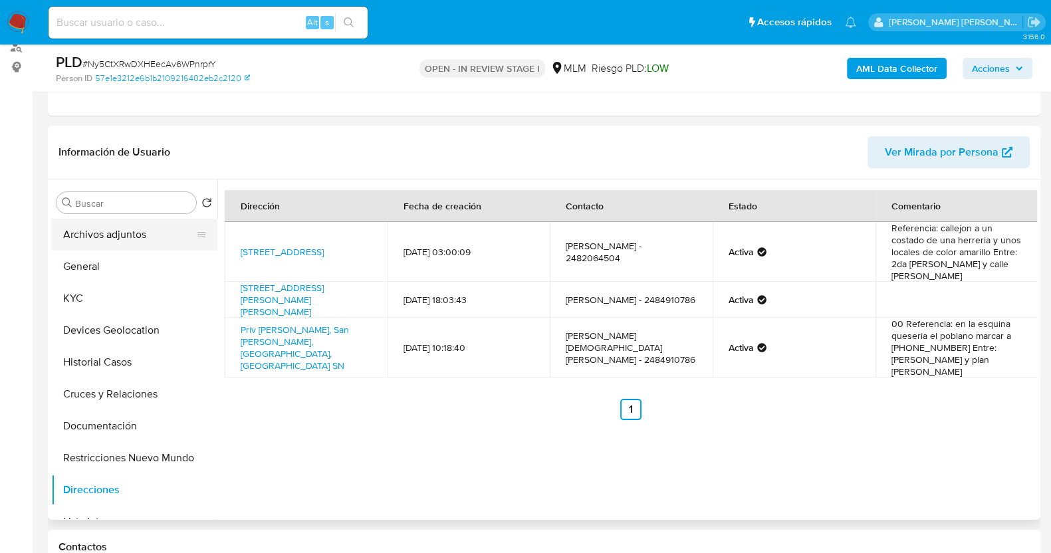
click at [86, 227] on button "Archivos adjuntos" at bounding box center [129, 235] width 156 height 32
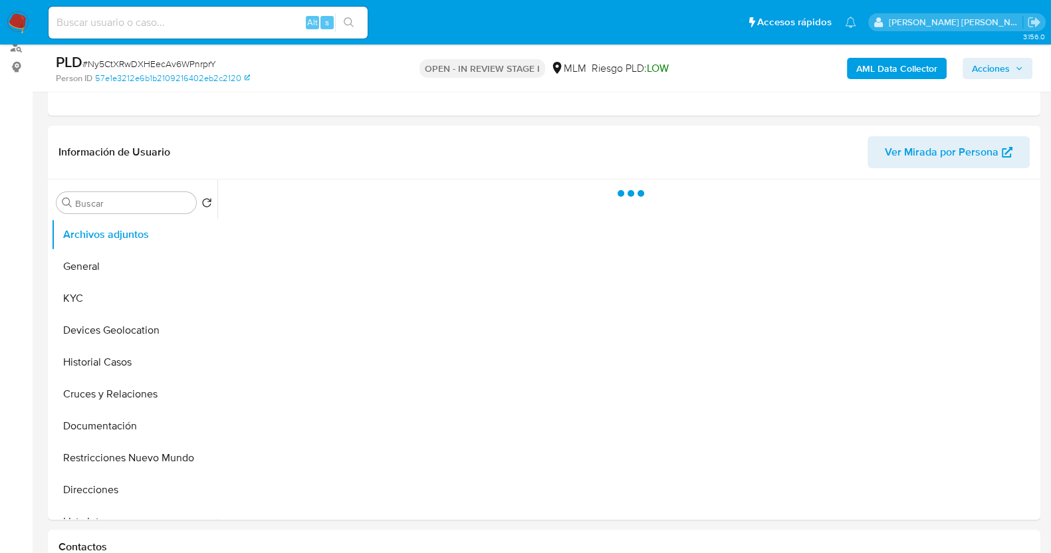
click at [162, 64] on span "# Ny5CtXRwDXHEecAv6WPnrprY" at bounding box center [149, 63] width 134 height 13
copy span "Ny5CtXRwDXHEecAv6WPnrprY"
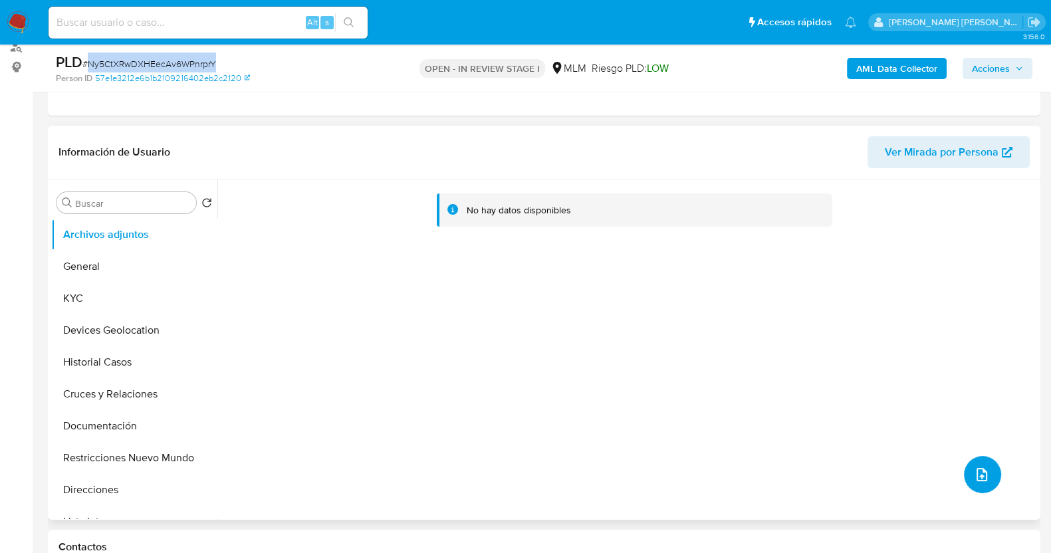
click at [982, 469] on icon "upload-file" at bounding box center [982, 475] width 16 height 16
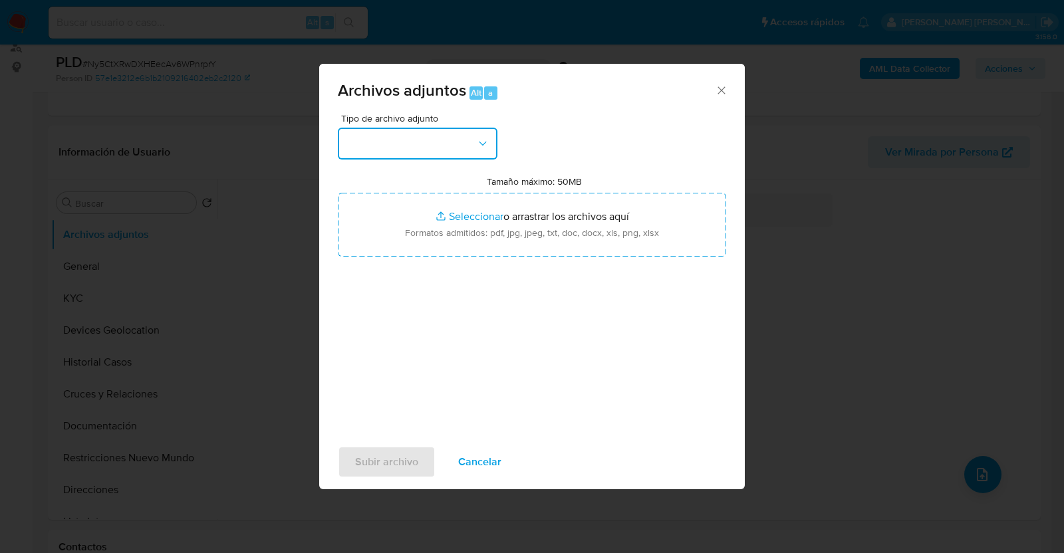
click at [435, 138] on button "button" at bounding box center [418, 144] width 160 height 32
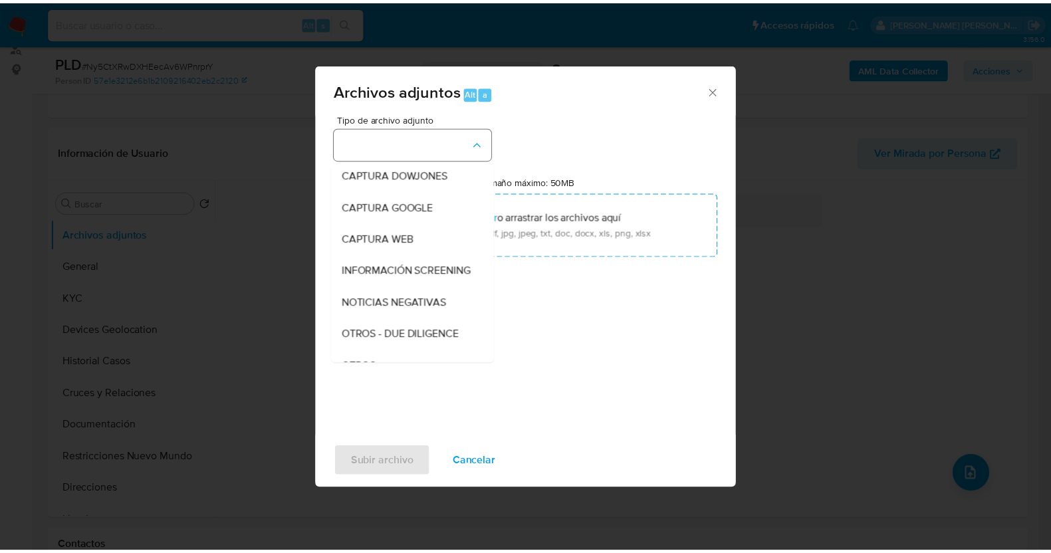
scroll to position [69, 0]
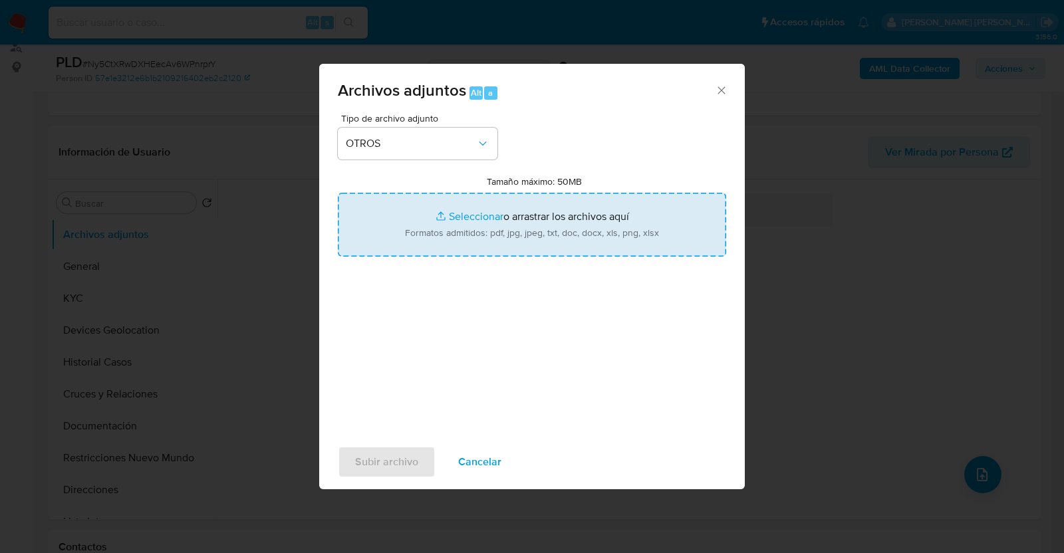
type input "C:\fakepath\1122821273_JUAN CRUZ_AGO2025.pdf"
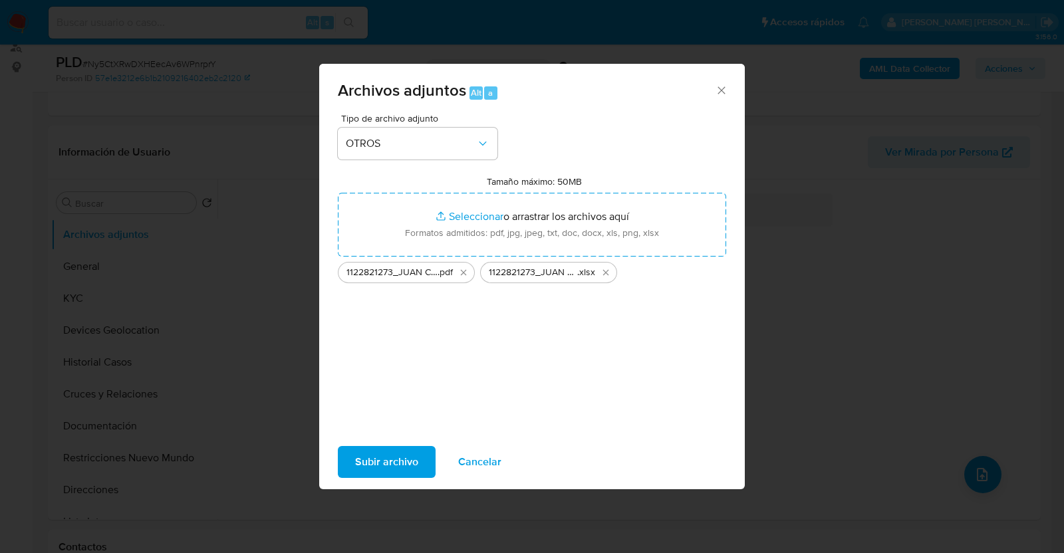
click at [411, 463] on span "Subir archivo" at bounding box center [386, 461] width 63 height 29
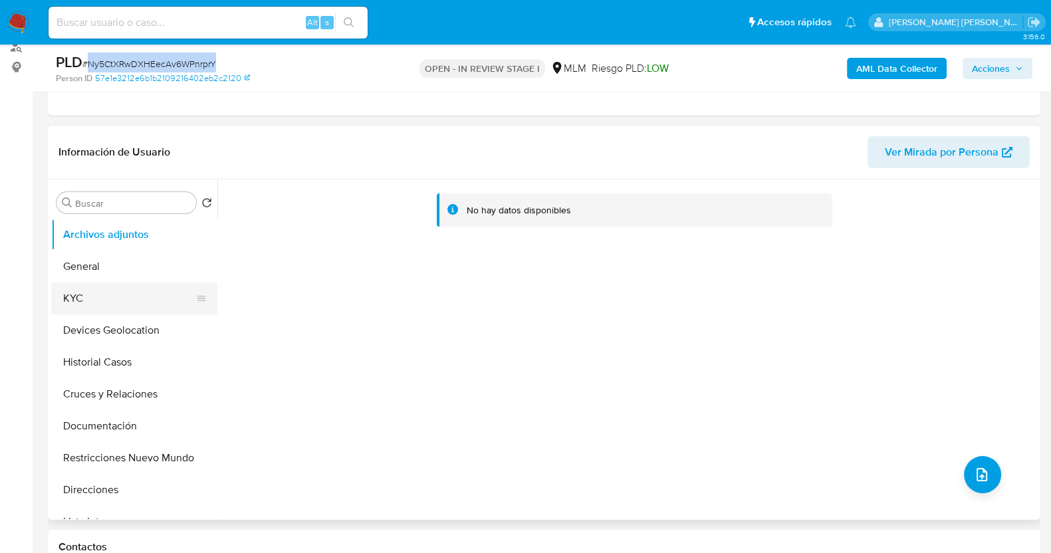
click at [126, 297] on button "KYC" at bounding box center [129, 298] width 156 height 32
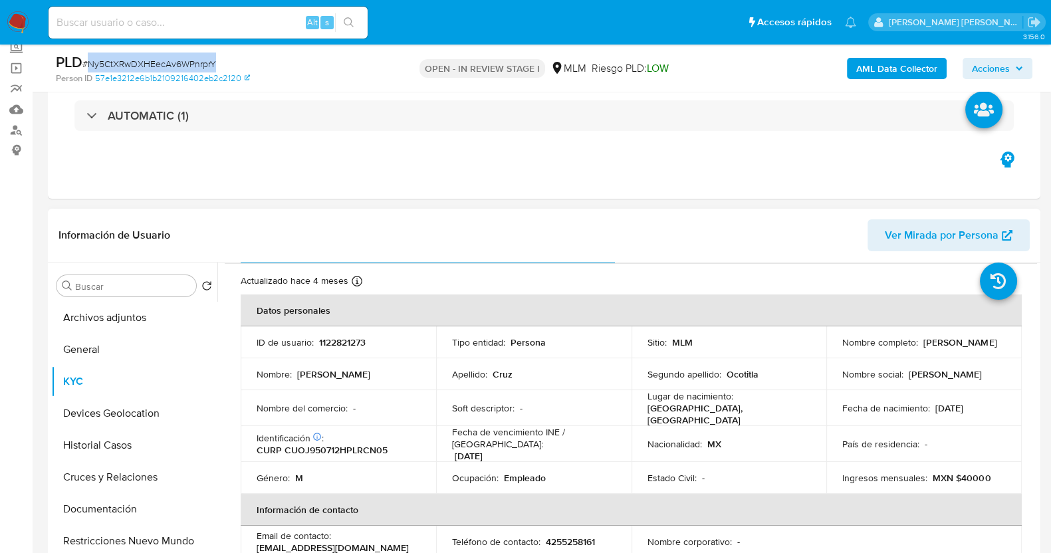
scroll to position [166, 0]
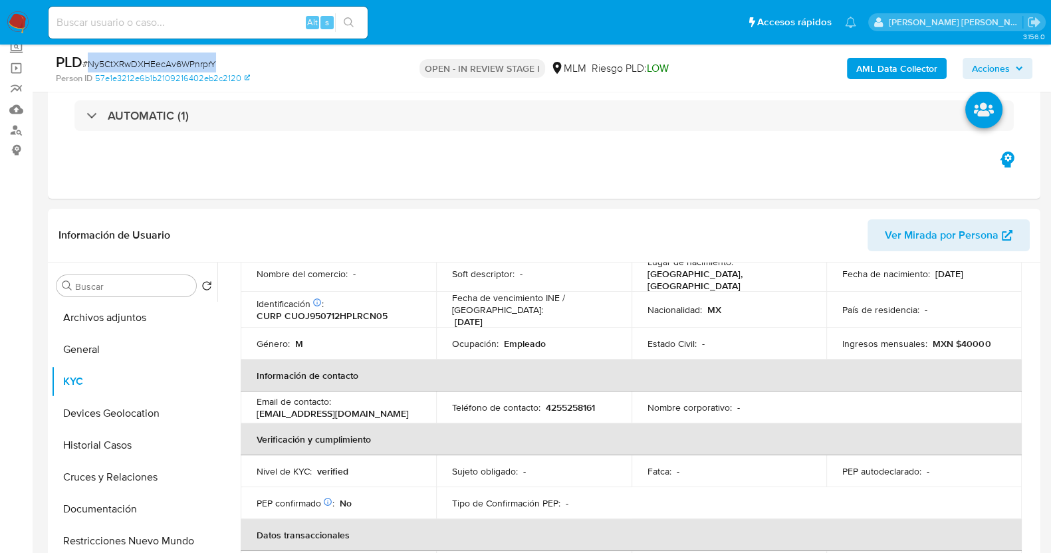
click at [1000, 73] on span "Acciones" at bounding box center [991, 68] width 38 height 21
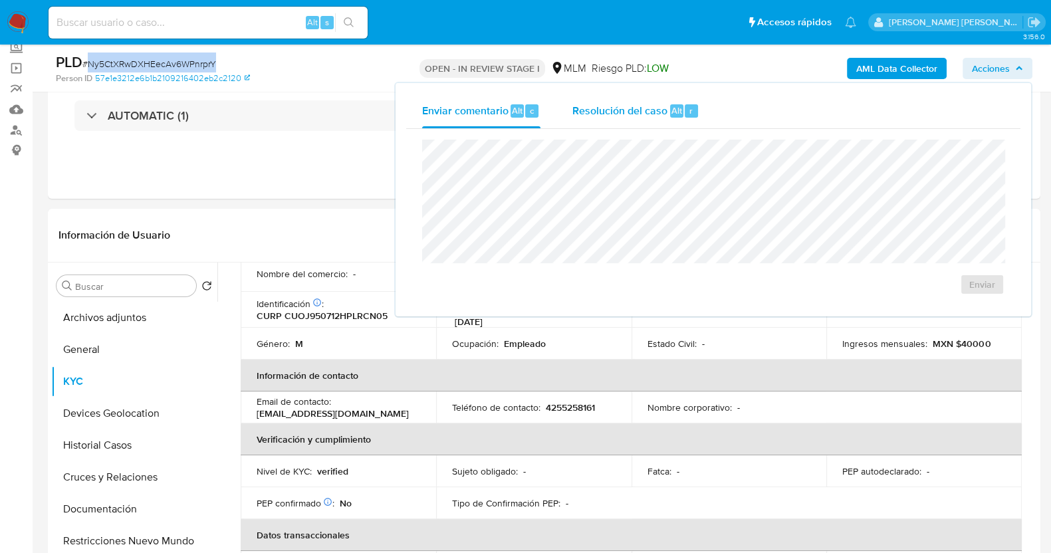
click at [616, 104] on span "Resolución del caso" at bounding box center [619, 109] width 95 height 15
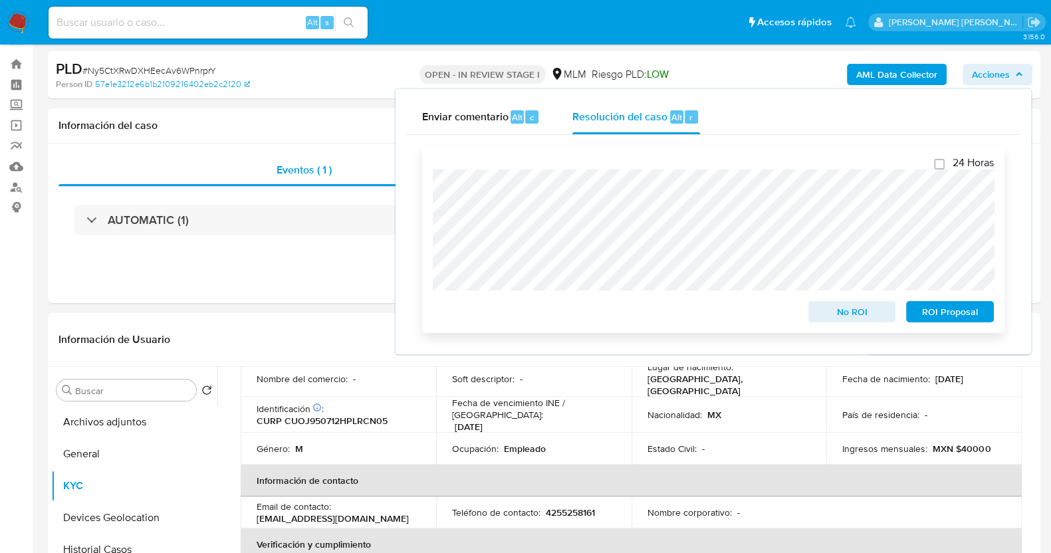
scroll to position [0, 0]
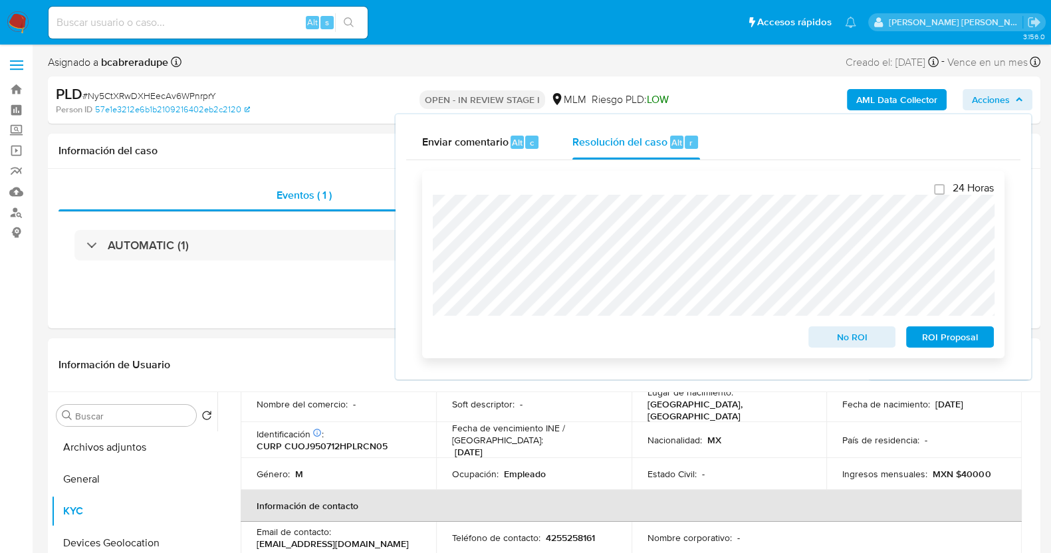
drag, startPoint x: 663, startPoint y: 183, endPoint x: 667, endPoint y: 197, distance: 13.9
click at [664, 188] on div "24 Horas No ROI ROI Proposal" at bounding box center [713, 264] width 561 height 166
click at [851, 337] on span "No ROI" at bounding box center [852, 337] width 69 height 19
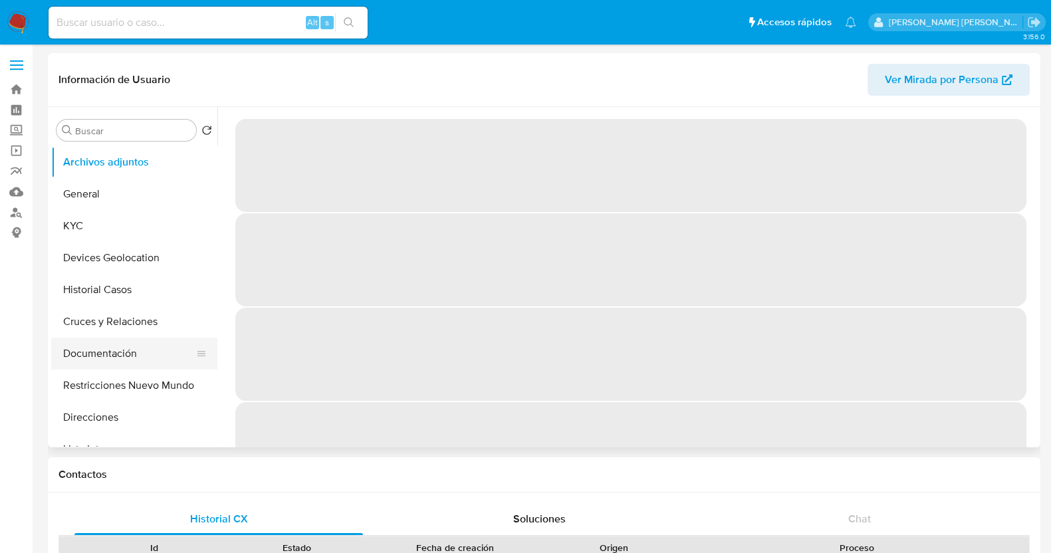
select select "10"
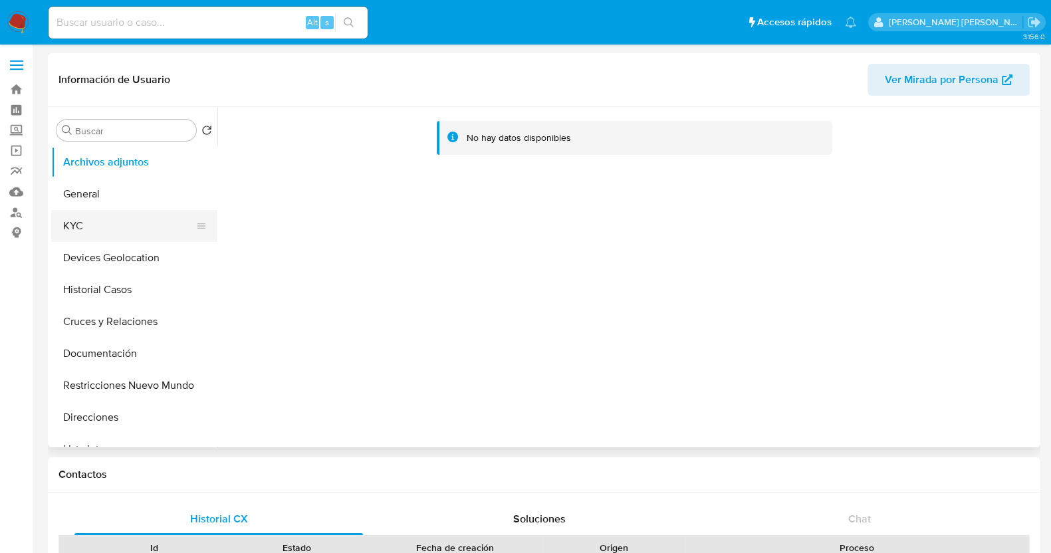
click at [113, 220] on button "KYC" at bounding box center [129, 226] width 156 height 32
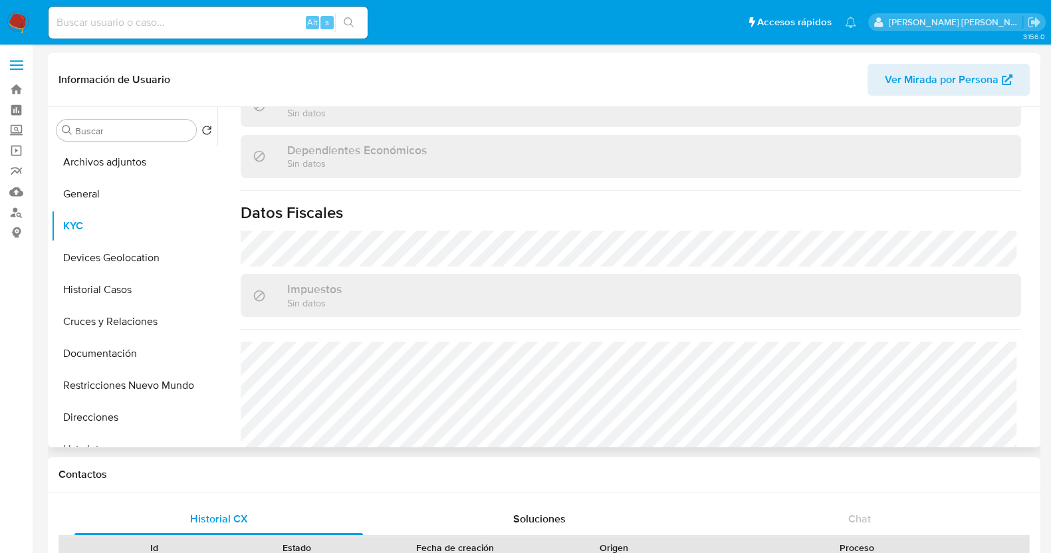
scroll to position [835, 0]
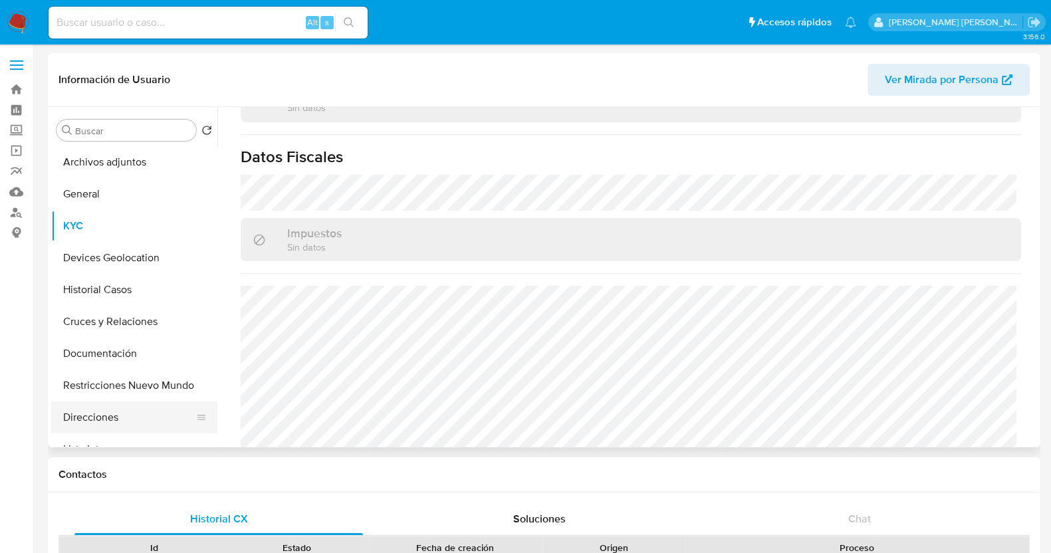
click at [123, 415] on button "Direcciones" at bounding box center [129, 417] width 156 height 32
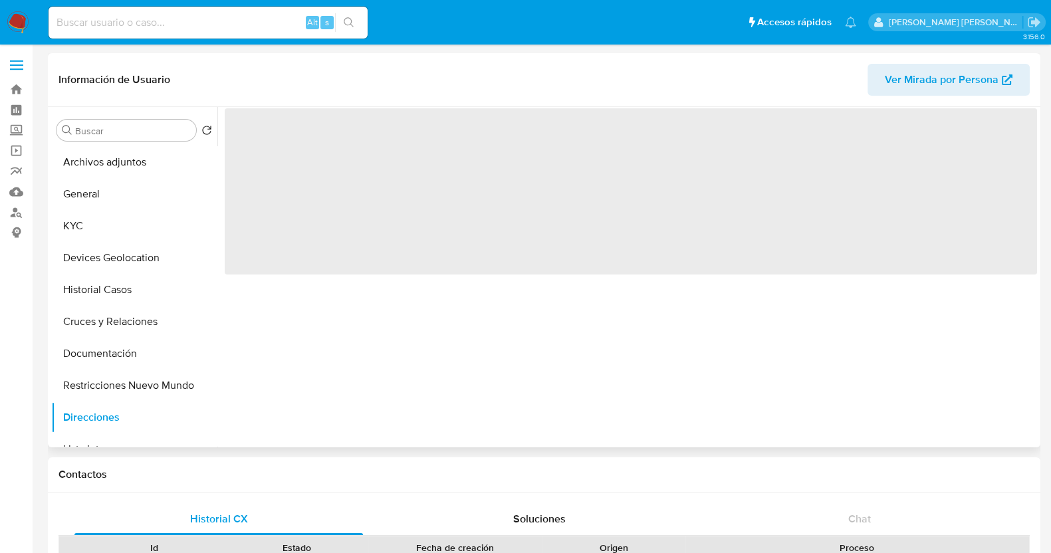
scroll to position [0, 0]
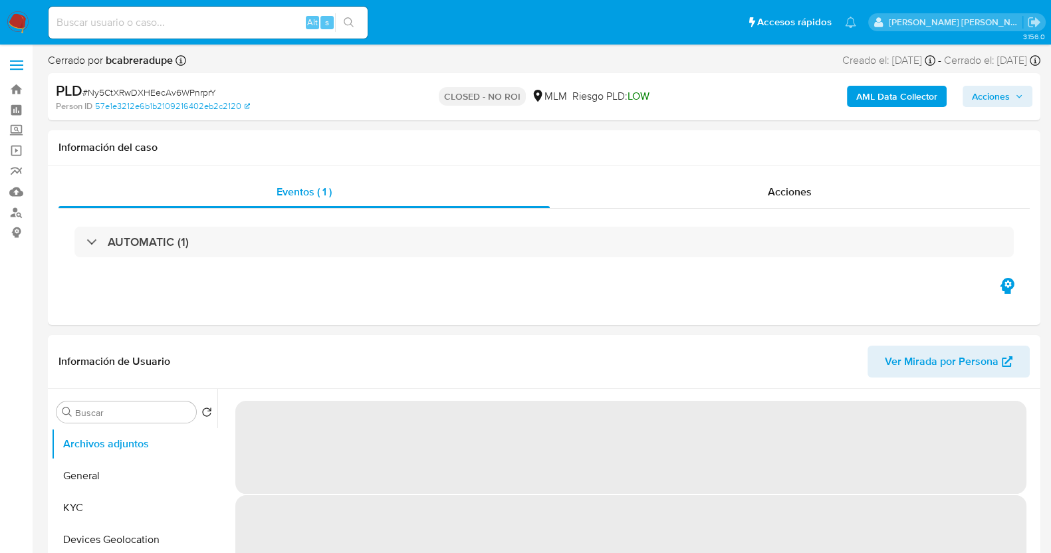
select select "10"
